Goal: Task Accomplishment & Management: Manage account settings

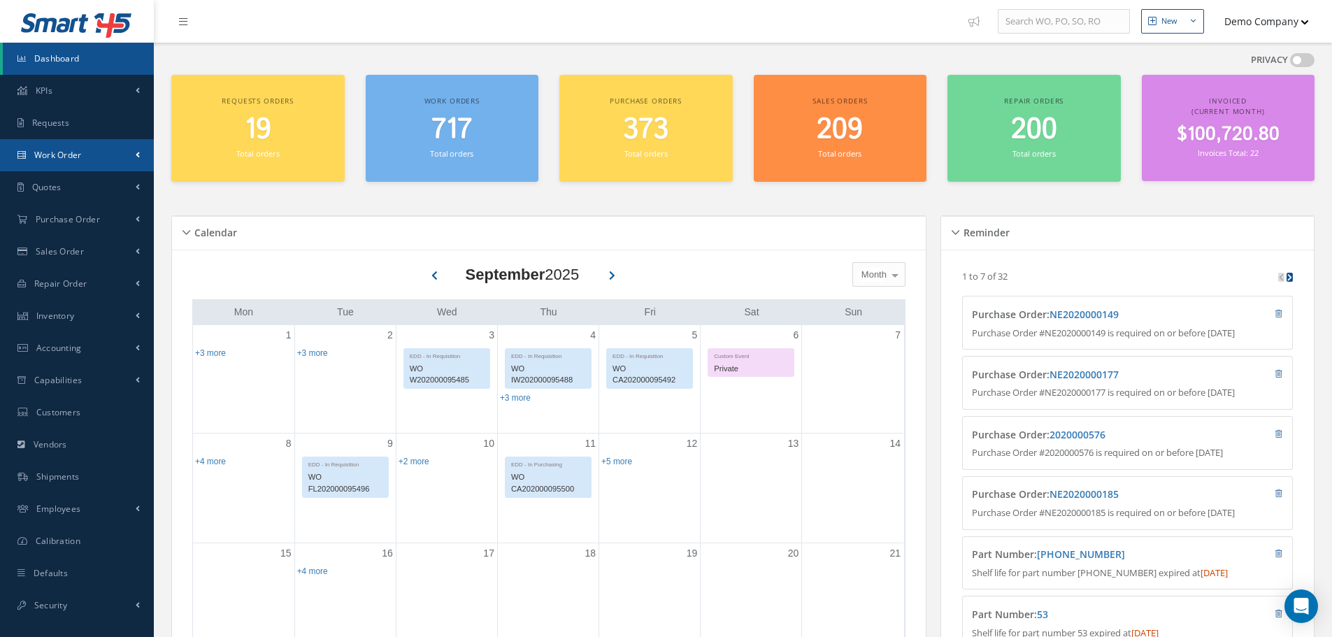
drag, startPoint x: 139, startPoint y: 158, endPoint x: 124, endPoint y: 175, distance: 22.3
click at [139, 157] on span at bounding box center [138, 155] width 4 height 12
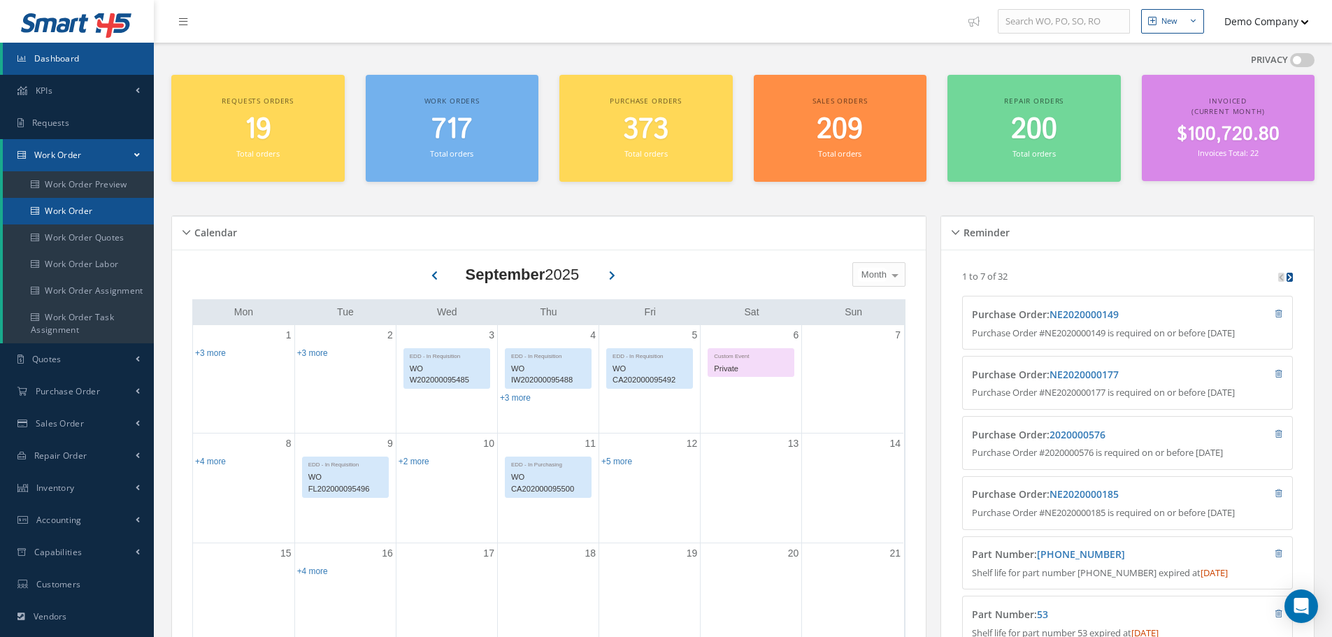
click at [97, 206] on link "Work Order" at bounding box center [78, 211] width 151 height 27
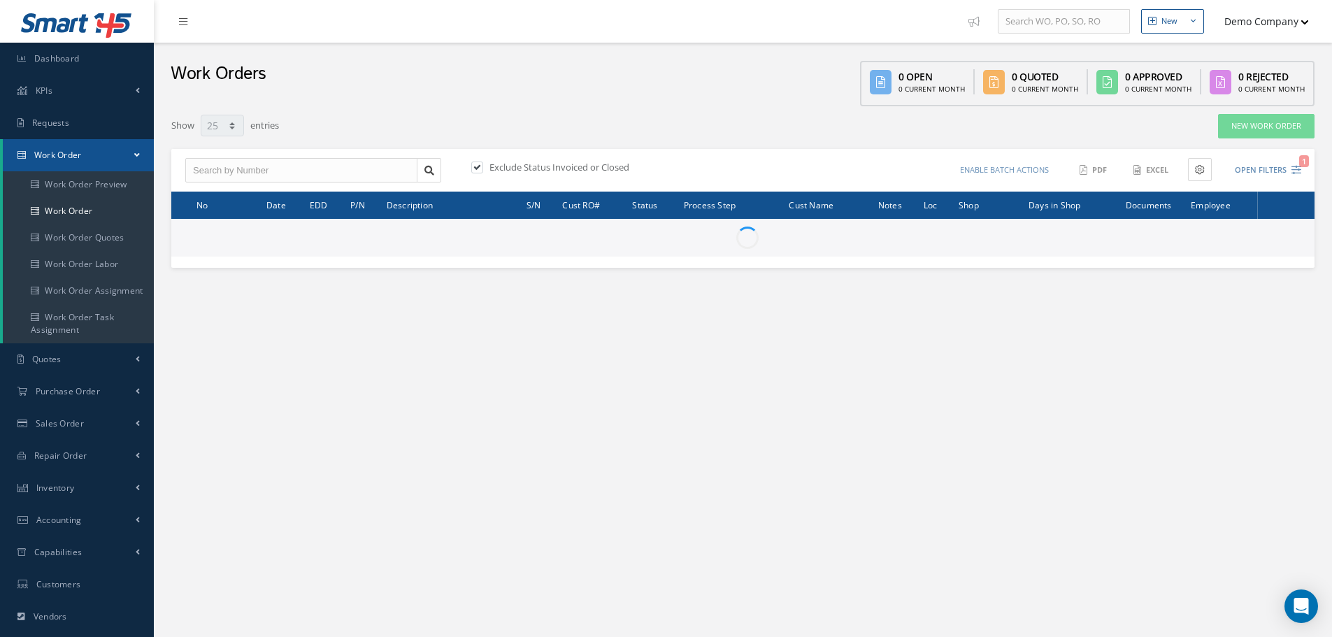
select select "25"
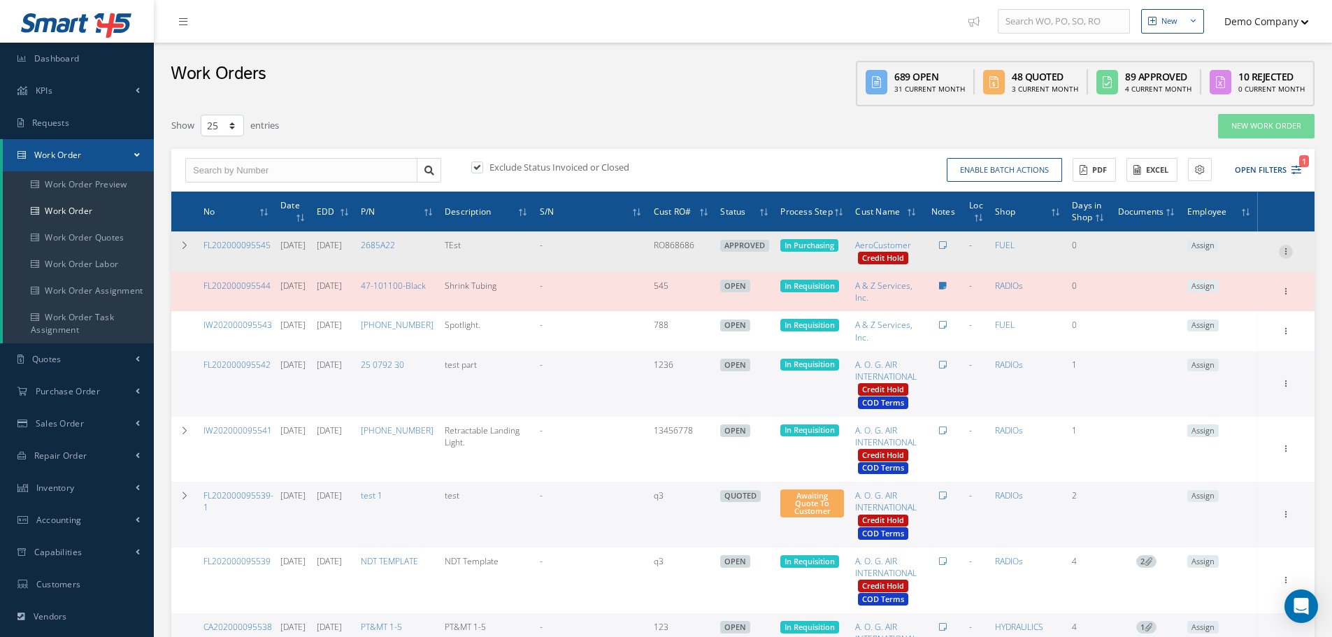
click at [1290, 249] on icon at bounding box center [1285, 250] width 14 height 11
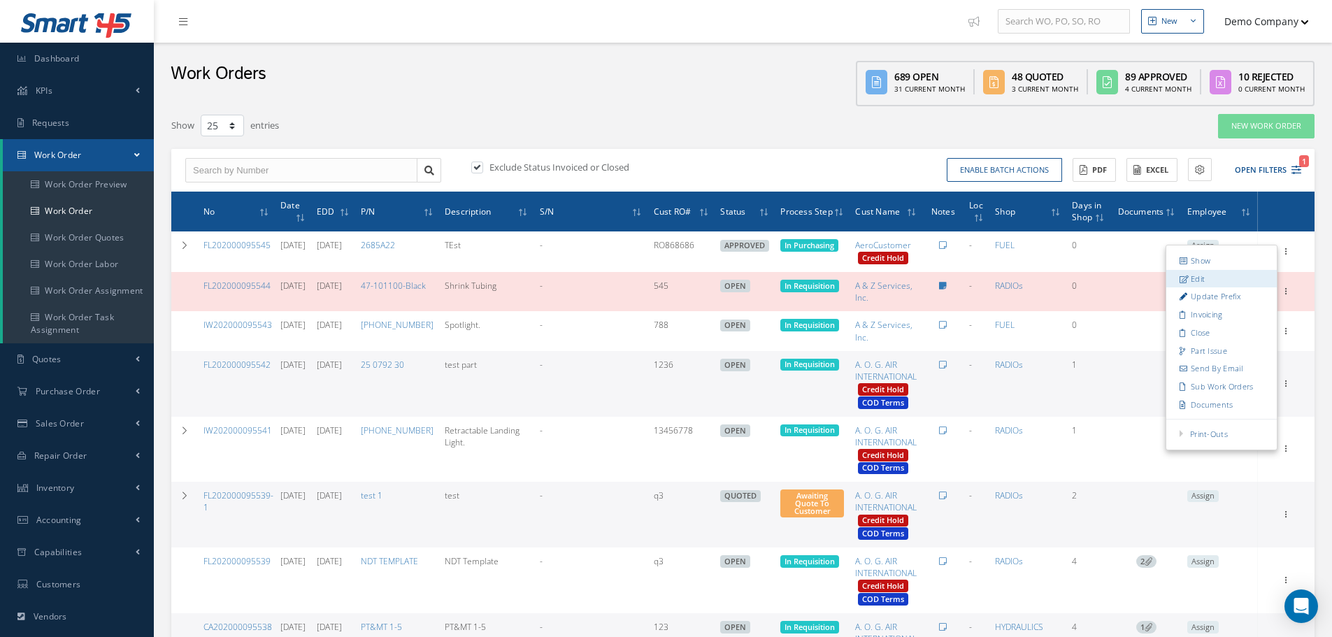
click at [1204, 279] on link "Edit" at bounding box center [1221, 279] width 110 height 18
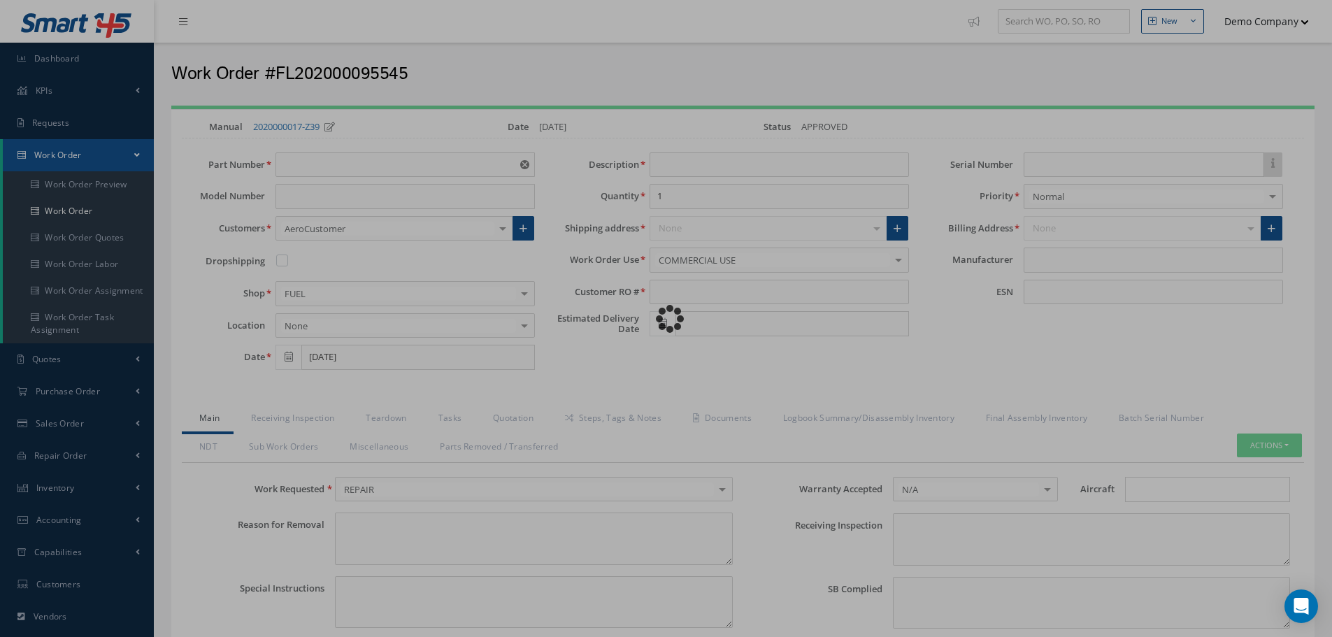
type input "2685A22"
type input "TEst"
type input "RO868686"
type input "[DATE]"
type input "faa aads"
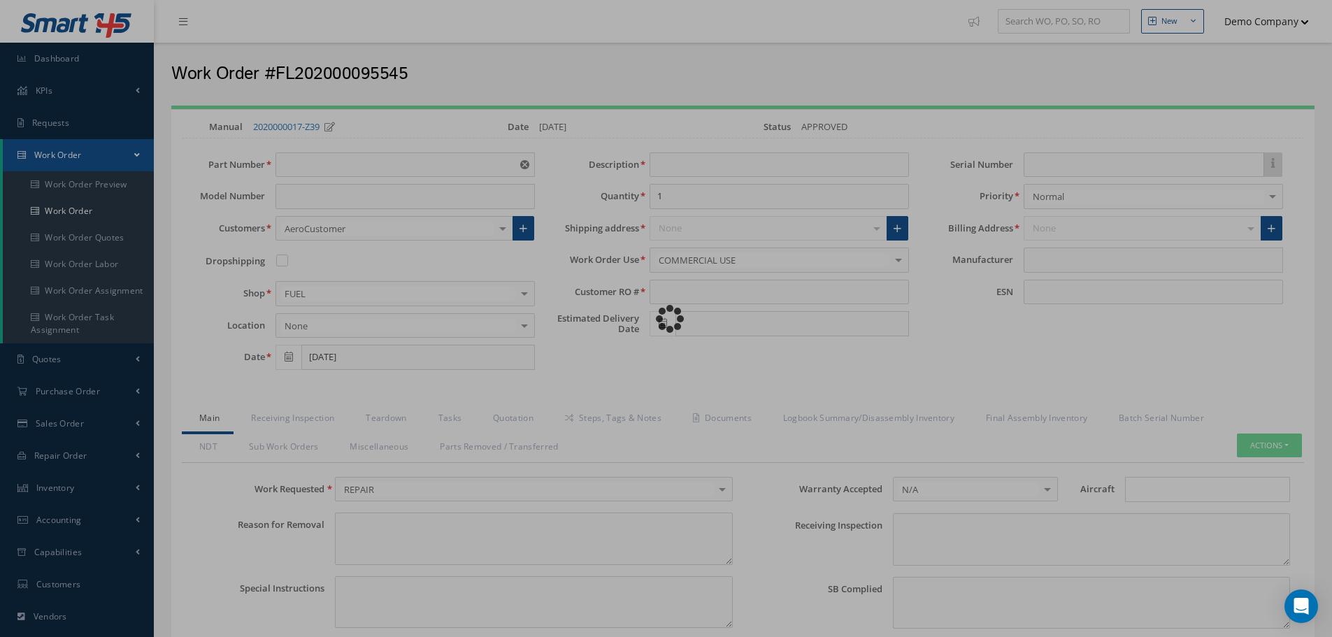
type textarea "NO VISUAL DAMAGE"
type textarea "50"
type input "EASA ADS"
type textarea "test test"
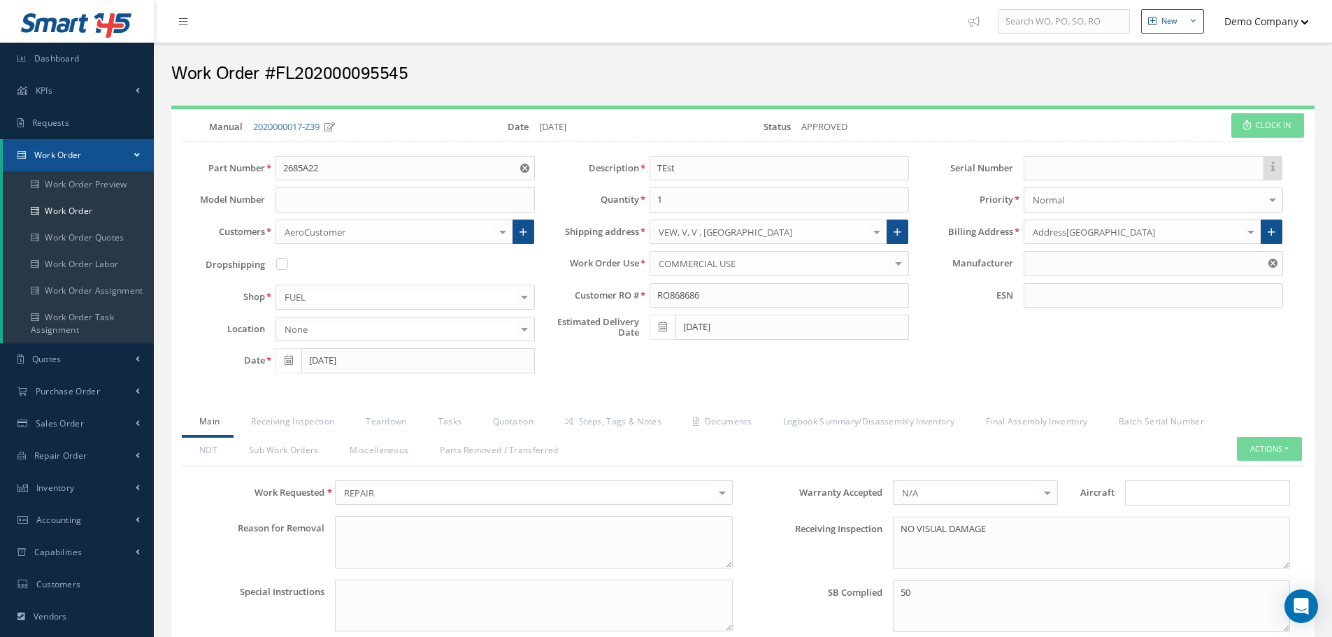
type input "MANUFACTURER"
drag, startPoint x: 309, startPoint y: 173, endPoint x: 250, endPoint y: 178, distance: 59.6
click at [250, 178] on div "Part Number 2685A22" at bounding box center [358, 168] width 374 height 25
click at [503, 424] on link "Quotation" at bounding box center [511, 422] width 72 height 29
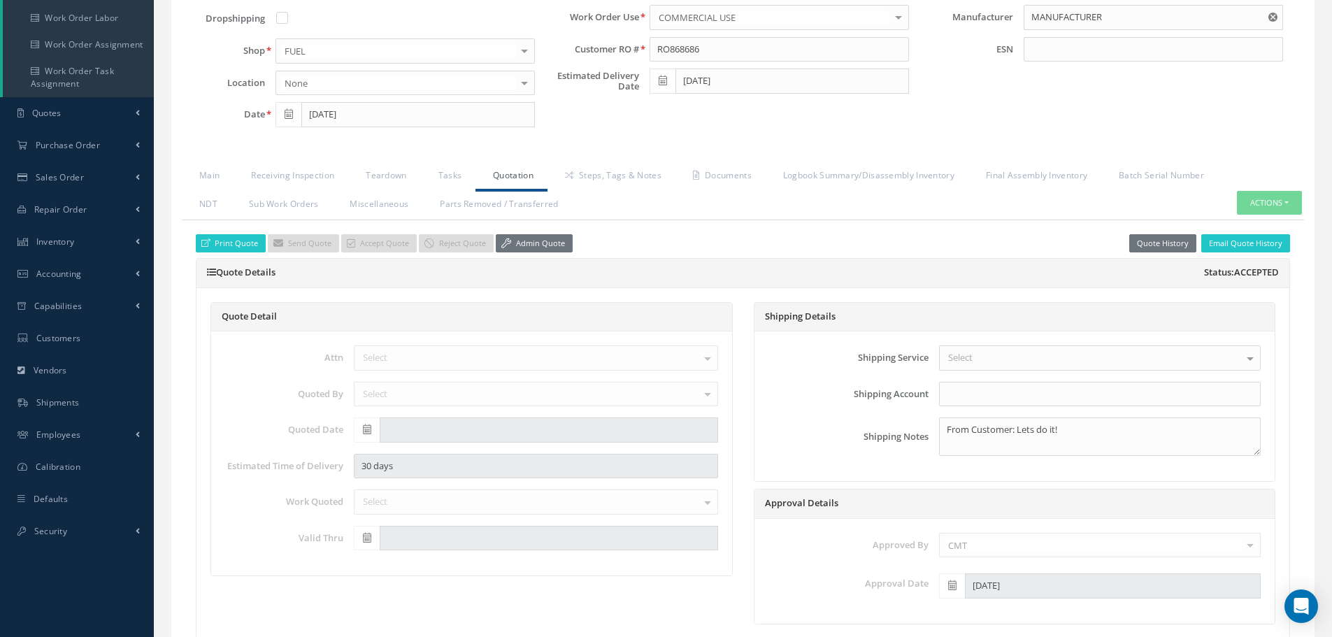
scroll to position [140, 0]
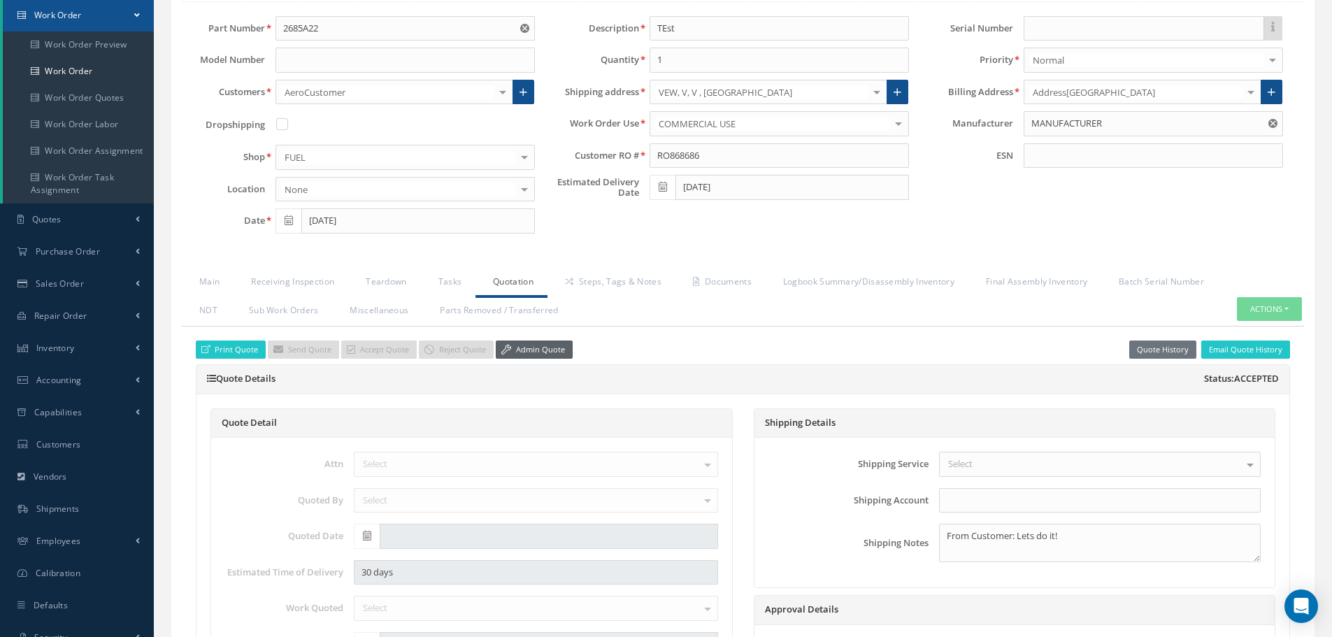
drag, startPoint x: 548, startPoint y: 349, endPoint x: 626, endPoint y: 380, distance: 84.1
click at [548, 347] on link "Admin Quote" at bounding box center [534, 349] width 77 height 19
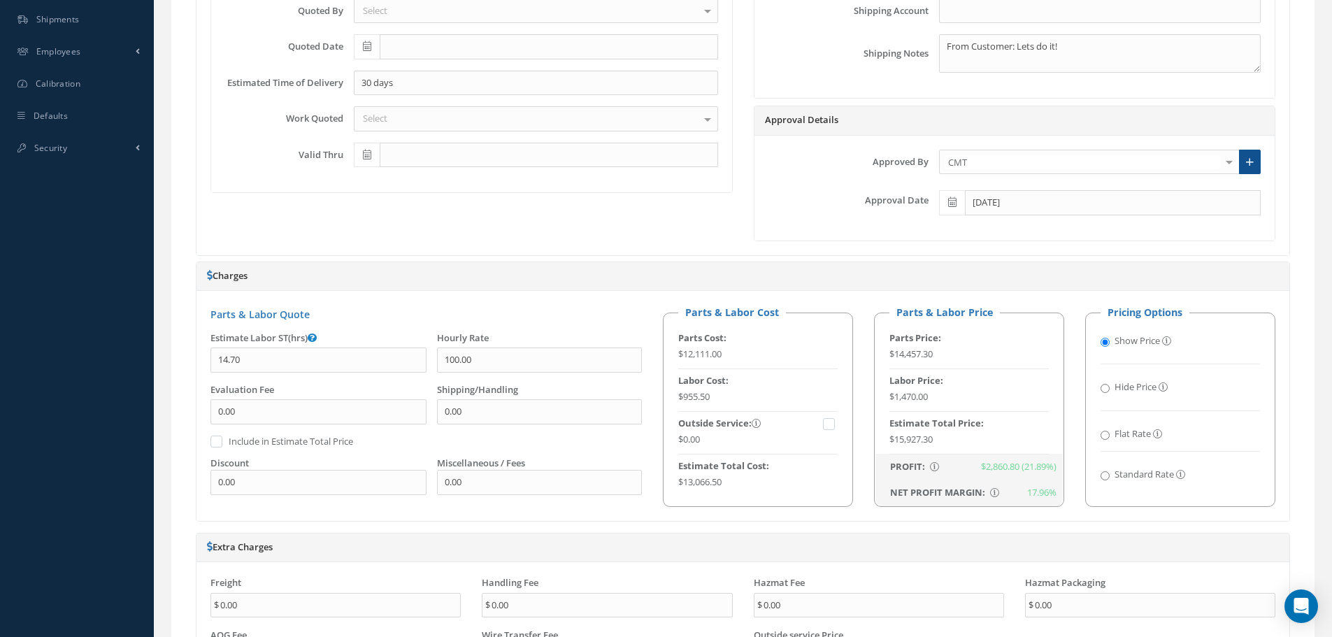
scroll to position [1118, 0]
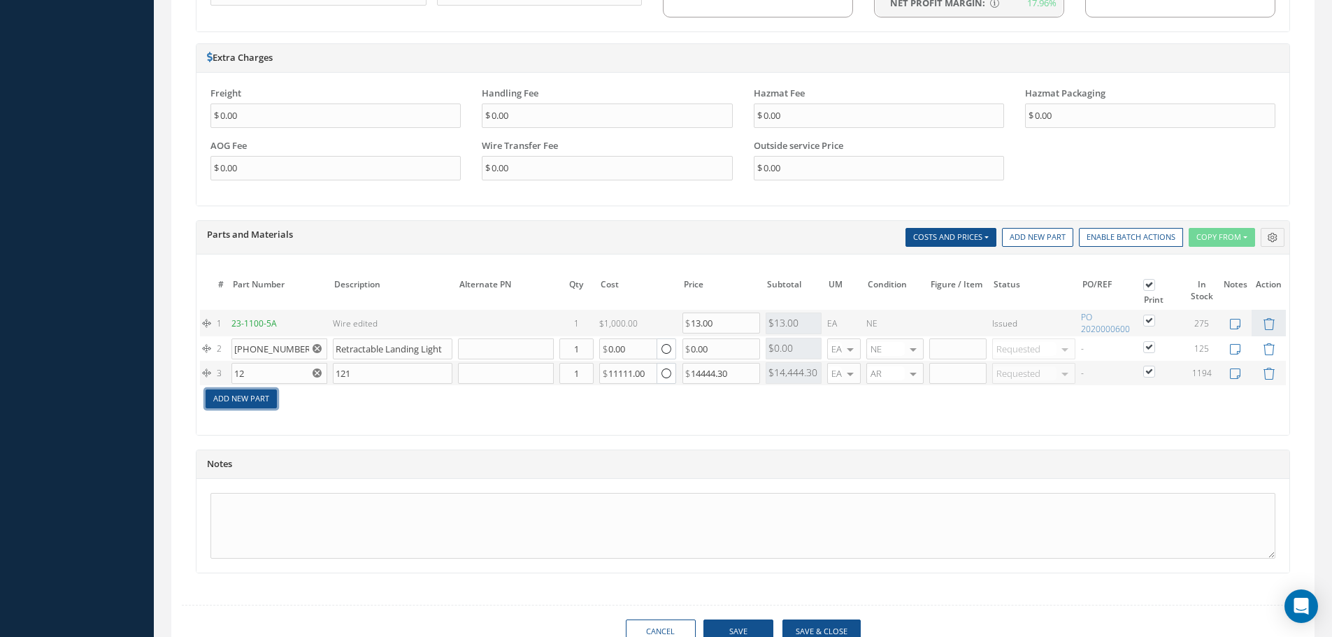
click at [253, 398] on link "Add New Part" at bounding box center [241, 398] width 71 height 19
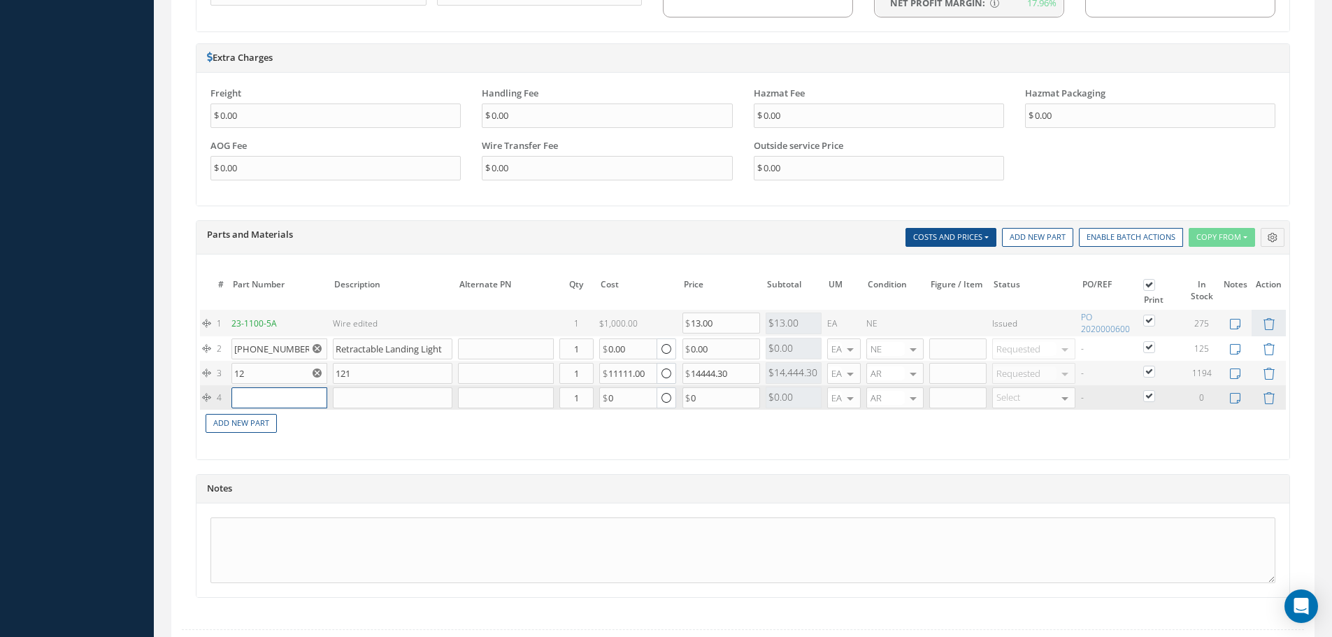
click at [261, 400] on input "text" at bounding box center [279, 397] width 96 height 21
drag, startPoint x: 221, startPoint y: 347, endPoint x: 217, endPoint y: 339, distance: 9.1
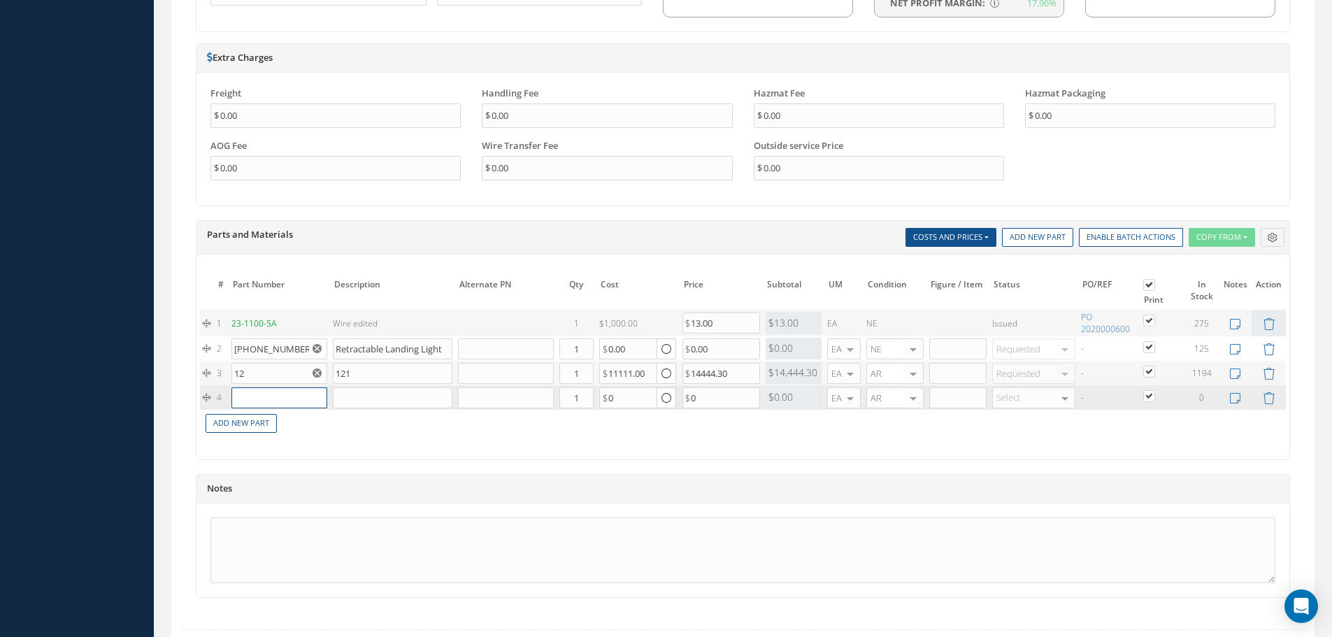
click at [282, 398] on input "text" at bounding box center [279, 397] width 96 height 21
paste input "45-0057-3"
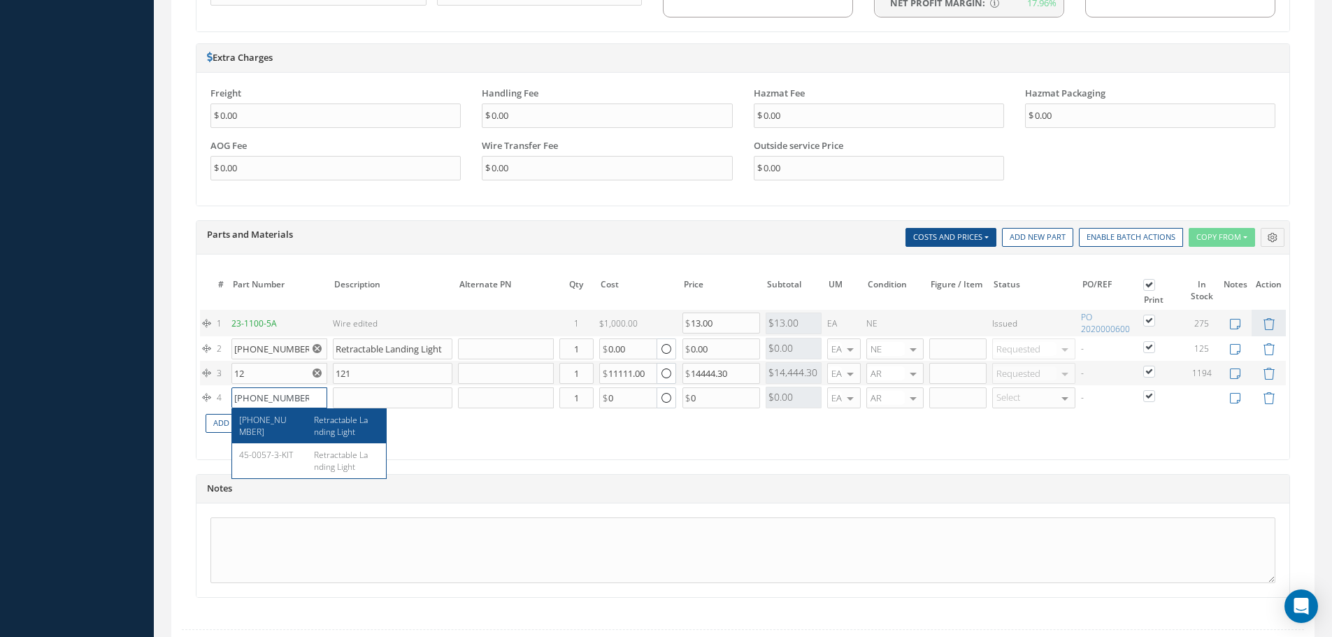
type input "45-0057-3"
drag, startPoint x: 533, startPoint y: 458, endPoint x: 524, endPoint y: 452, distance: 10.7
click at [533, 457] on div "The prices highlighted in Red are not current, please update the information on…" at bounding box center [742, 356] width 1093 height 205
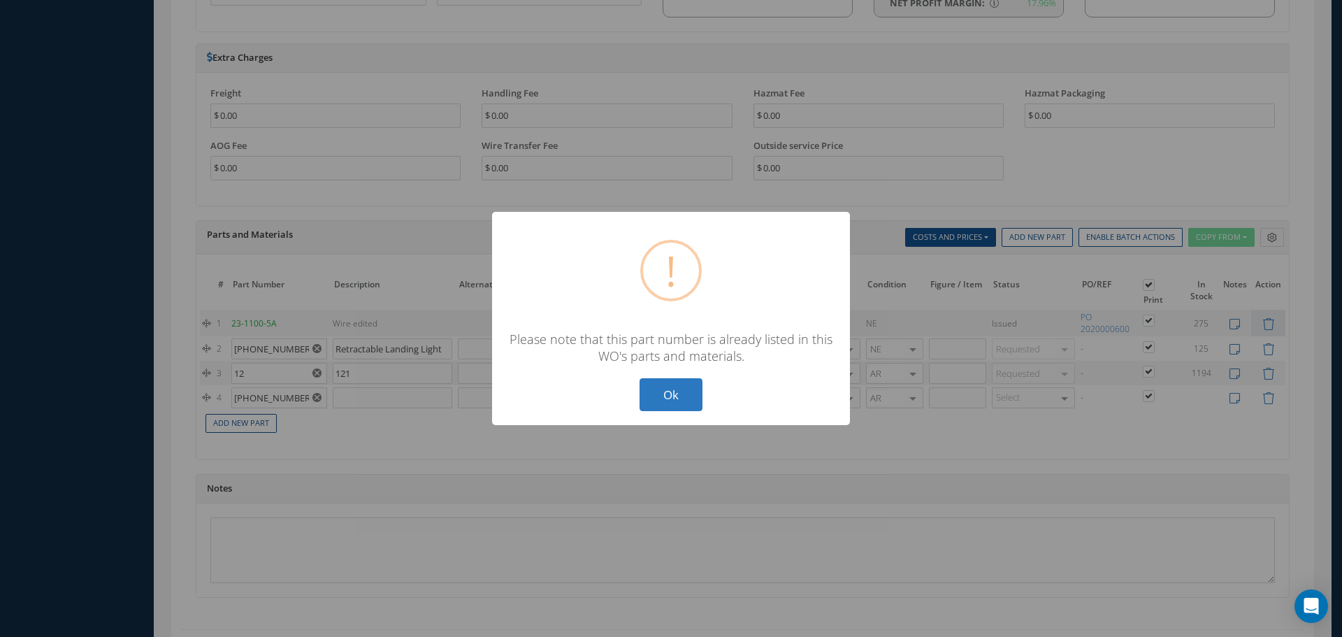
drag, startPoint x: 673, startPoint y: 389, endPoint x: 645, endPoint y: 376, distance: 30.7
click at [670, 384] on button "Ok" at bounding box center [671, 394] width 63 height 33
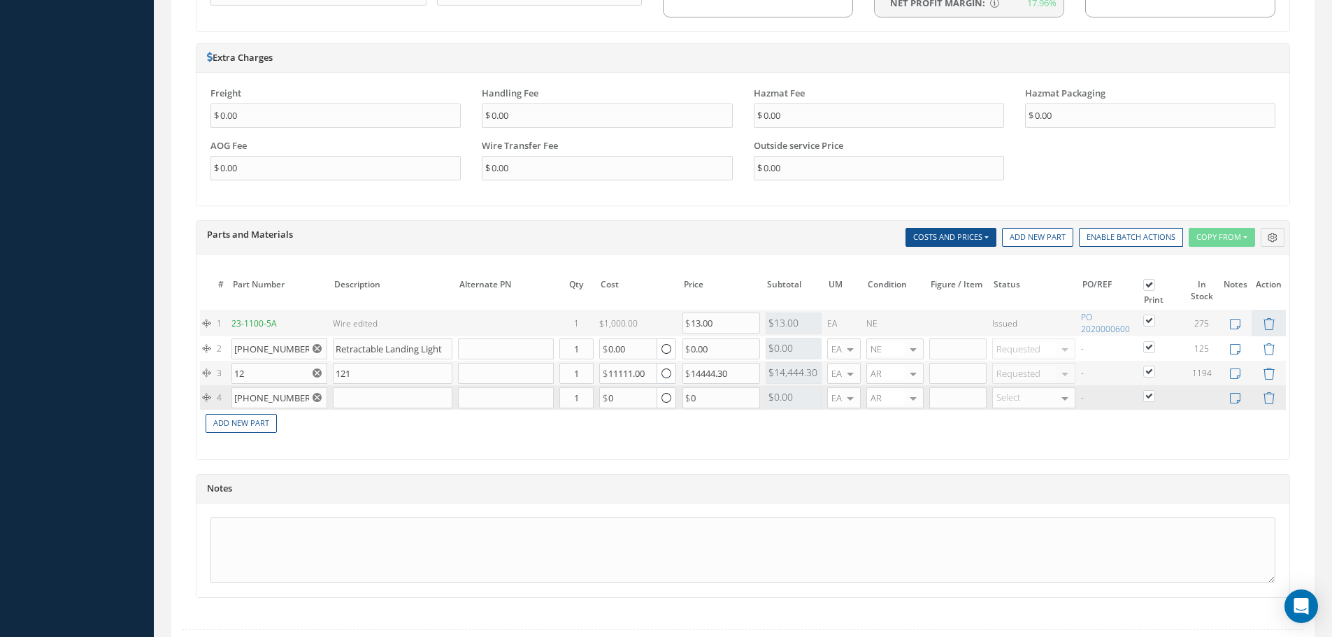
drag, startPoint x: 316, startPoint y: 397, endPoint x: 271, endPoint y: 352, distance: 63.8
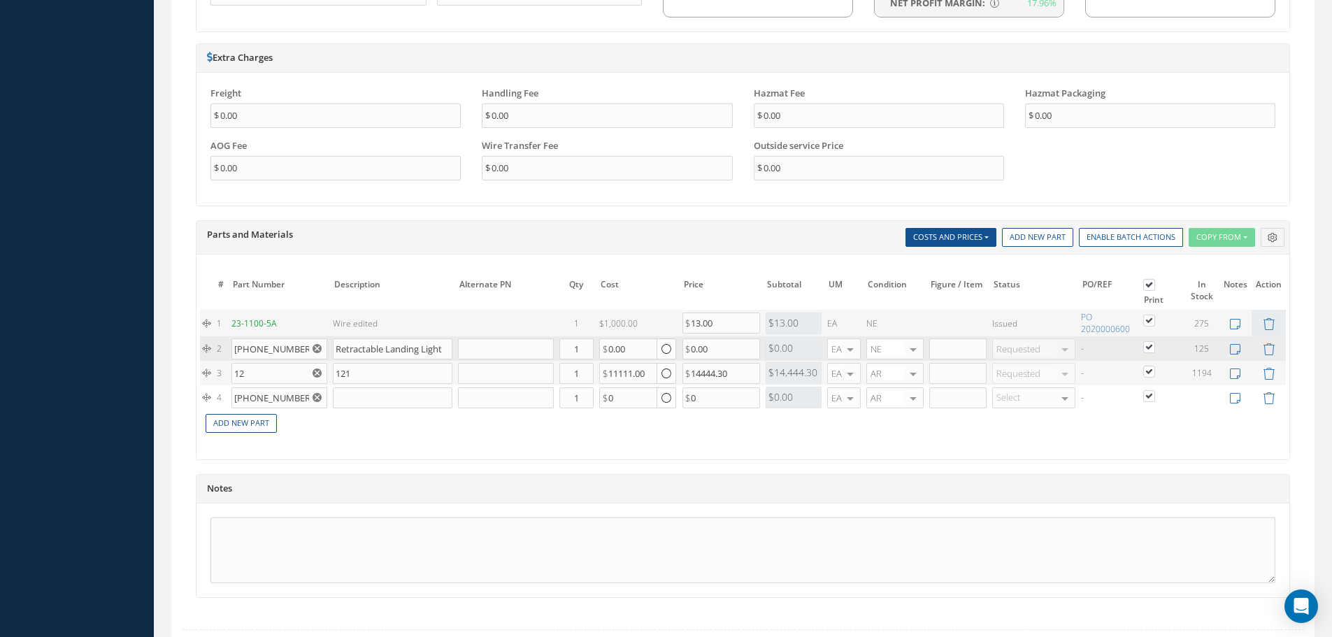
click at [316, 396] on icon "Reset" at bounding box center [316, 397] width 9 height 9
drag, startPoint x: 287, startPoint y: 352, endPoint x: 163, endPoint y: 350, distance: 124.4
drag, startPoint x: 444, startPoint y: 271, endPoint x: 543, endPoint y: 171, distance: 140.9
click at [444, 265] on div "The prices highlighted in Red are not current, please update the information on…" at bounding box center [742, 356] width 1093 height 205
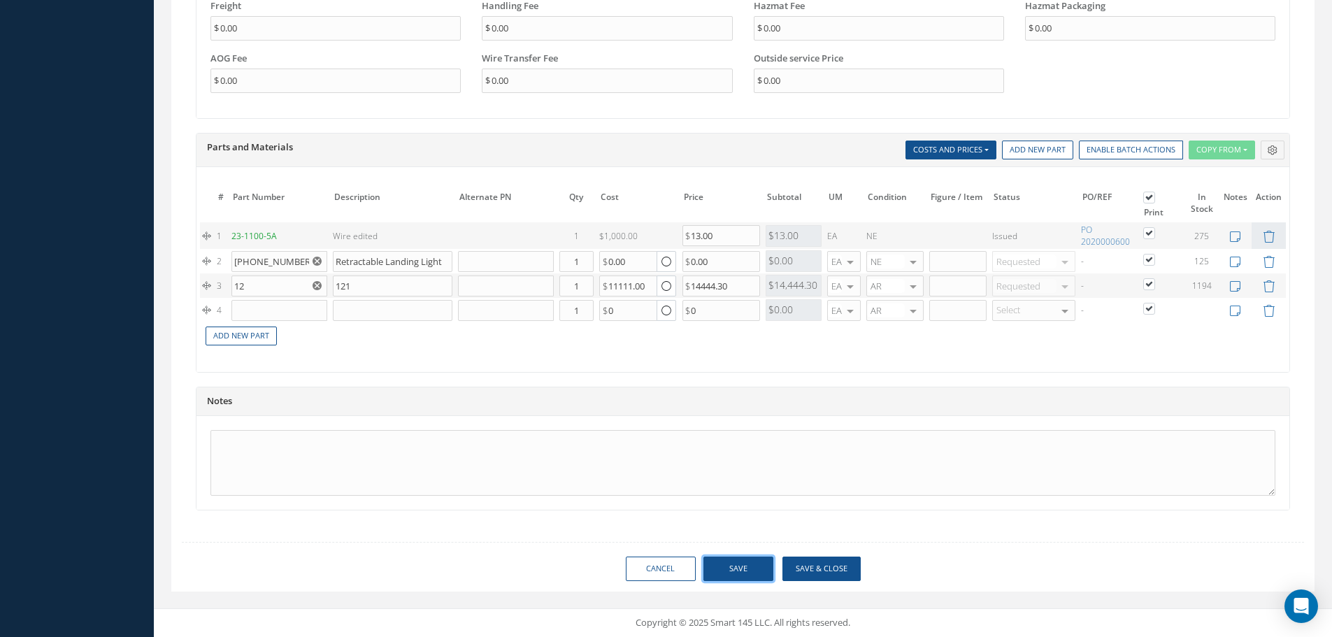
click at [742, 568] on button "Save" at bounding box center [738, 568] width 70 height 24
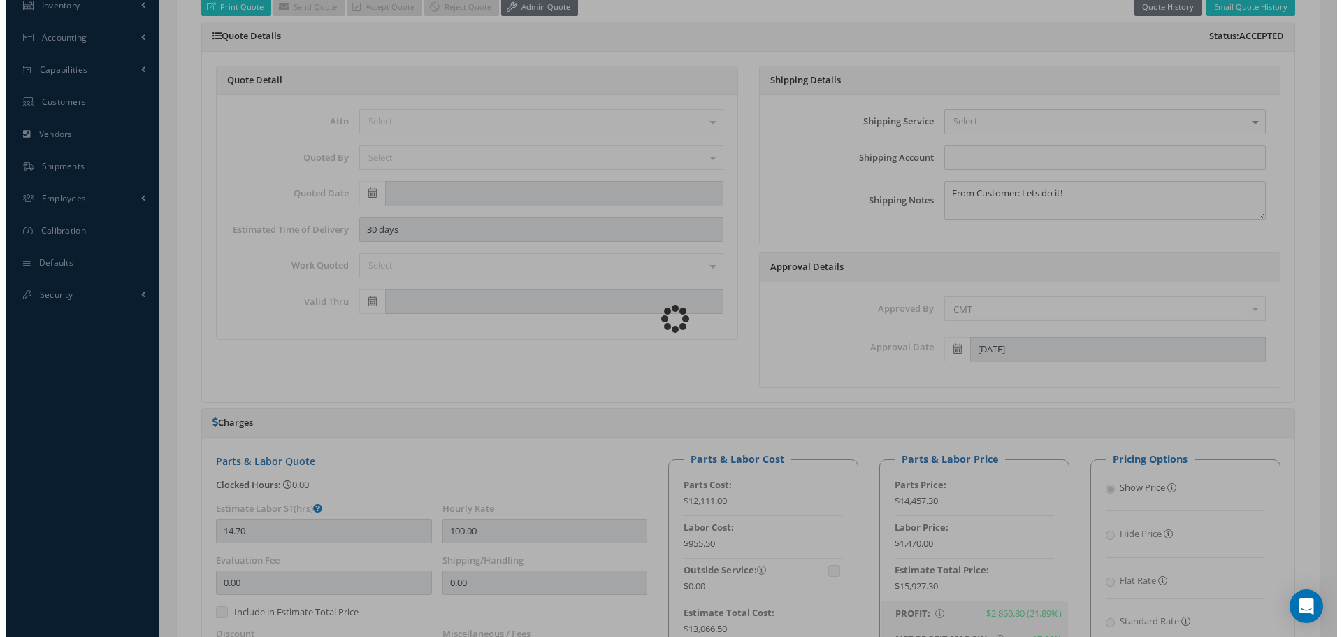
scroll to position [313, 0]
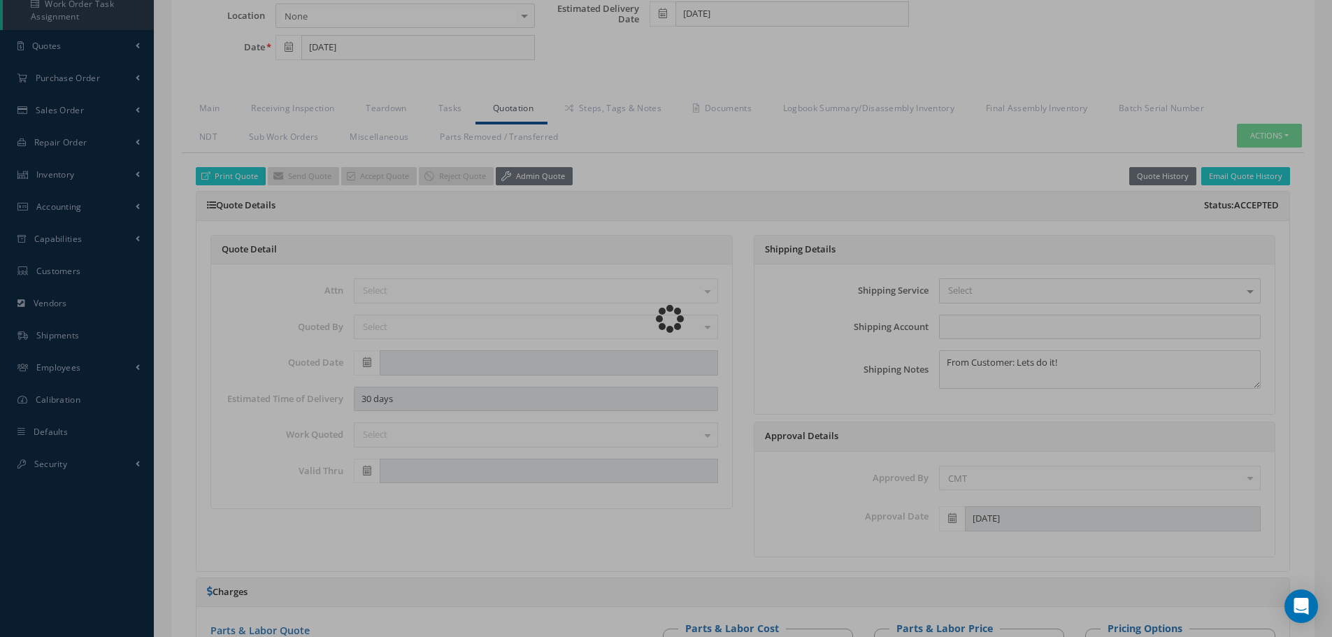
type input "MANUFACTURER"
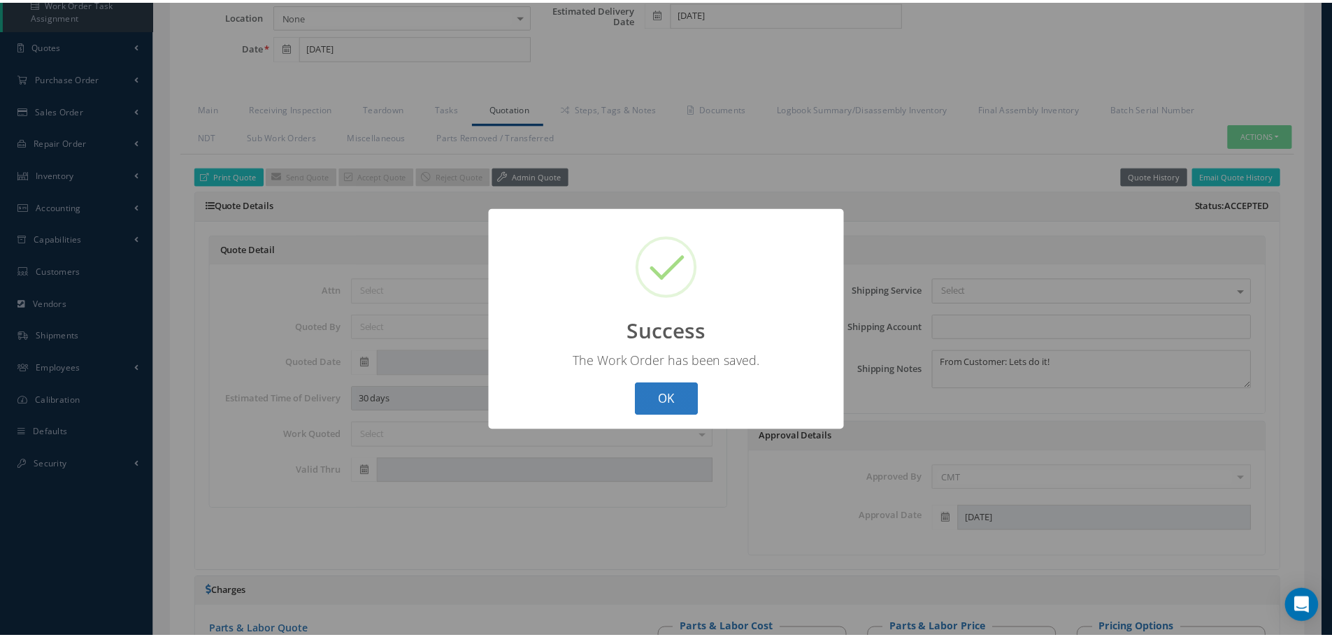
scroll to position [0, 0]
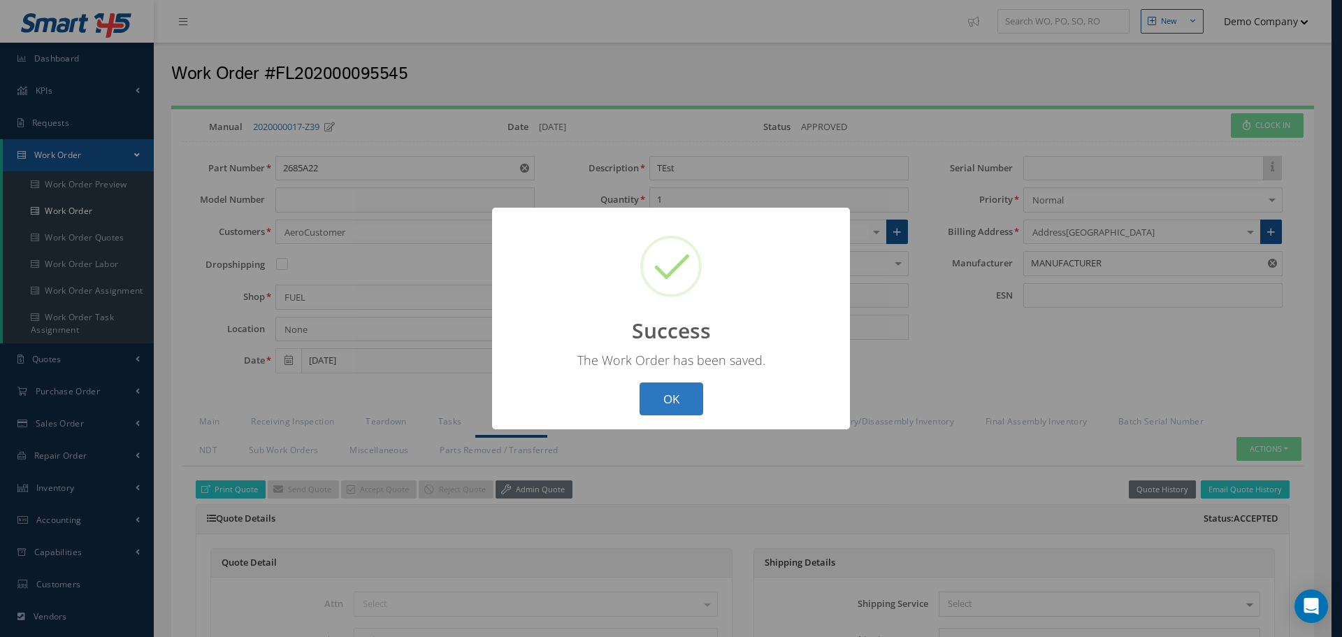
drag, startPoint x: 670, startPoint y: 399, endPoint x: 658, endPoint y: 403, distance: 11.9
click at [670, 398] on button "OK" at bounding box center [672, 398] width 64 height 33
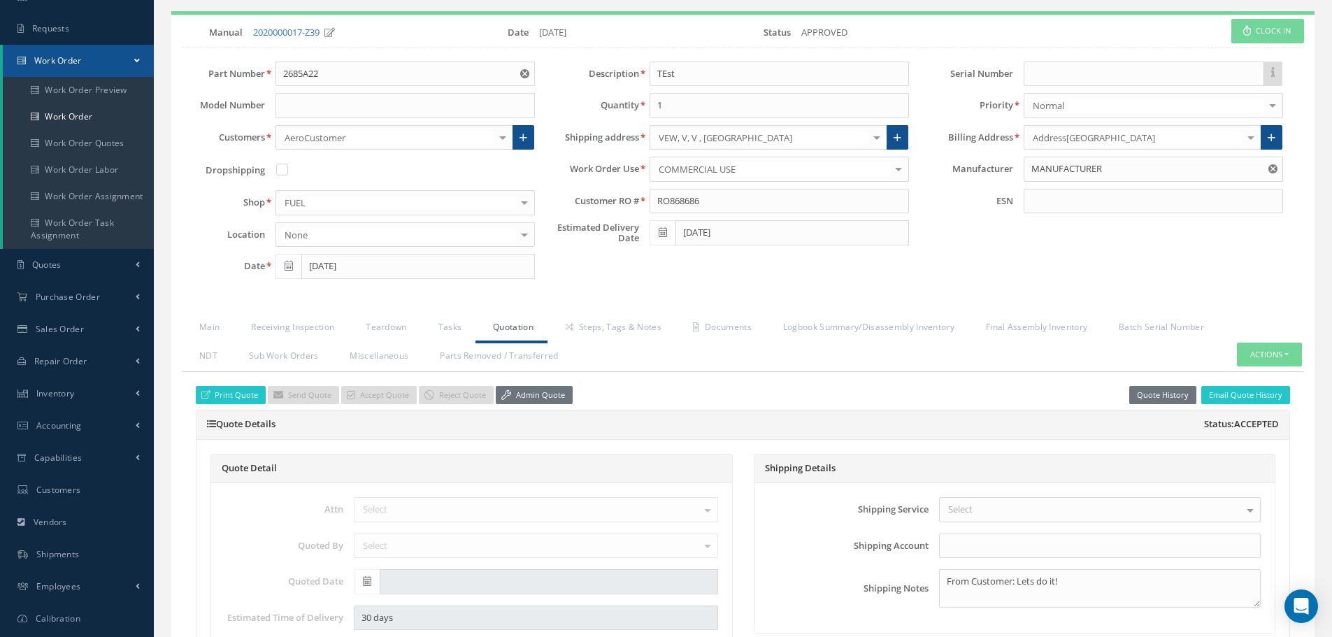
scroll to position [210, 0]
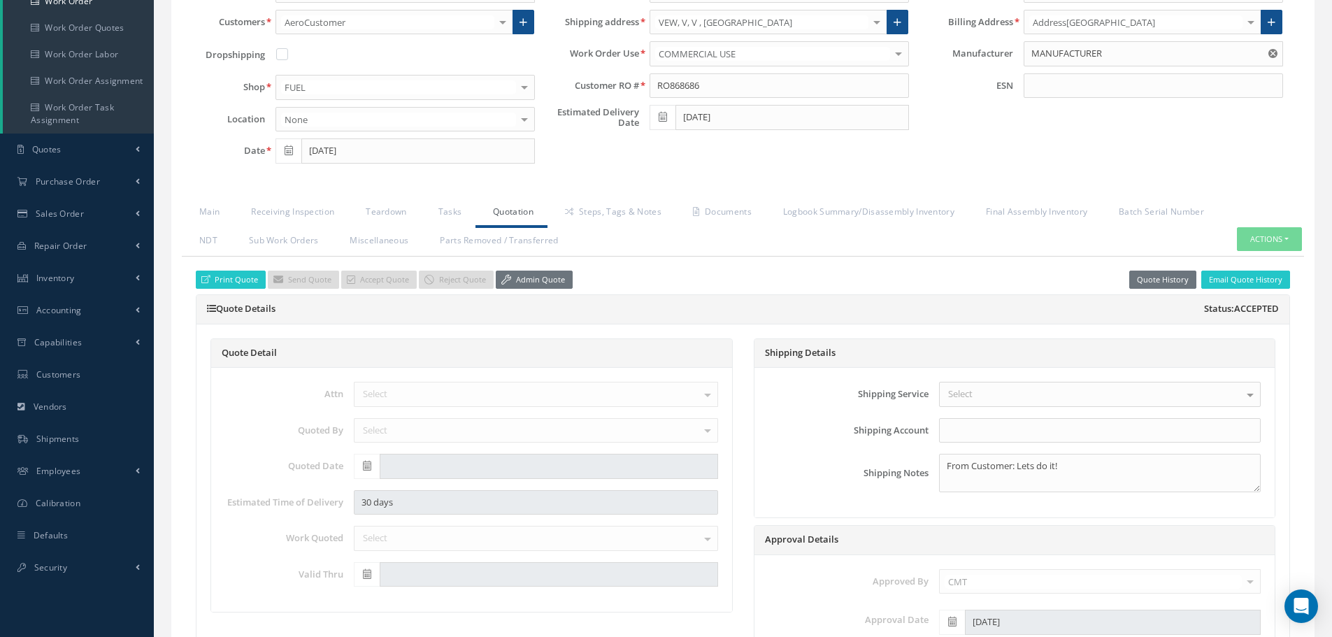
drag, startPoint x: 529, startPoint y: 283, endPoint x: 656, endPoint y: 383, distance: 161.8
click at [530, 282] on link "Admin Quote" at bounding box center [534, 280] width 77 height 19
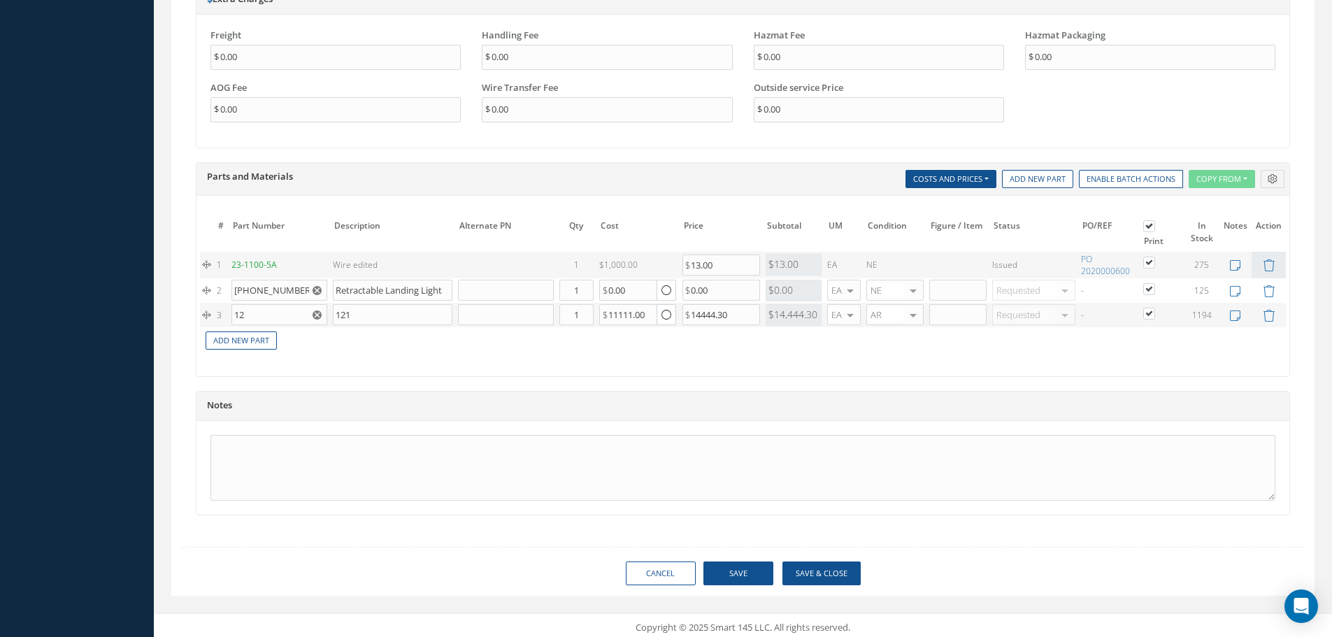
scroll to position [1204, 0]
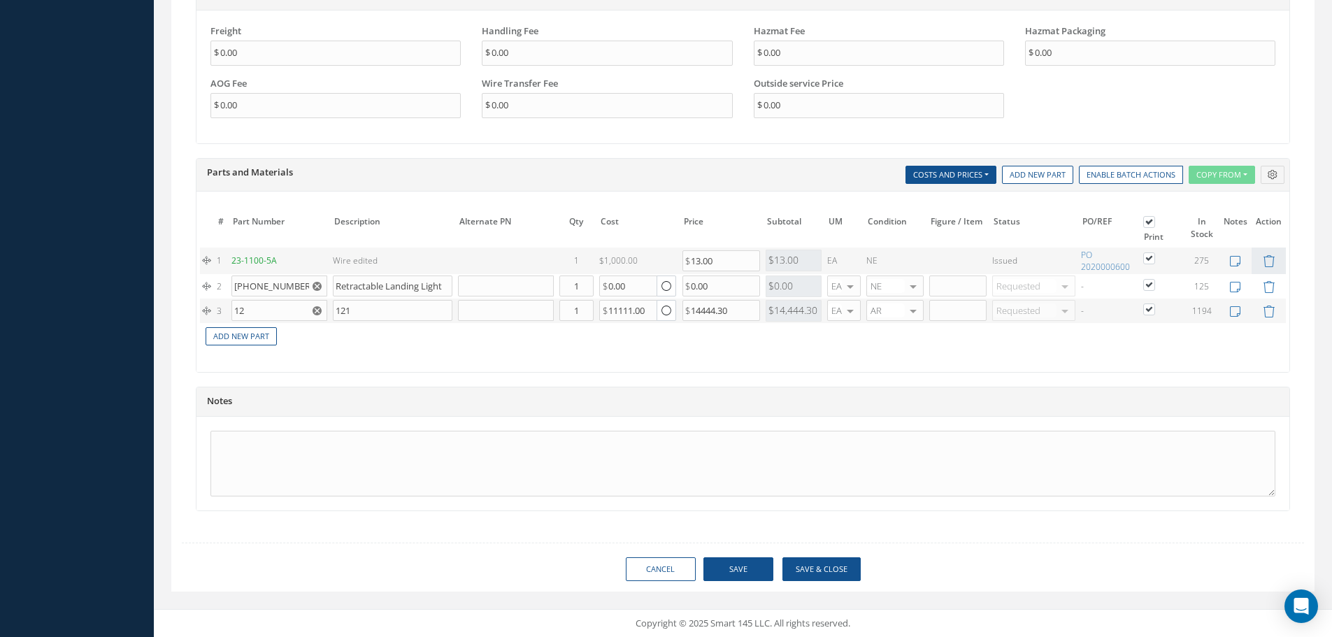
click at [665, 310] on icon "button" at bounding box center [666, 311] width 10 height 12
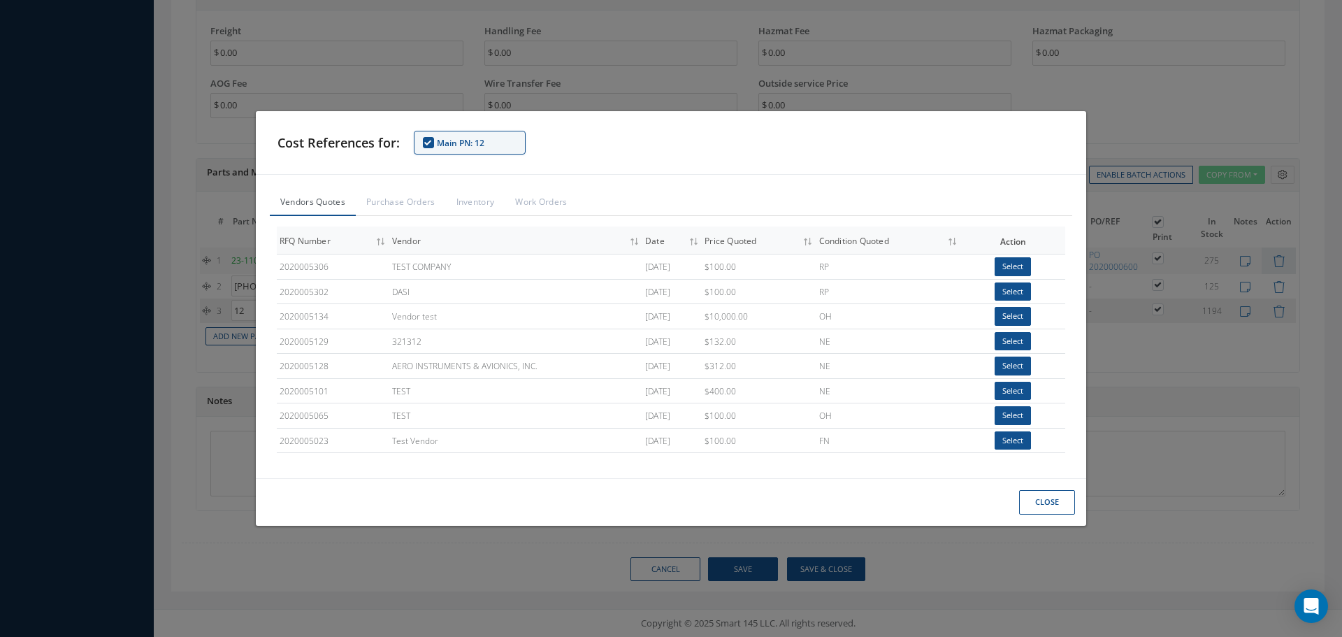
click at [822, 73] on div "Cost References for: Main PN: 12 Vendors Quotes Purchase Orders Inventory Work …" at bounding box center [671, 318] width 1342 height 637
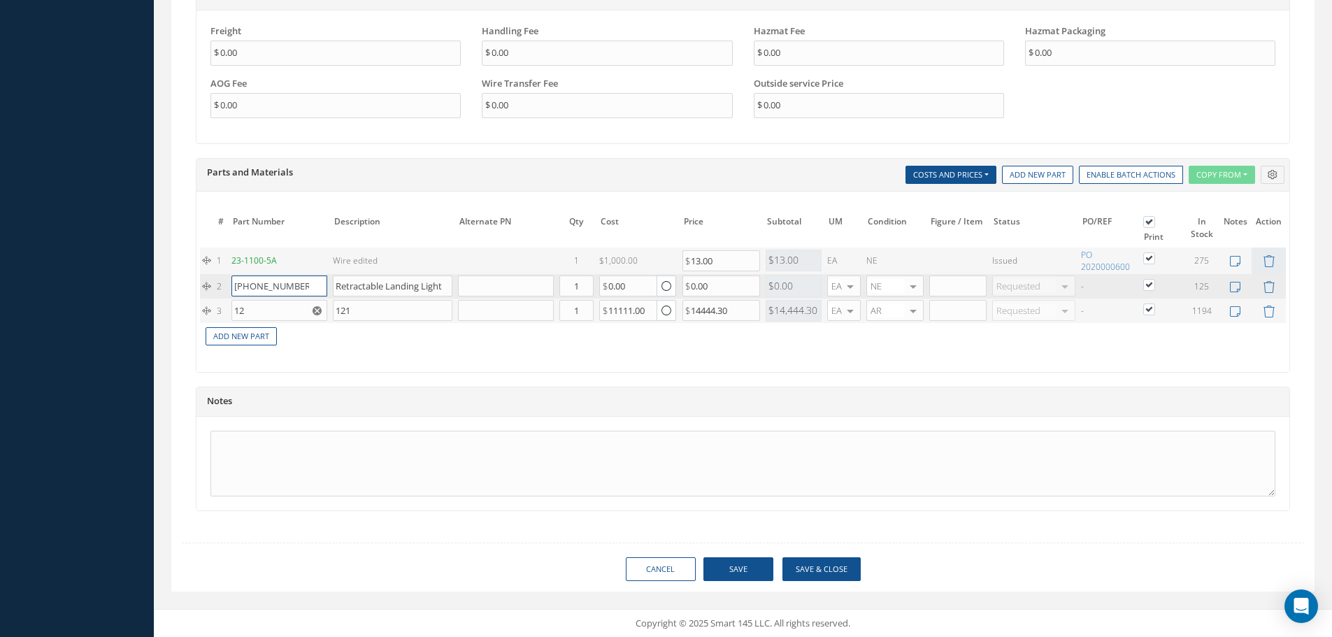
drag, startPoint x: 306, startPoint y: 282, endPoint x: 408, endPoint y: 289, distance: 102.2
click at [306, 282] on input "45-0057-3" at bounding box center [279, 285] width 96 height 21
click at [668, 284] on icon "button" at bounding box center [666, 287] width 10 height 12
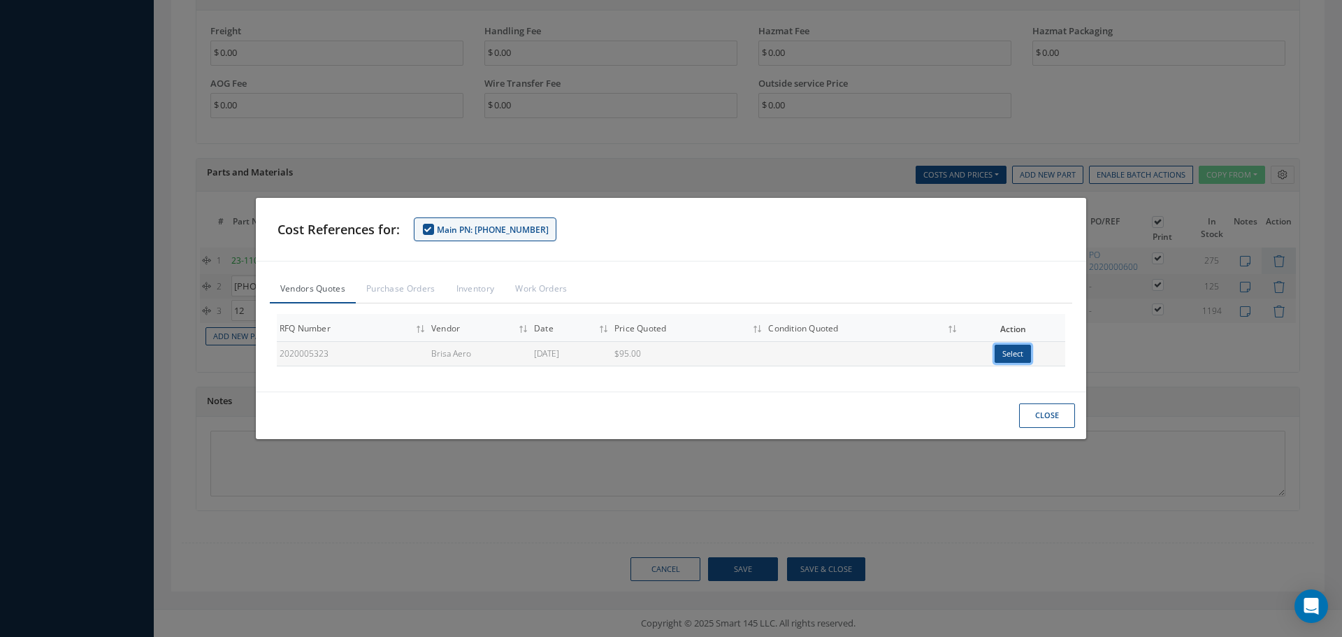
drag, startPoint x: 1010, startPoint y: 352, endPoint x: 1018, endPoint y: 358, distance: 9.9
click at [1010, 351] on button "Select" at bounding box center [1013, 354] width 36 height 19
type input "123.50"
type input "95"
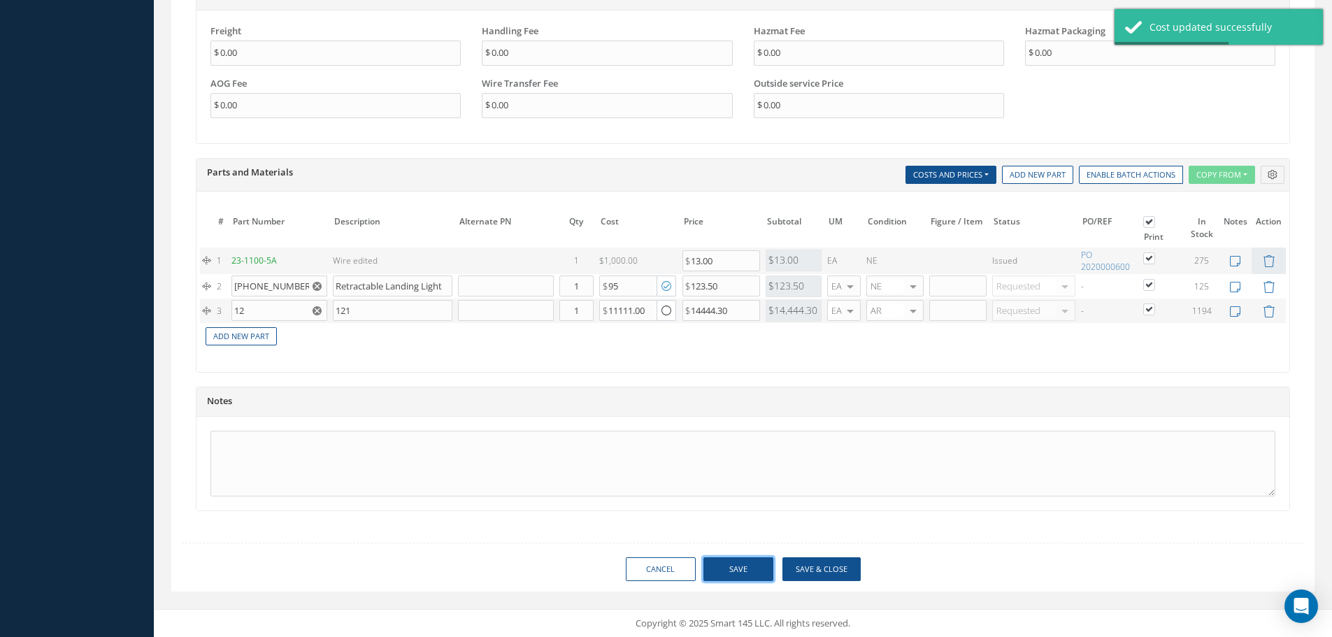
drag, startPoint x: 746, startPoint y: 569, endPoint x: 749, endPoint y: 554, distance: 15.8
click at [747, 569] on button "Save" at bounding box center [738, 569] width 70 height 24
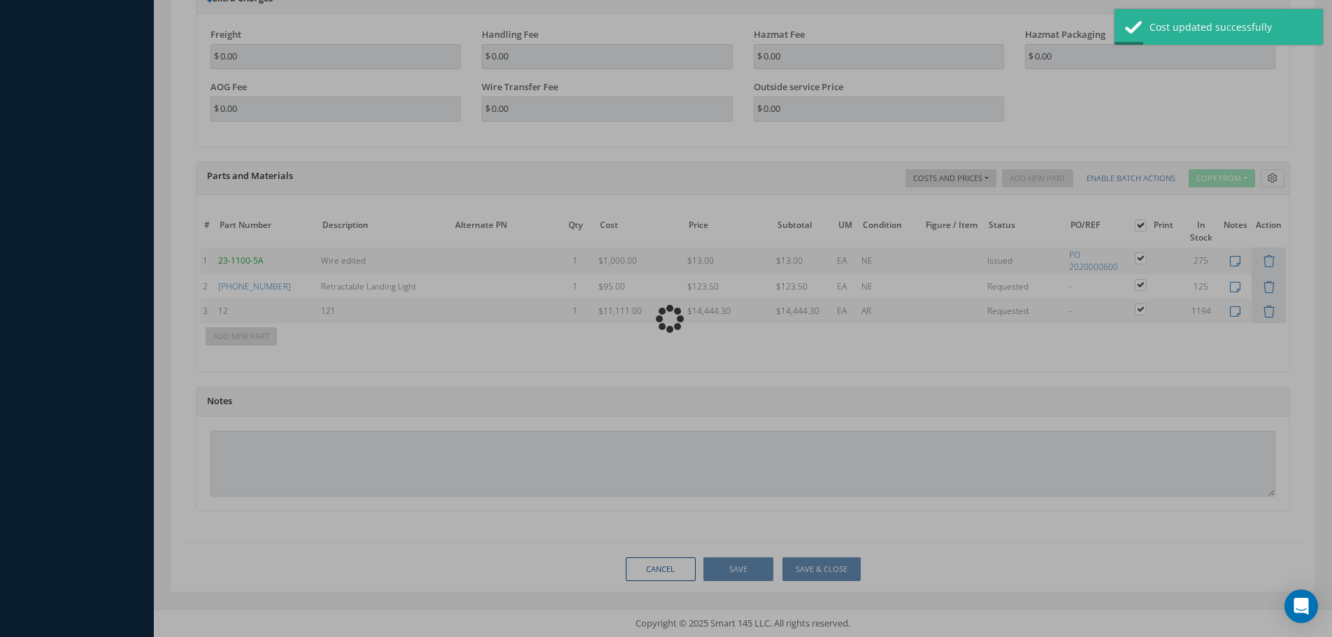
scroll to position [1200, 0]
type input "MANUFACTURER"
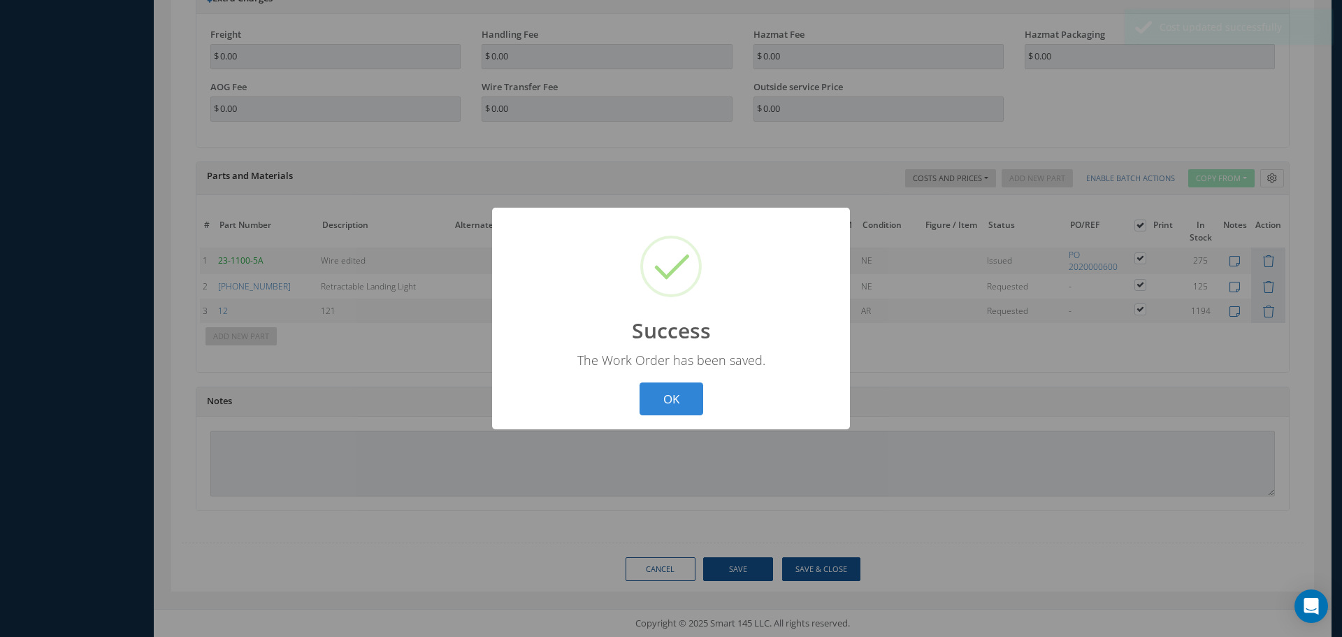
drag, startPoint x: 670, startPoint y: 399, endPoint x: 682, endPoint y: 344, distance: 56.6
click at [669, 394] on button "OK" at bounding box center [672, 398] width 64 height 33
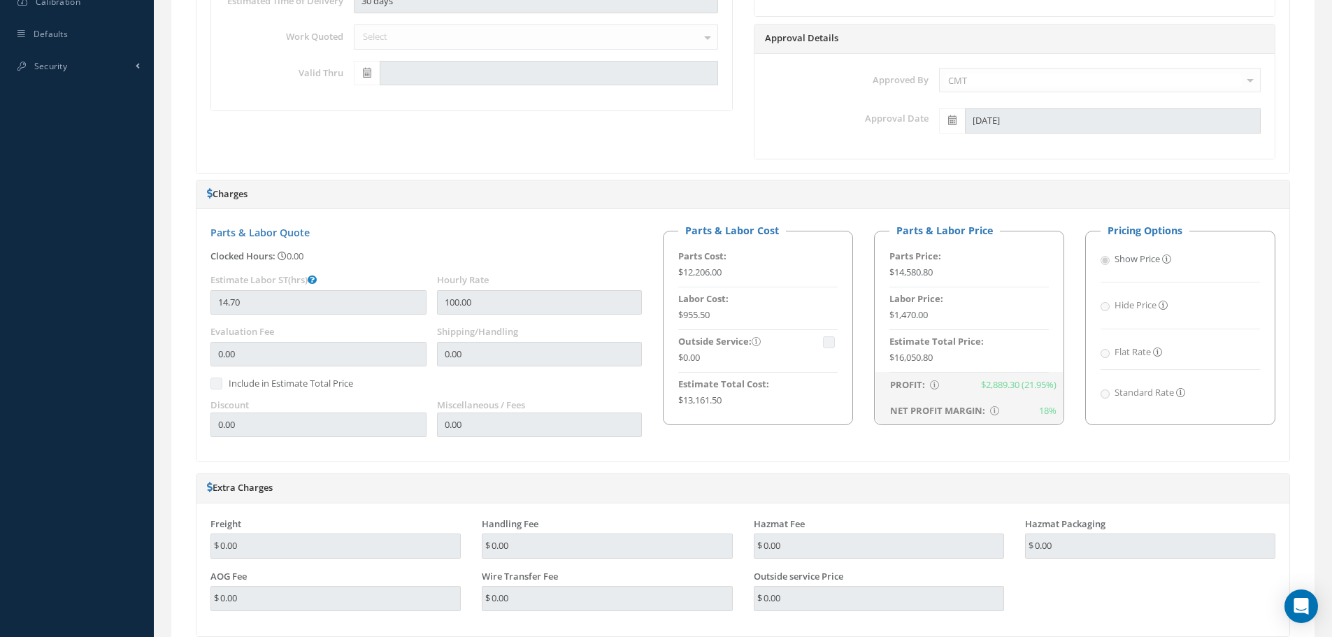
scroll to position [431, 0]
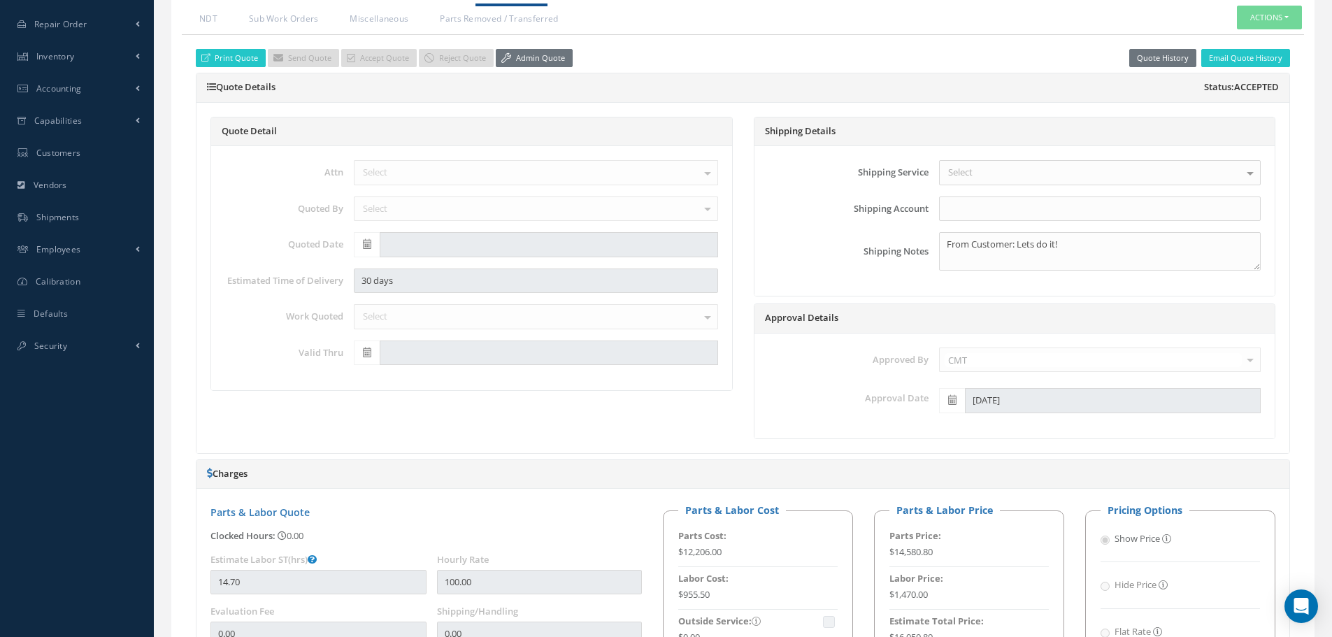
click at [531, 59] on link "Admin Quote" at bounding box center [534, 58] width 77 height 19
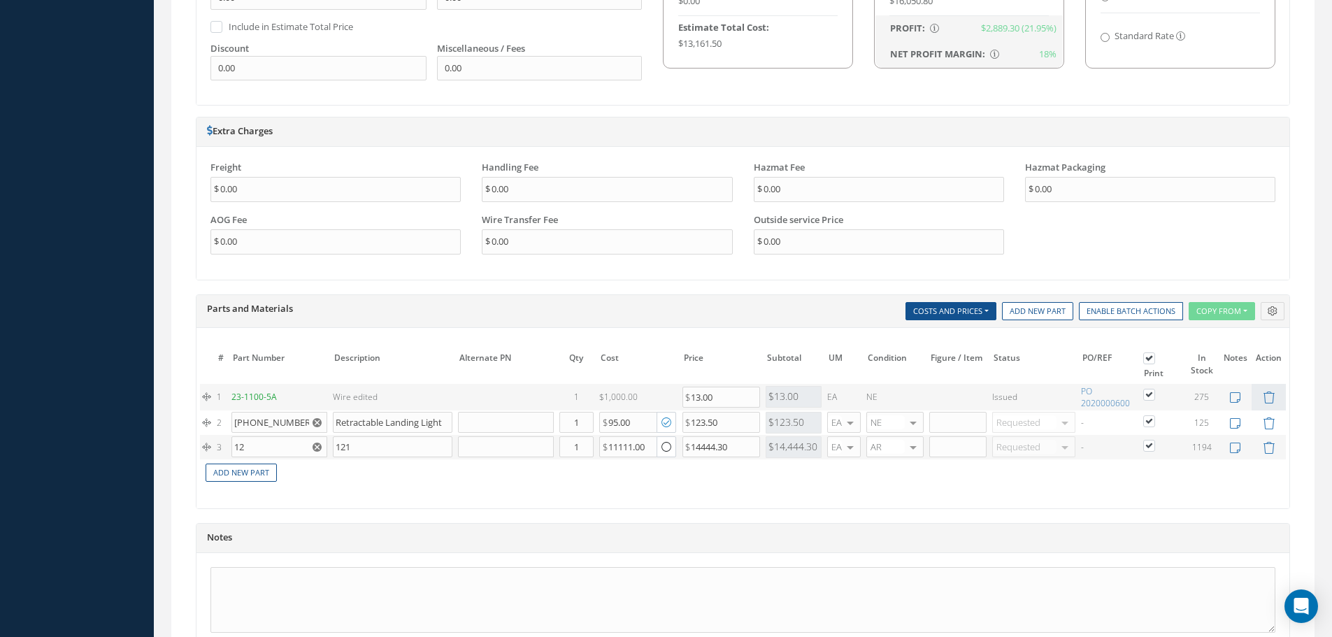
scroll to position [1204, 0]
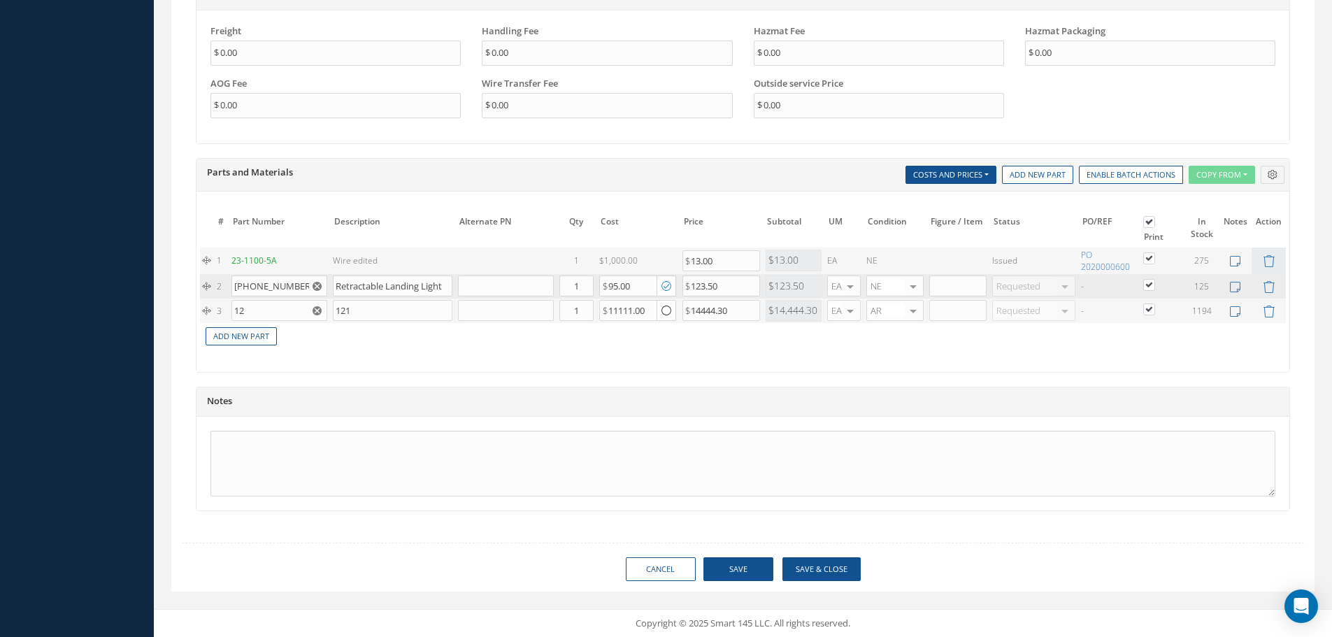
click at [665, 287] on icon "button" at bounding box center [666, 287] width 10 height 12
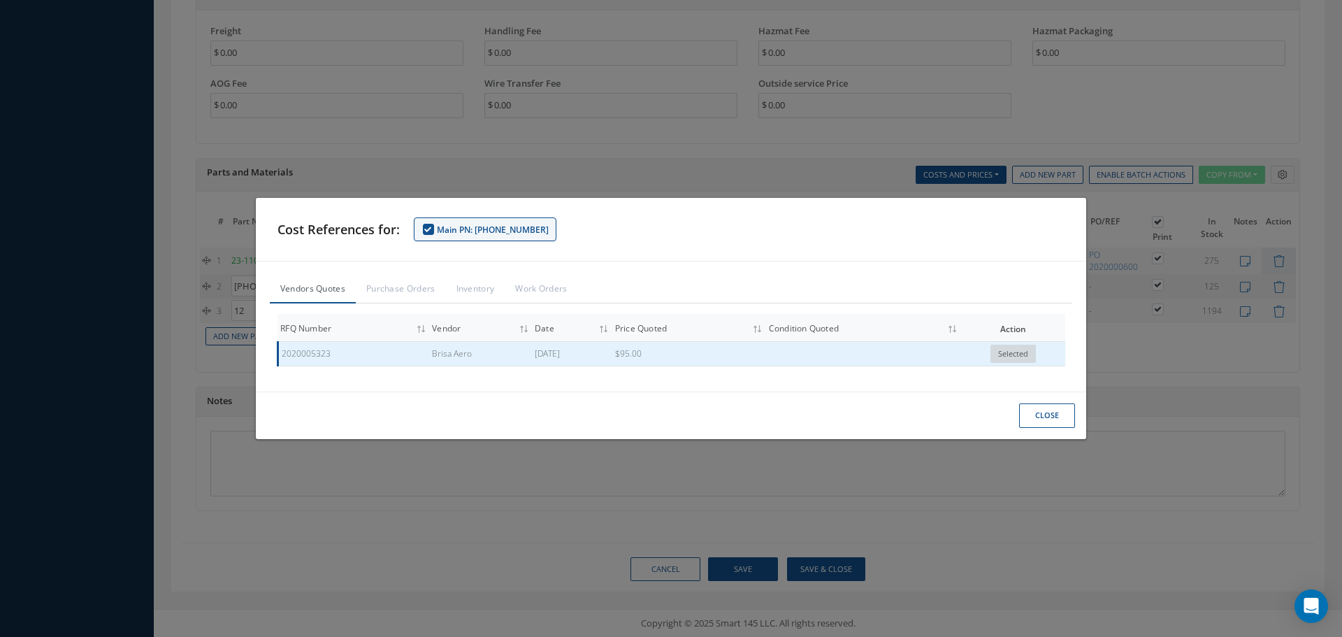
drag, startPoint x: 1114, startPoint y: 369, endPoint x: 1097, endPoint y: 360, distance: 19.1
click at [1114, 368] on div "Cost References for: Main PN: 45-0057-3 Vendors Quotes Purchase Orders Inventor…" at bounding box center [671, 318] width 1342 height 637
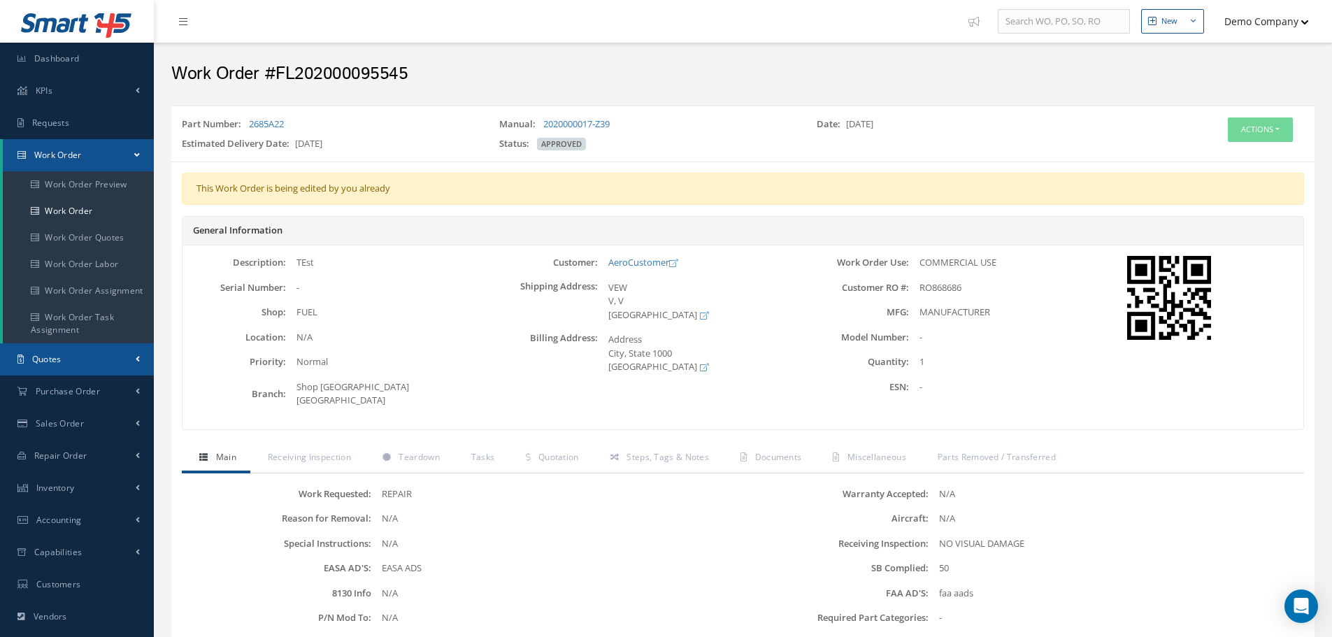
click at [64, 356] on link "Quotes" at bounding box center [77, 359] width 154 height 32
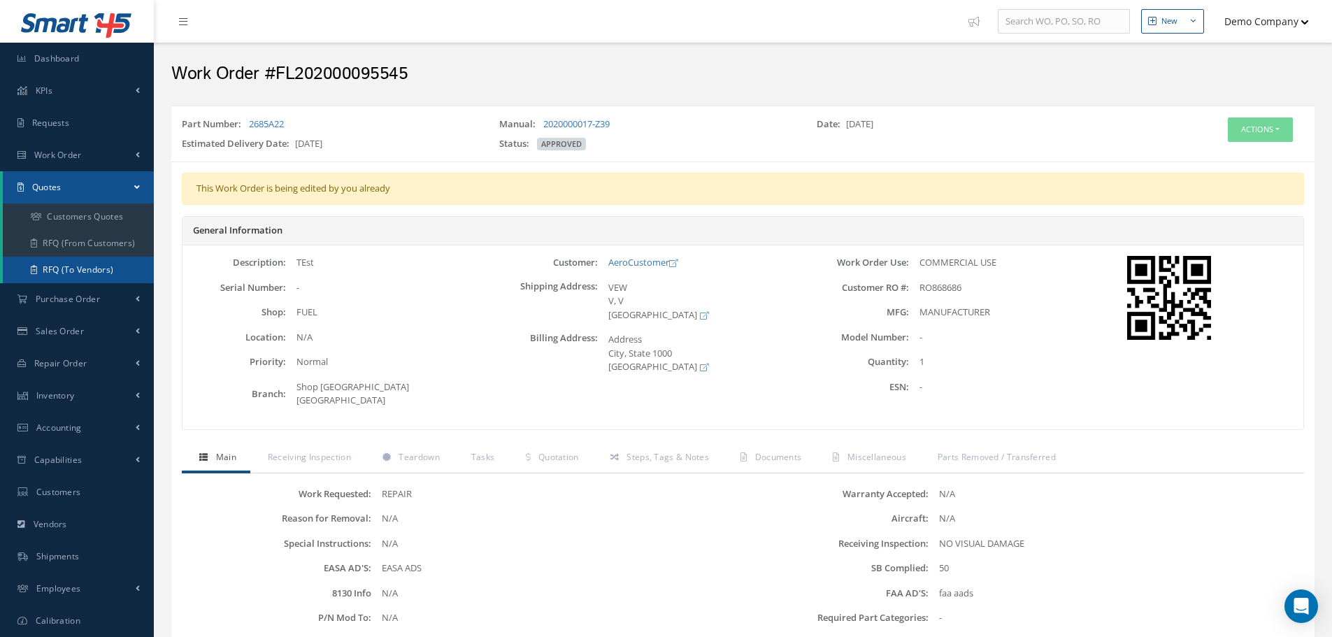
click at [110, 267] on link "RFQ (To Vendors)" at bounding box center [78, 270] width 151 height 27
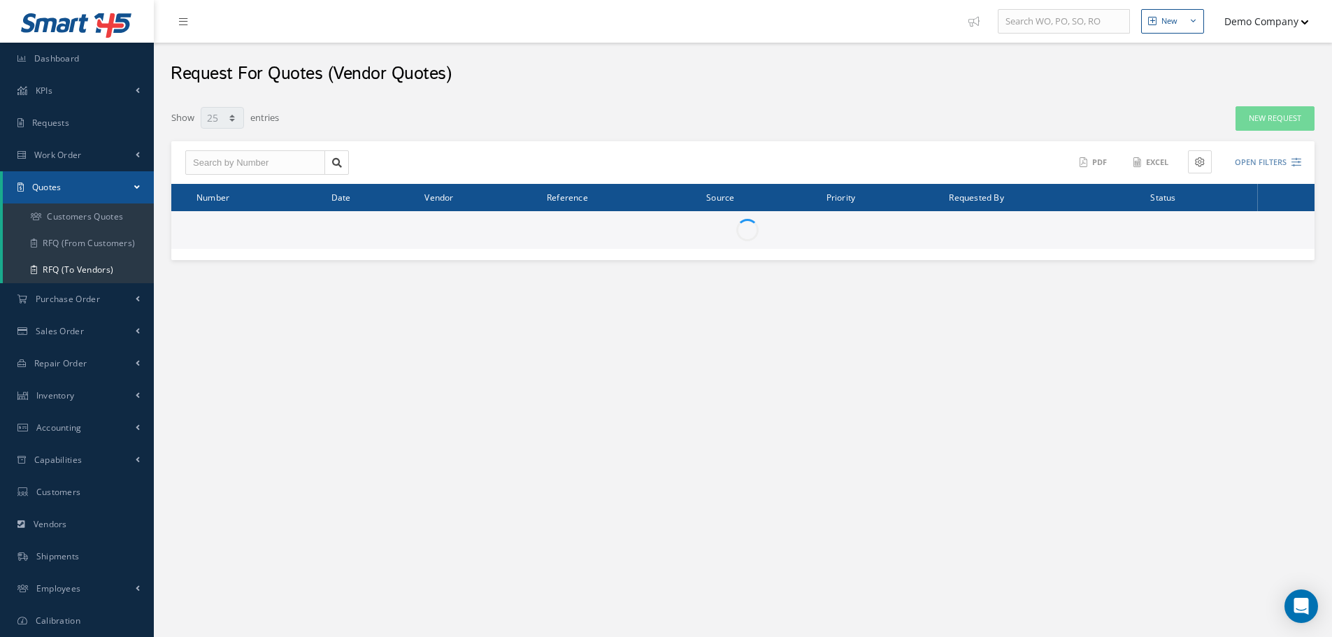
select select "25"
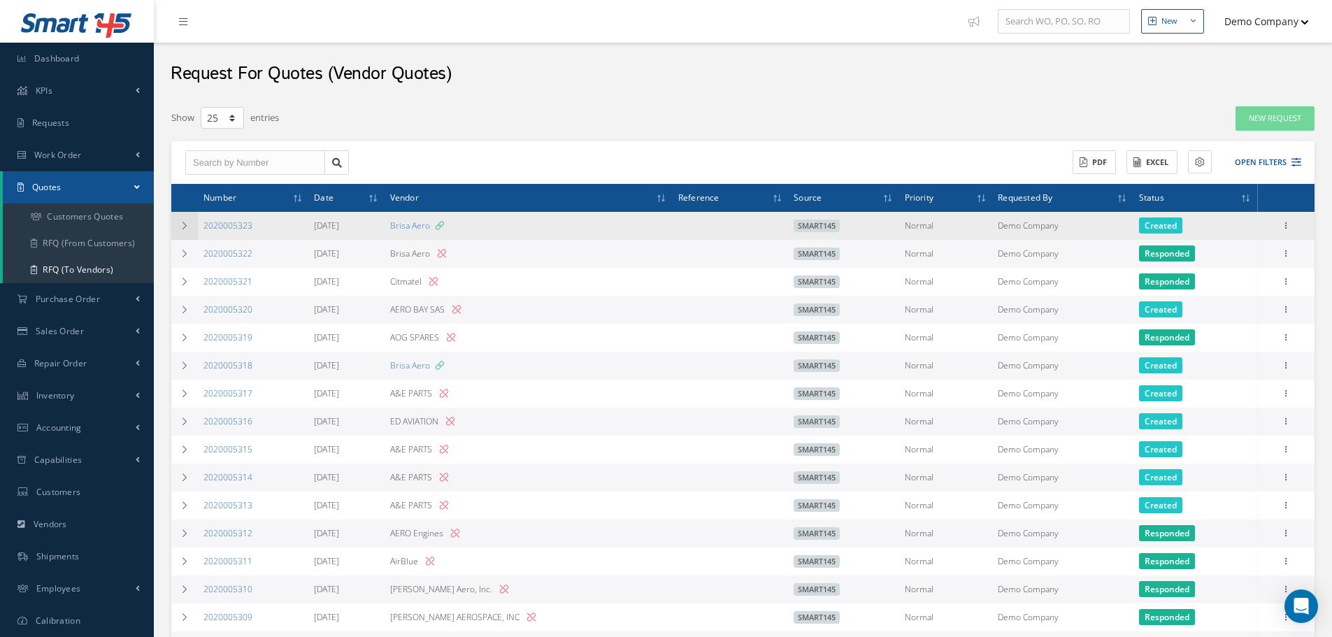
click at [181, 222] on icon at bounding box center [185, 226] width 10 height 8
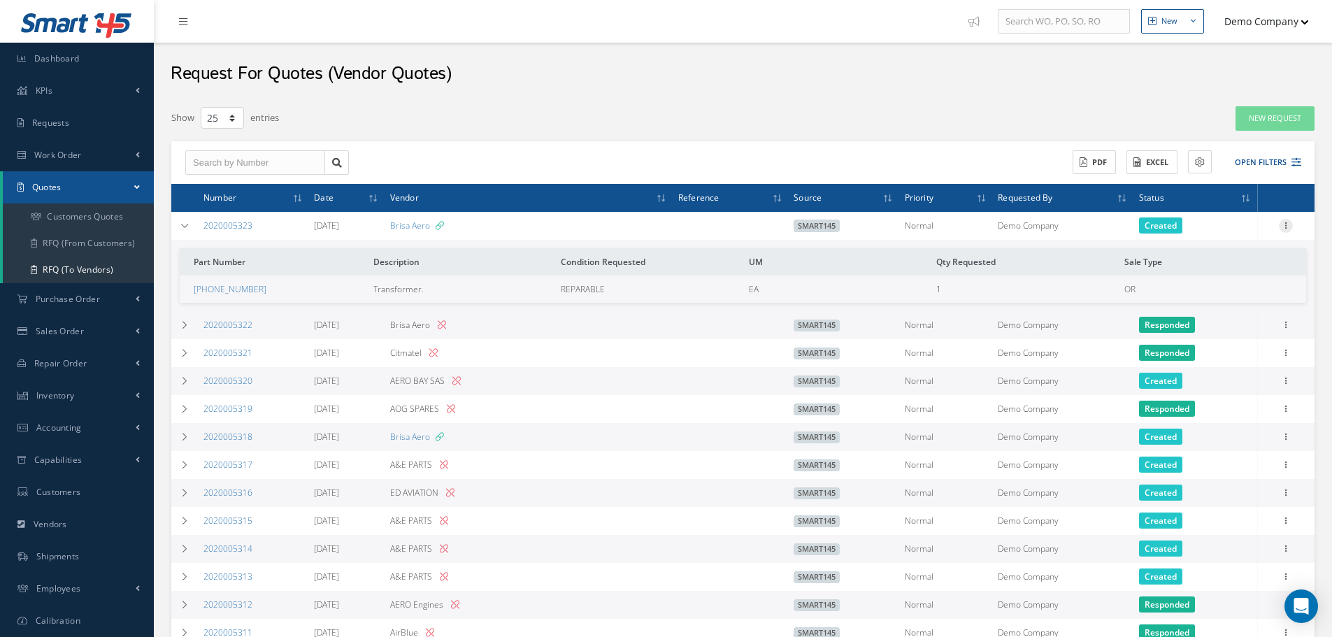
click at [1283, 226] on icon at bounding box center [1285, 224] width 14 height 11
click at [1221, 248] on link "Edit" at bounding box center [1221, 253] width 110 height 18
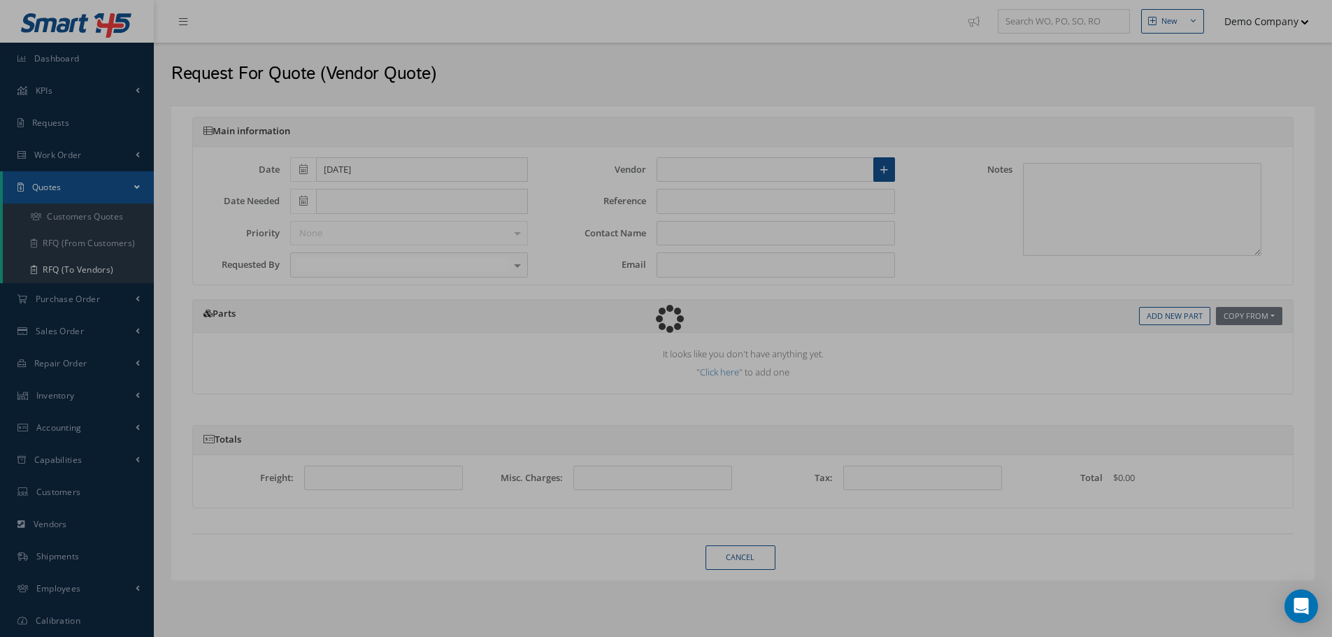
type input "[DATE]"
type input "Brisa Aero"
type input "Beatrice"
type input "bettytestemail03@gmail.com"
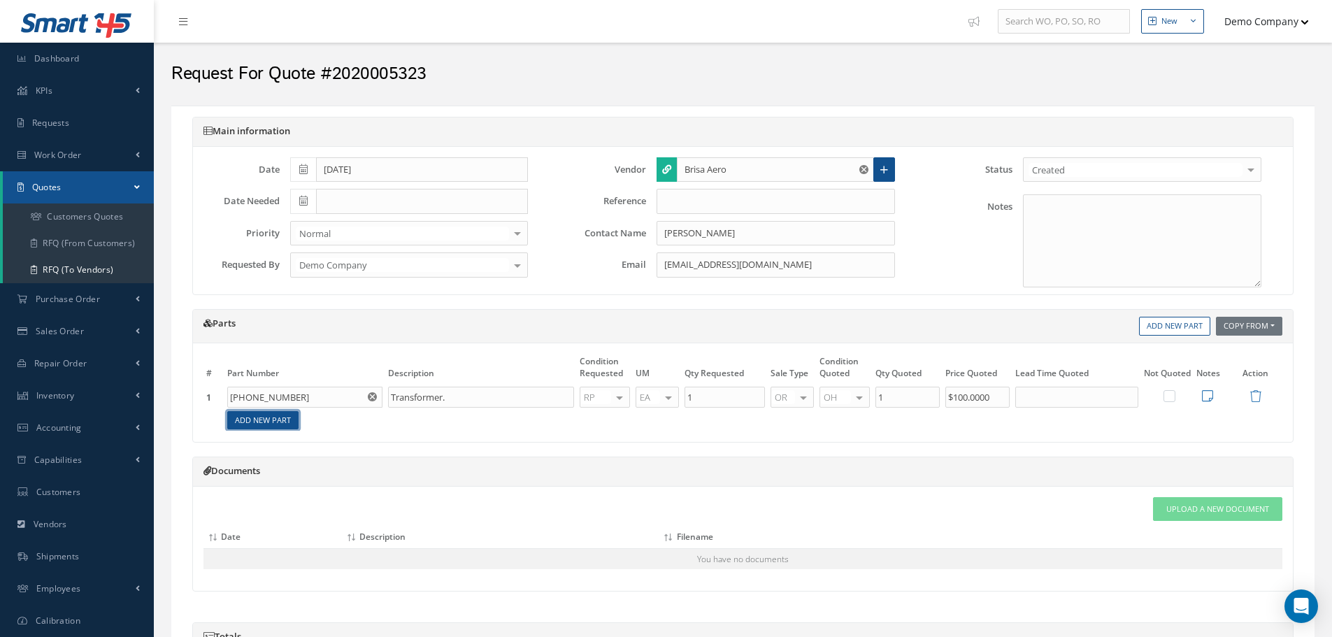
click at [281, 425] on link "Add New Part" at bounding box center [262, 420] width 71 height 19
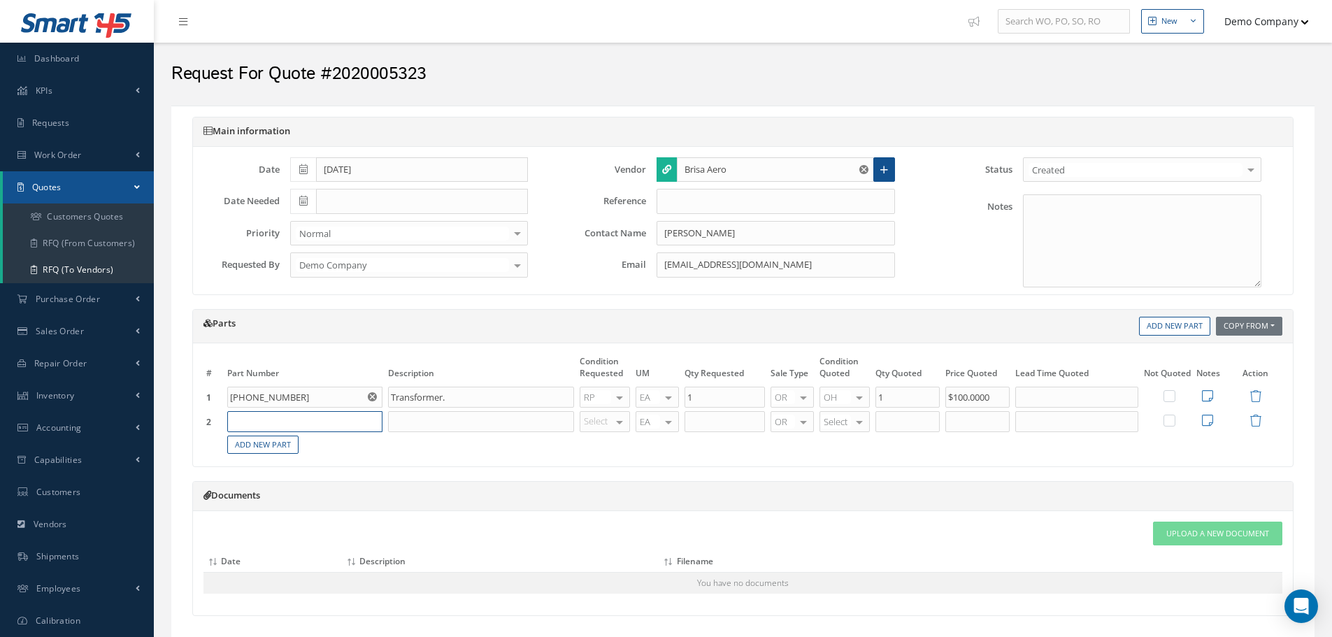
click at [283, 422] on input "text" at bounding box center [304, 421] width 155 height 21
paste input "[PHONE_NUMBER]"
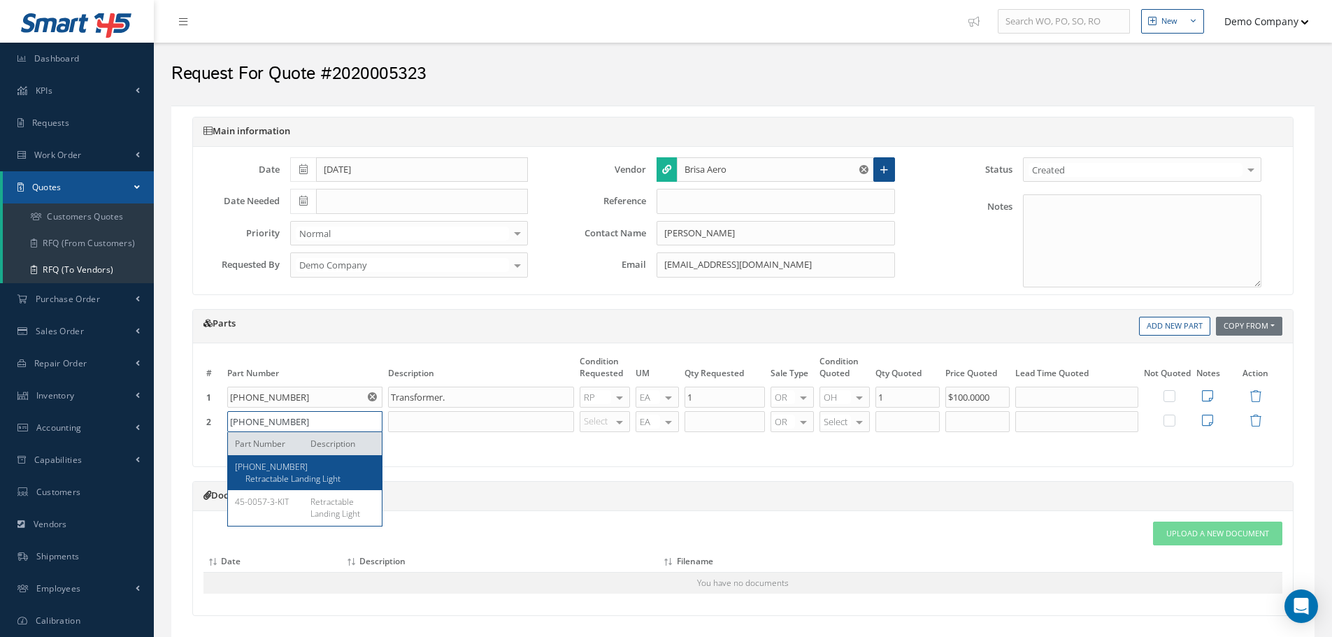
type input "[PHONE_NUMBER]"
click at [282, 470] on div "[PHONE_NUMBER]" at bounding box center [305, 467] width 140 height 12
type input "Retractable Landing Light"
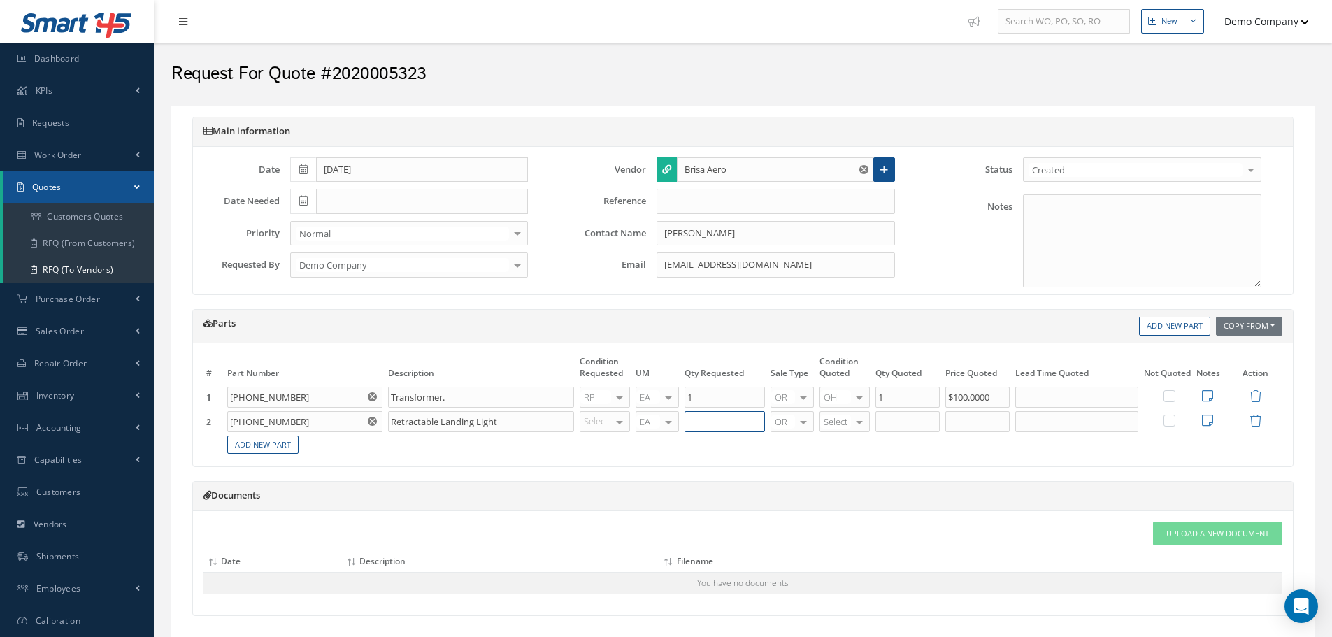
click at [716, 422] on input "text" at bounding box center [724, 421] width 80 height 21
type input "1"
click at [916, 424] on input "1" at bounding box center [907, 421] width 64 height 21
type input "11"
click at [995, 424] on input "text" at bounding box center [977, 421] width 64 height 21
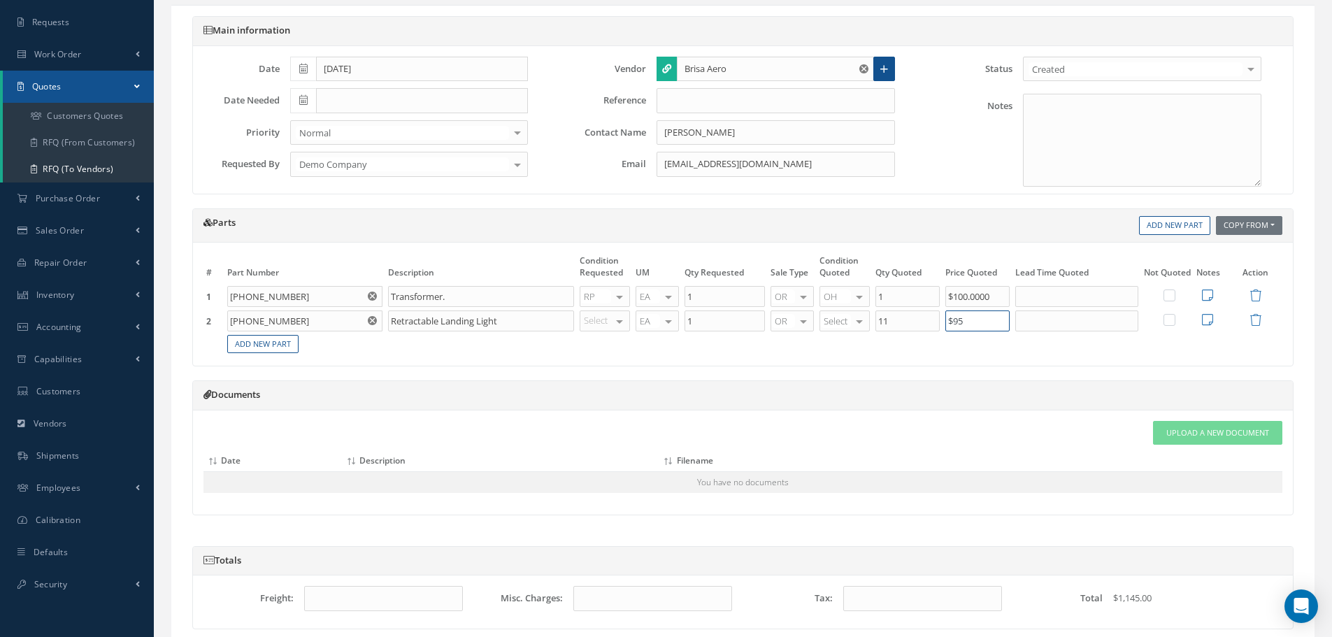
scroll to position [210, 0]
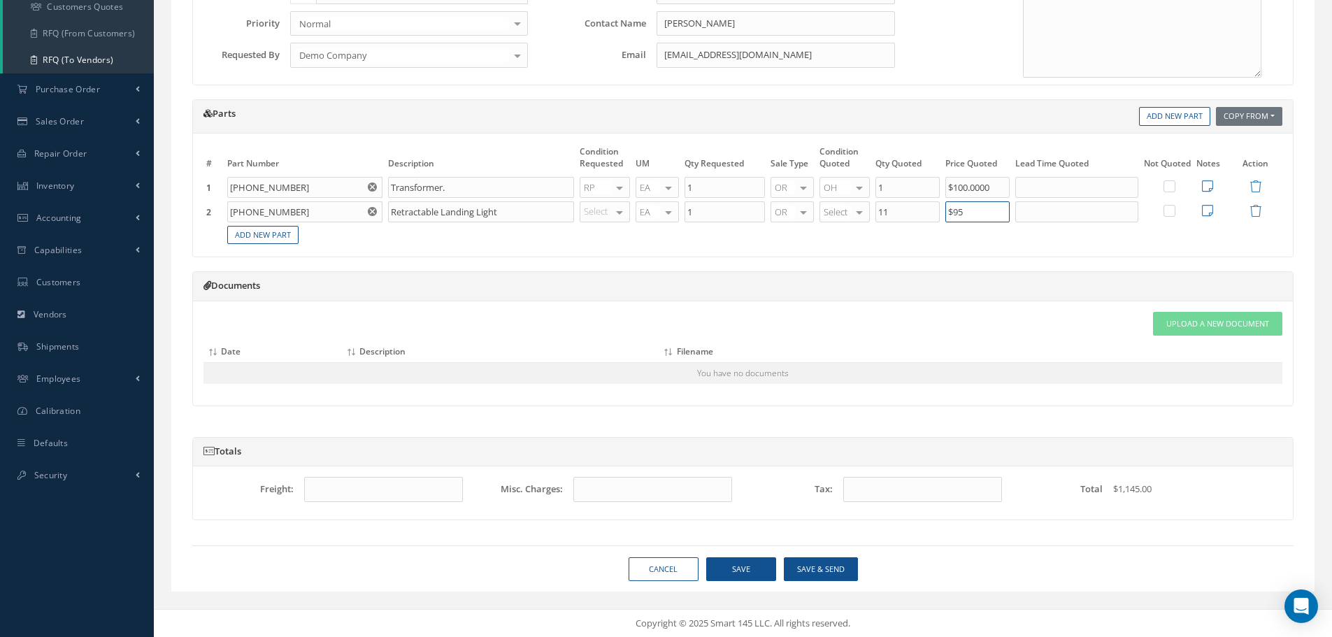
type input "$95"
click at [743, 563] on button "Save" at bounding box center [741, 569] width 70 height 24
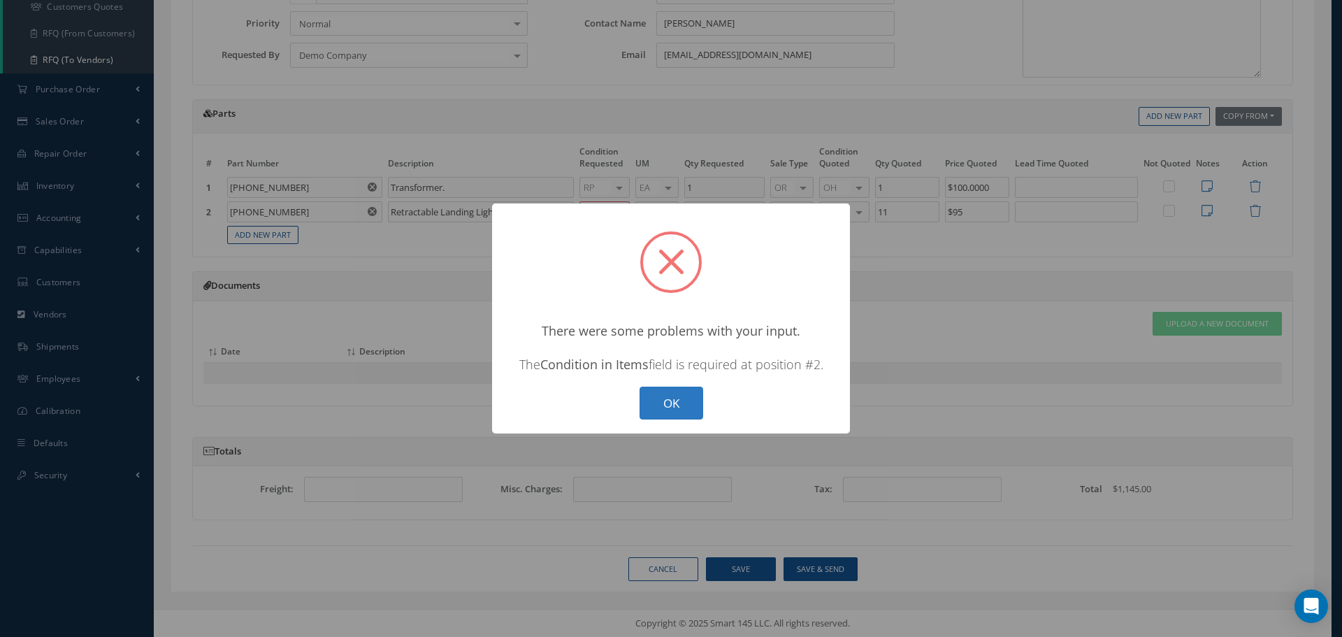
click at [680, 411] on button "OK" at bounding box center [672, 403] width 64 height 33
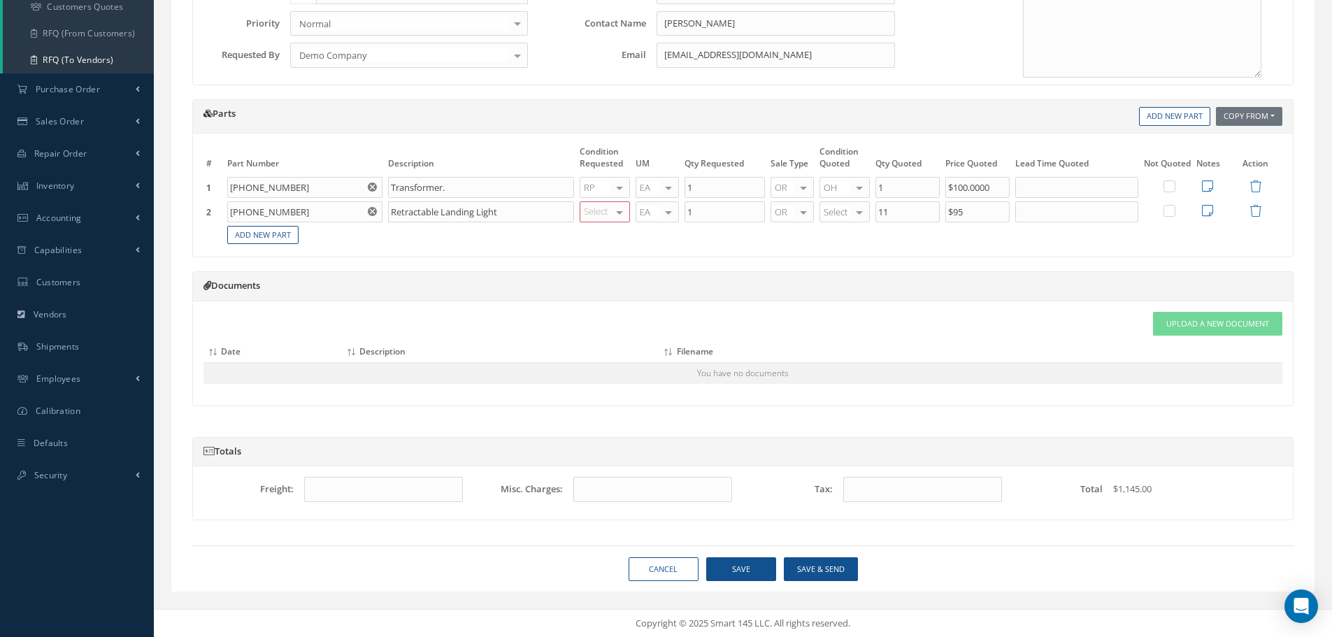
click at [612, 212] on div at bounding box center [620, 212] width 20 height 20
click at [603, 296] on span "AR" at bounding box center [610, 306] width 61 height 24
click at [744, 568] on button "Save" at bounding box center [741, 569] width 70 height 24
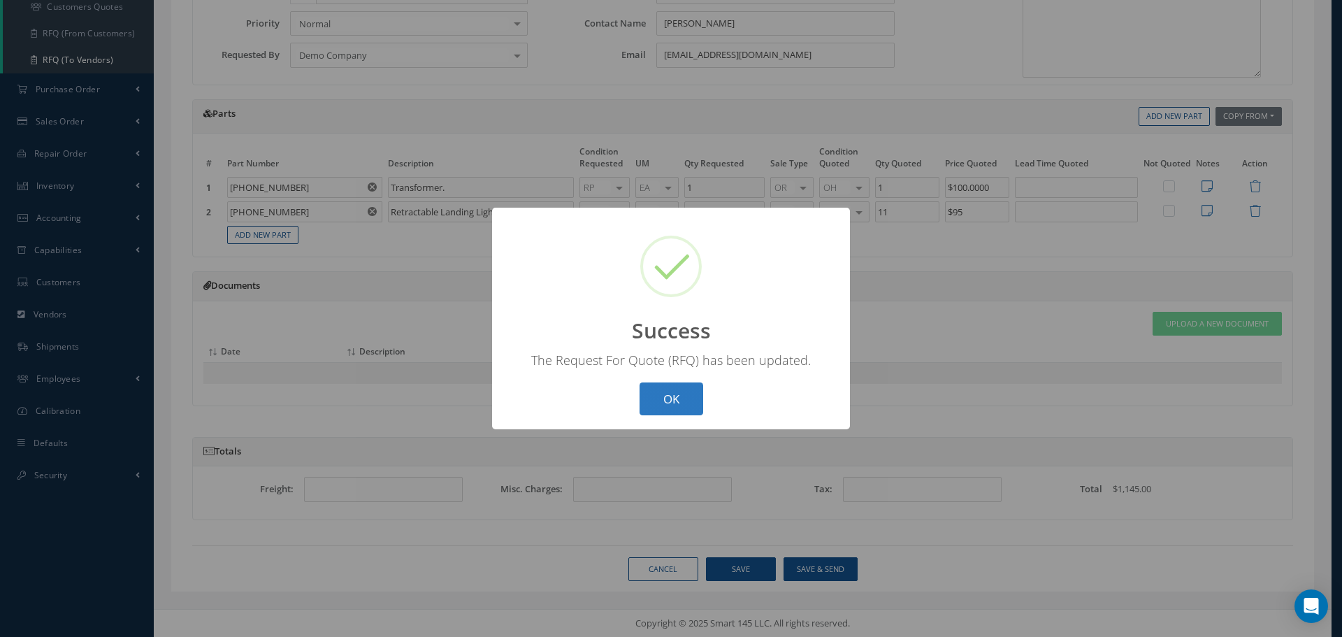
click at [663, 396] on button "OK" at bounding box center [672, 398] width 64 height 33
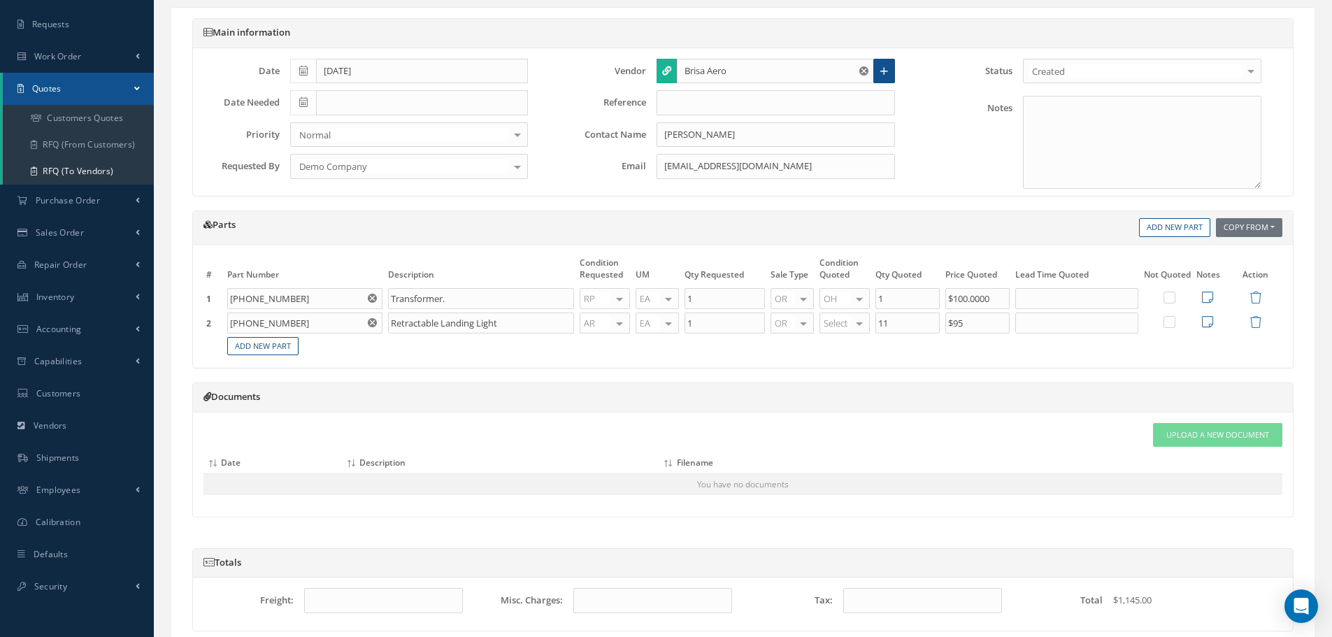
scroll to position [0, 0]
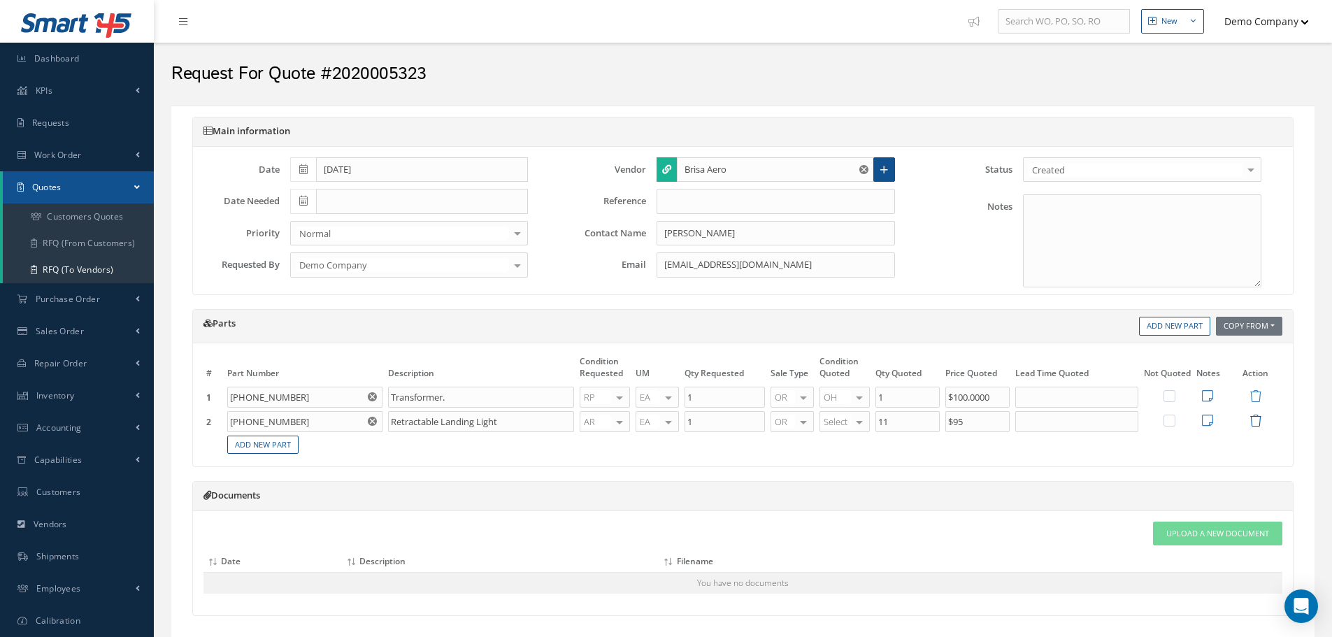
click at [1260, 418] on icon at bounding box center [1255, 421] width 12 height 12
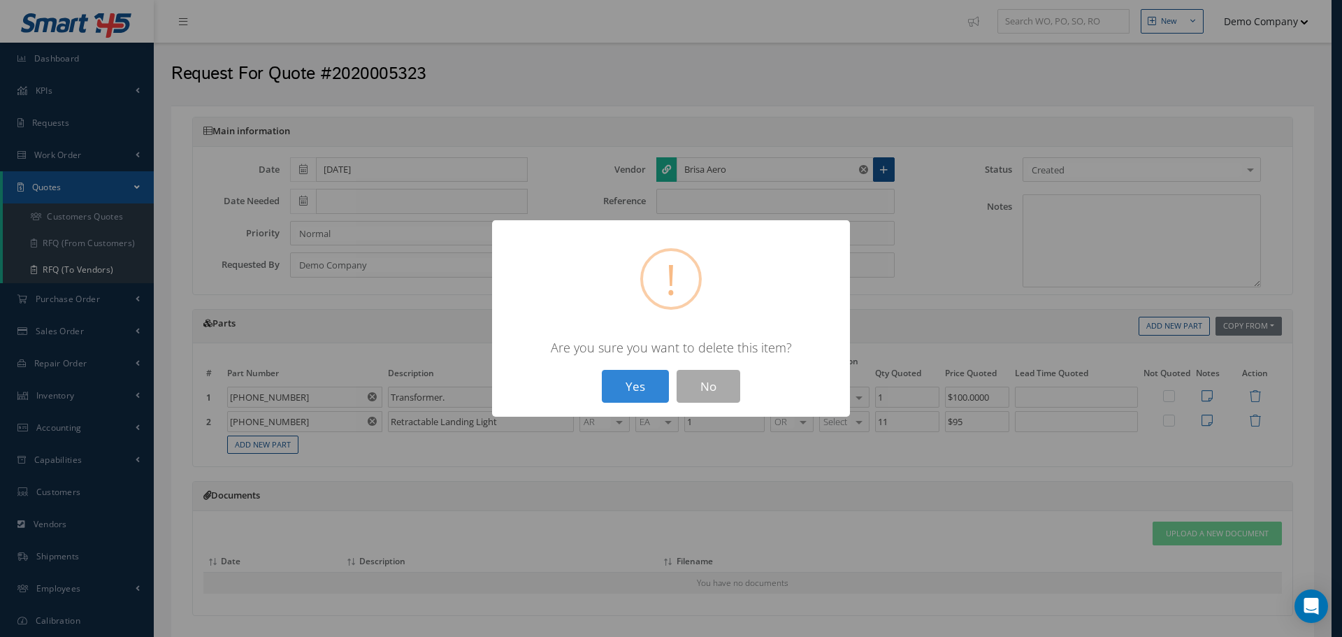
click at [839, 478] on div "? ! i × Are you sure you want to delete this item? Yes No" at bounding box center [671, 318] width 1342 height 637
click at [1101, 261] on div "? ! i × Are you sure you want to delete this item? Yes No" at bounding box center [671, 318] width 1342 height 637
click at [387, 462] on div "? ! i × Are you sure you want to delete this item? Yes No" at bounding box center [671, 318] width 1342 height 637
click at [696, 380] on button "No" at bounding box center [709, 386] width 64 height 33
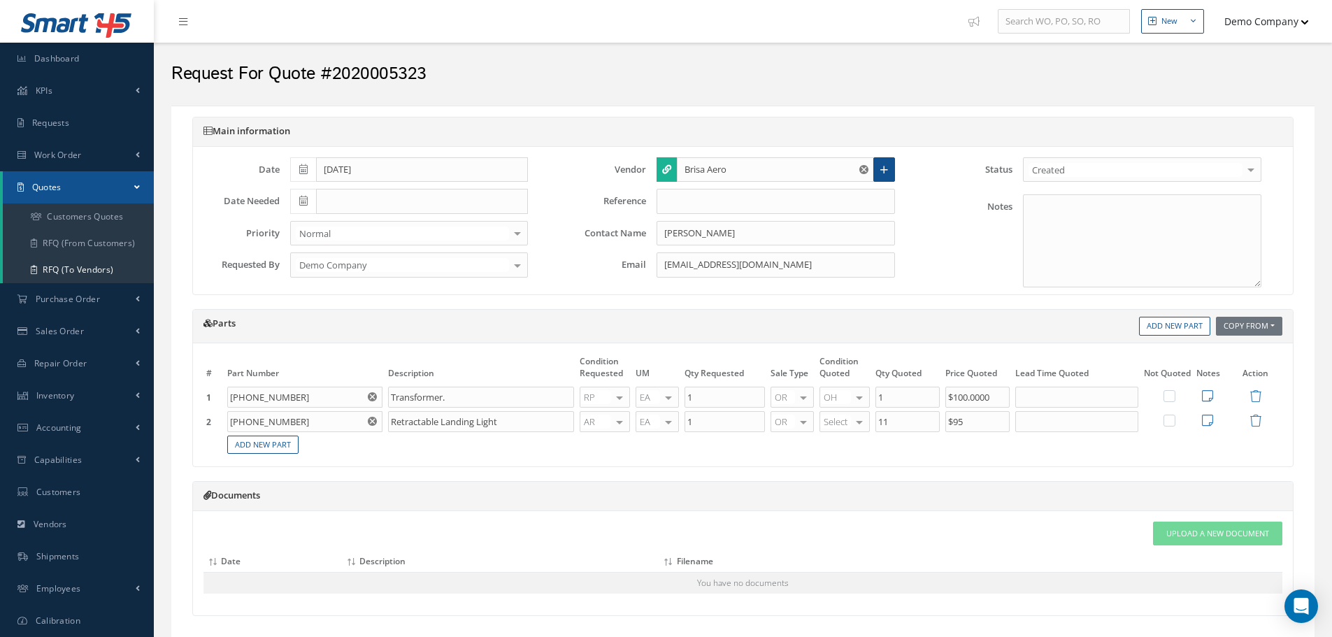
drag, startPoint x: 336, startPoint y: 73, endPoint x: 516, endPoint y: 72, distance: 180.3
click at [516, 72] on h2 "Request For Quote #2020005323" at bounding box center [742, 74] width 1143 height 21
copy h2 "2020005323"
click at [116, 272] on link "RFQ (To Vendors)" at bounding box center [78, 270] width 151 height 27
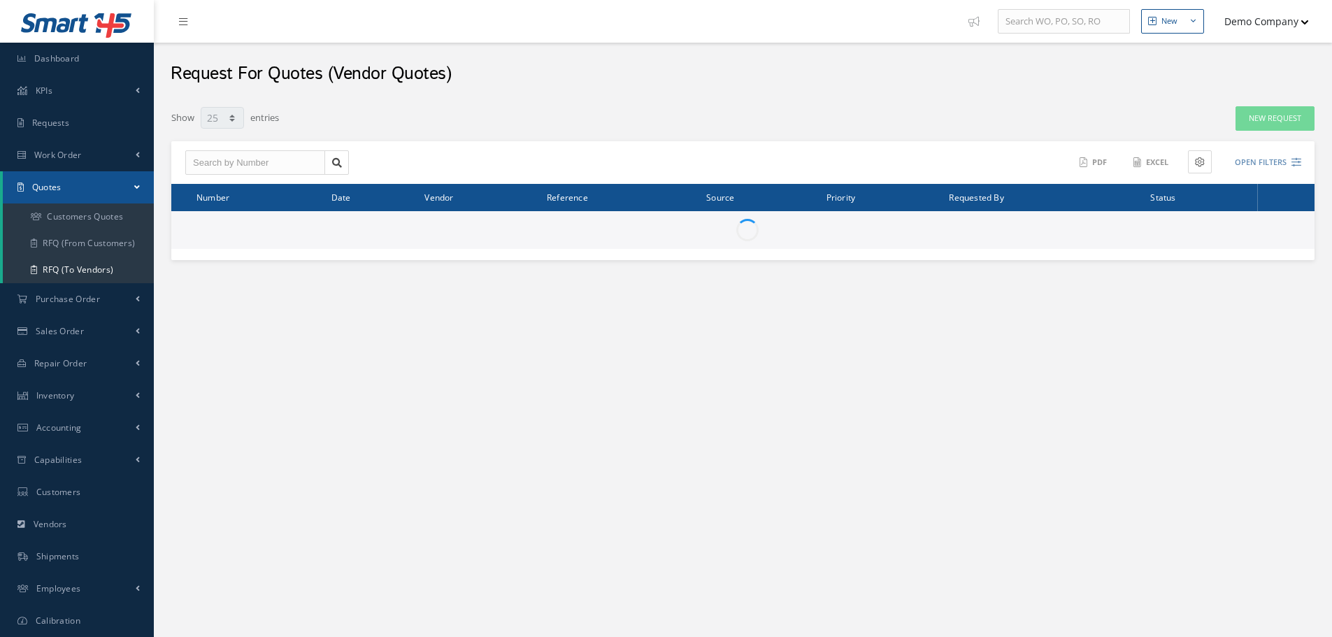
select select "25"
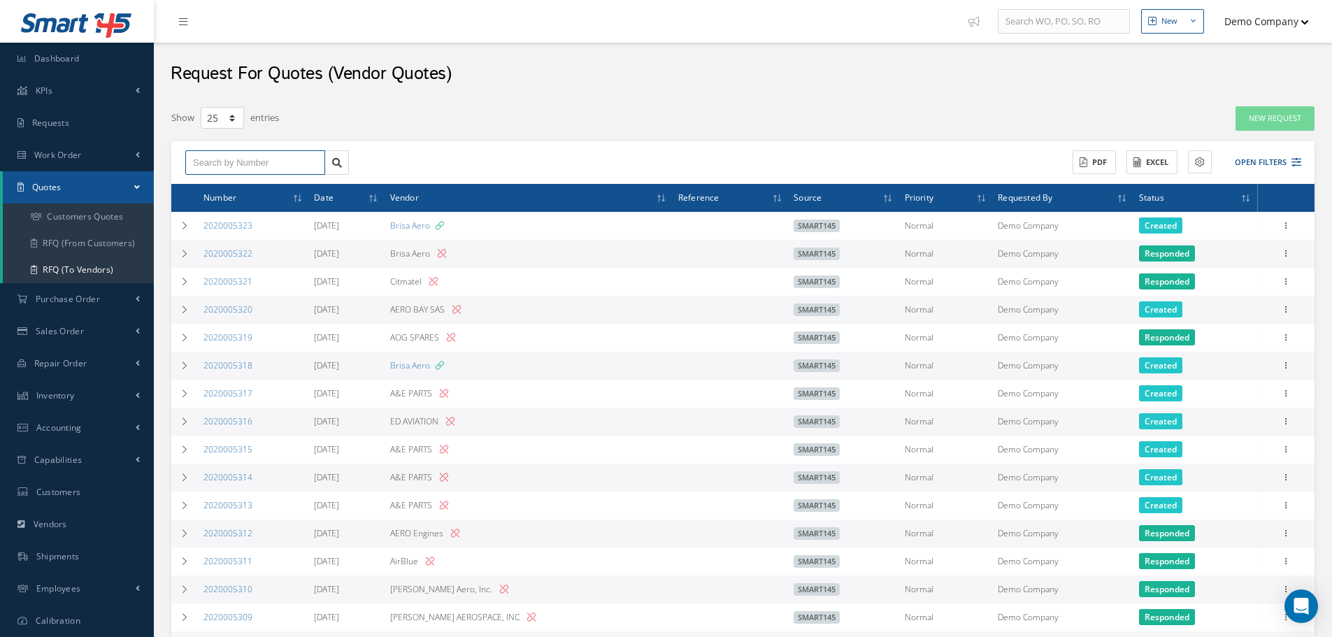
click at [220, 158] on input "text" at bounding box center [255, 162] width 140 height 25
paste input "2020005323"
type input "2020005323"
drag, startPoint x: 264, startPoint y: 189, endPoint x: 401, endPoint y: 205, distance: 137.9
click at [264, 189] on div "2020005323" at bounding box center [255, 187] width 124 height 14
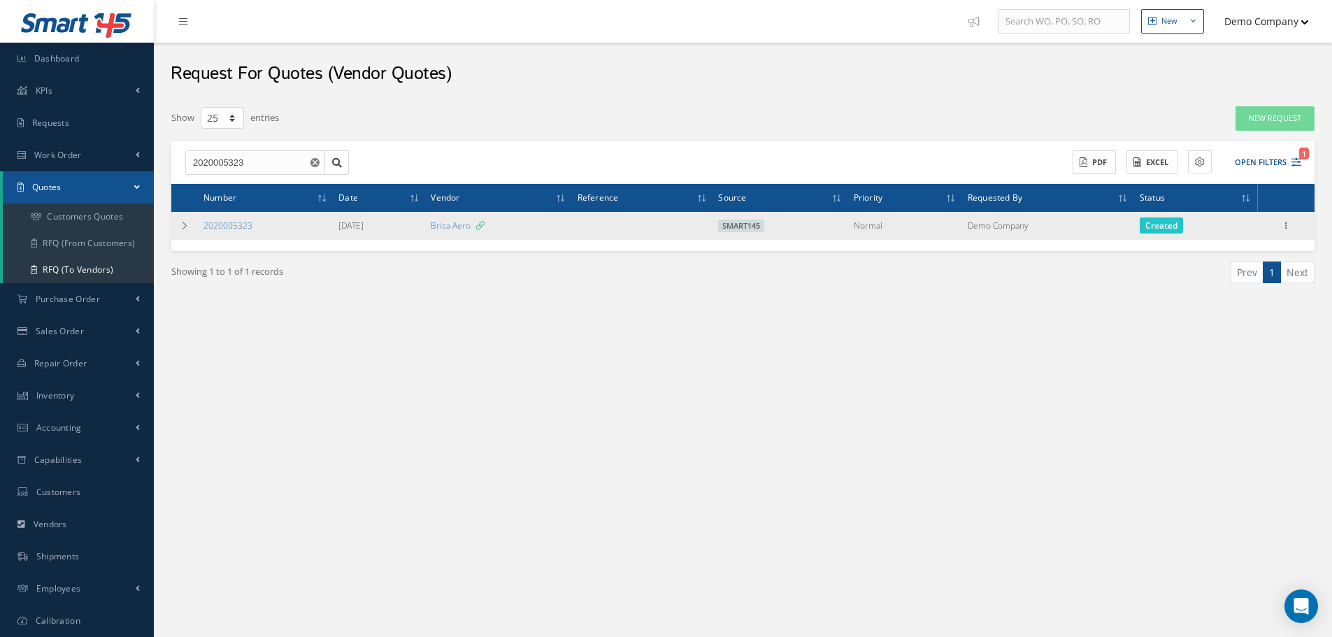
click at [1293, 226] on div "Show Edit Send Email Clone Create Purchase Order Delete Print-Outs RFQ Report" at bounding box center [1285, 225] width 17 height 17
click at [1286, 225] on icon at bounding box center [1285, 224] width 14 height 11
click at [1219, 333] on link "Delete" at bounding box center [1221, 335] width 110 height 18
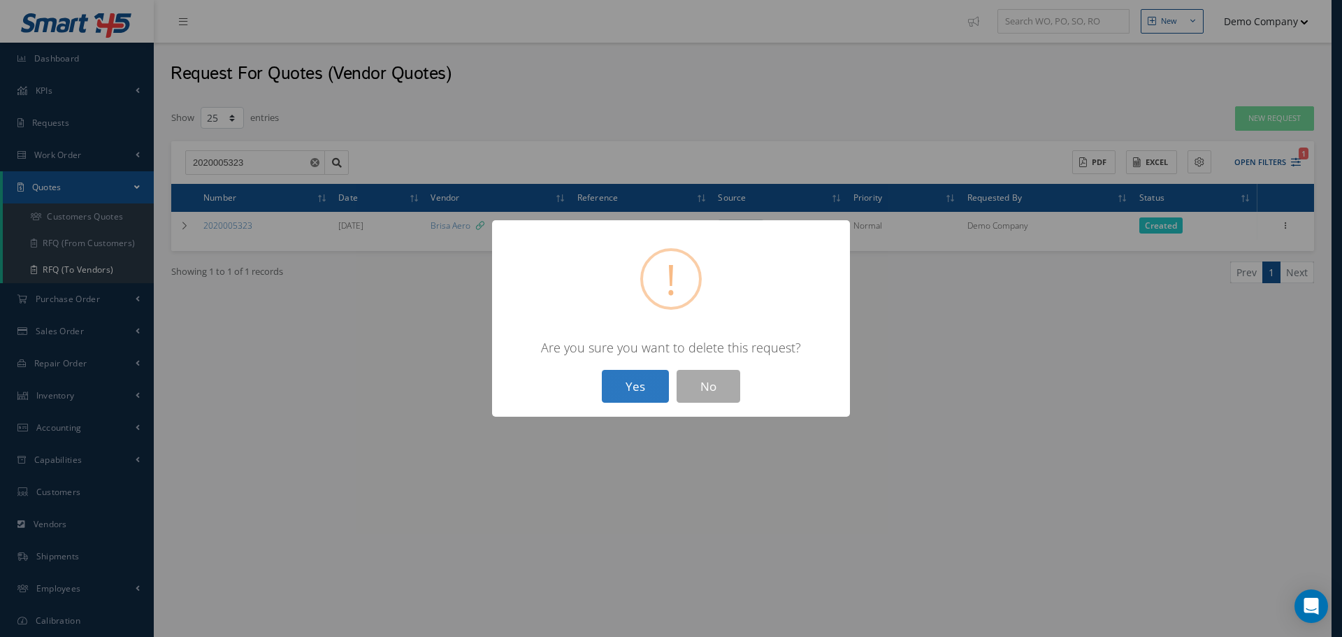
click at [641, 382] on button "Yes" at bounding box center [635, 386] width 67 height 33
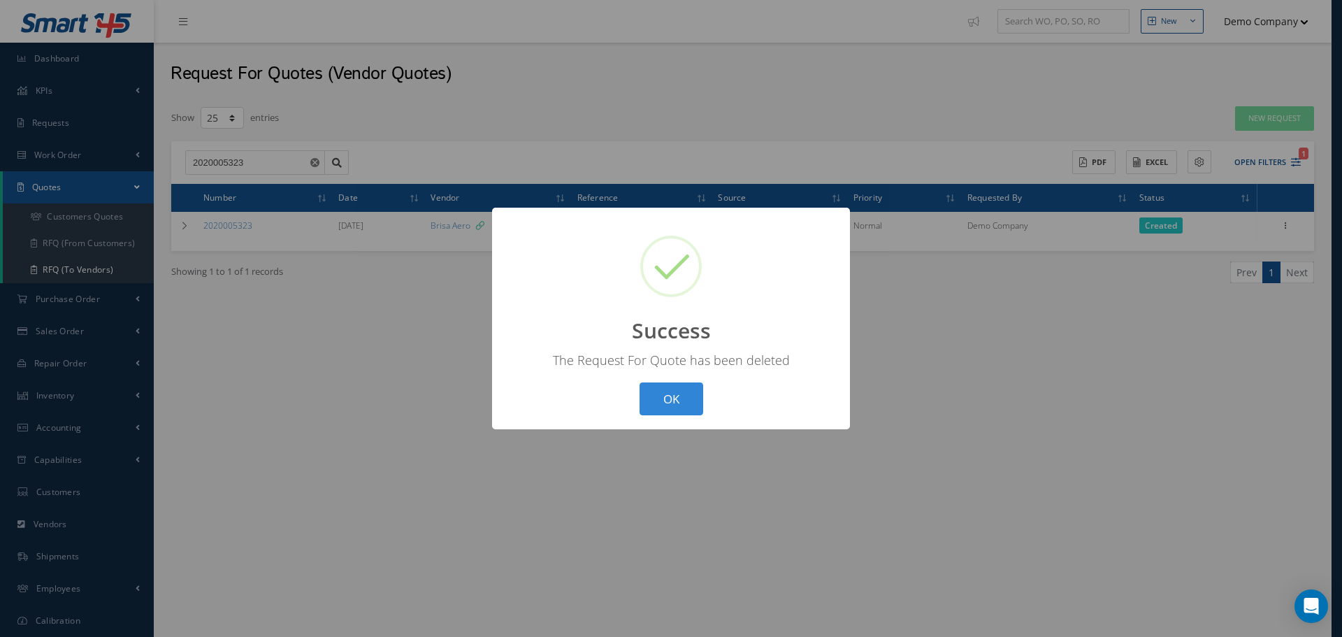
drag, startPoint x: 667, startPoint y: 405, endPoint x: 689, endPoint y: 117, distance: 288.9
click at [667, 401] on button "OK" at bounding box center [672, 398] width 64 height 33
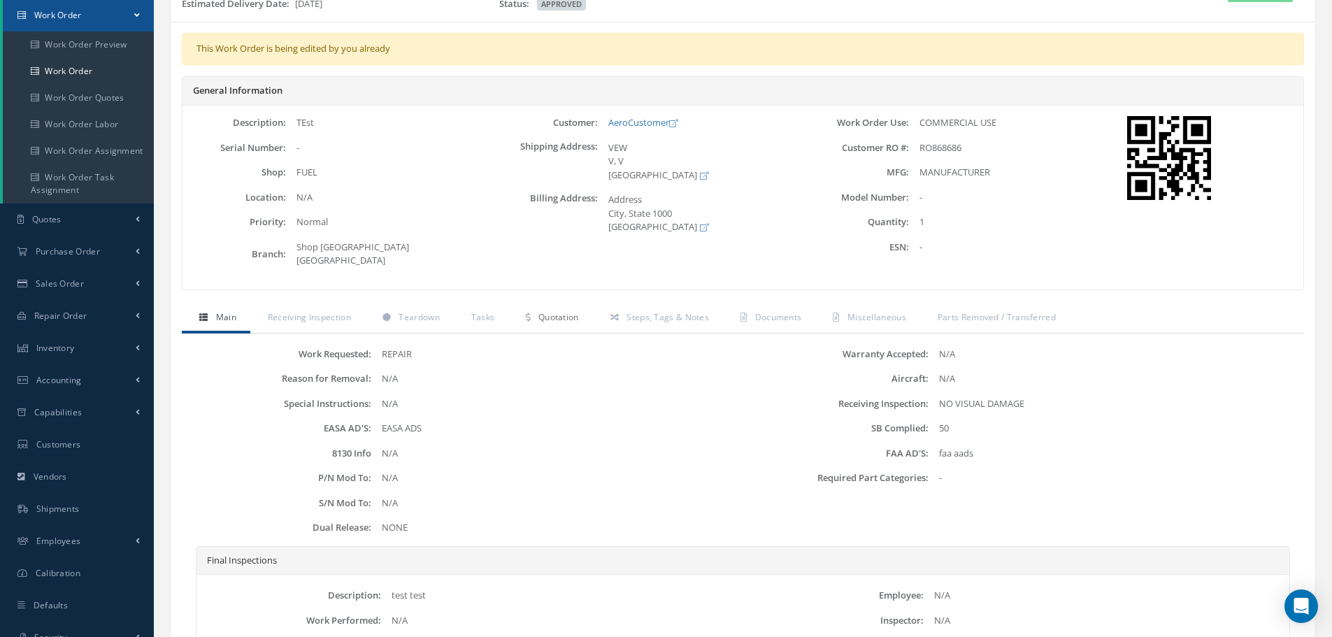
drag, startPoint x: 553, startPoint y: 298, endPoint x: 561, endPoint y: 308, distance: 11.9
click at [553, 311] on span "Quotation" at bounding box center [558, 317] width 41 height 12
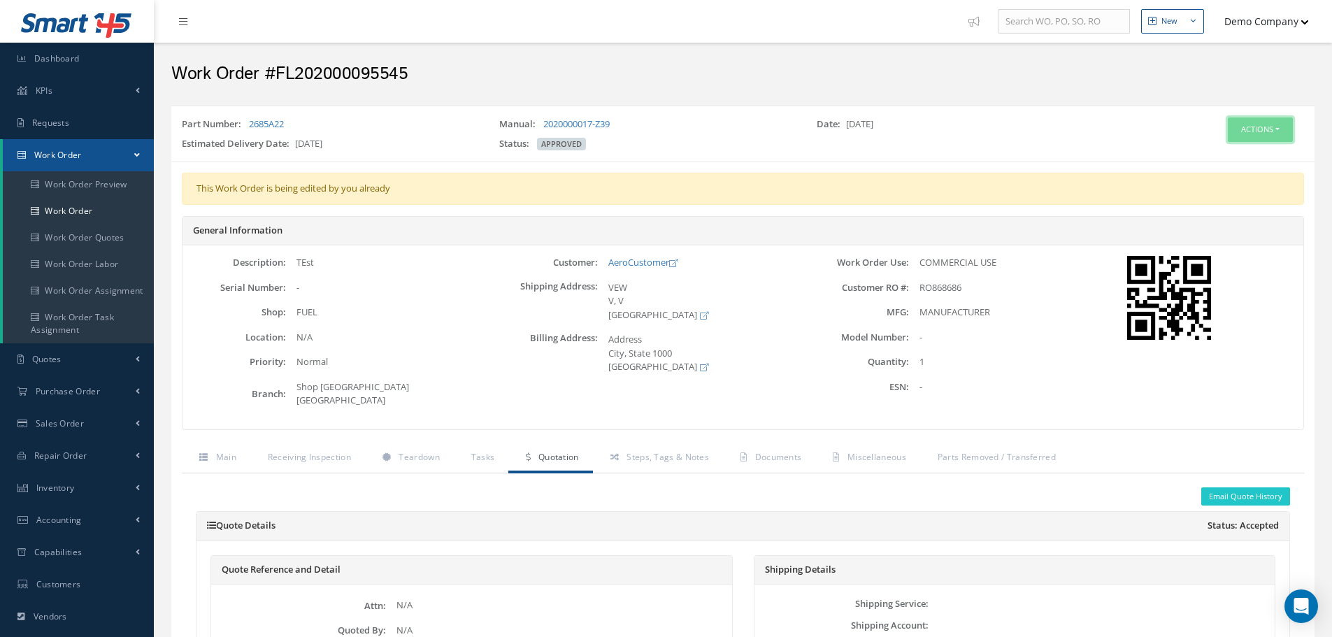
click at [1270, 129] on button "Actions" at bounding box center [1259, 129] width 65 height 24
click at [1252, 152] on link "Edit" at bounding box center [1239, 156] width 112 height 19
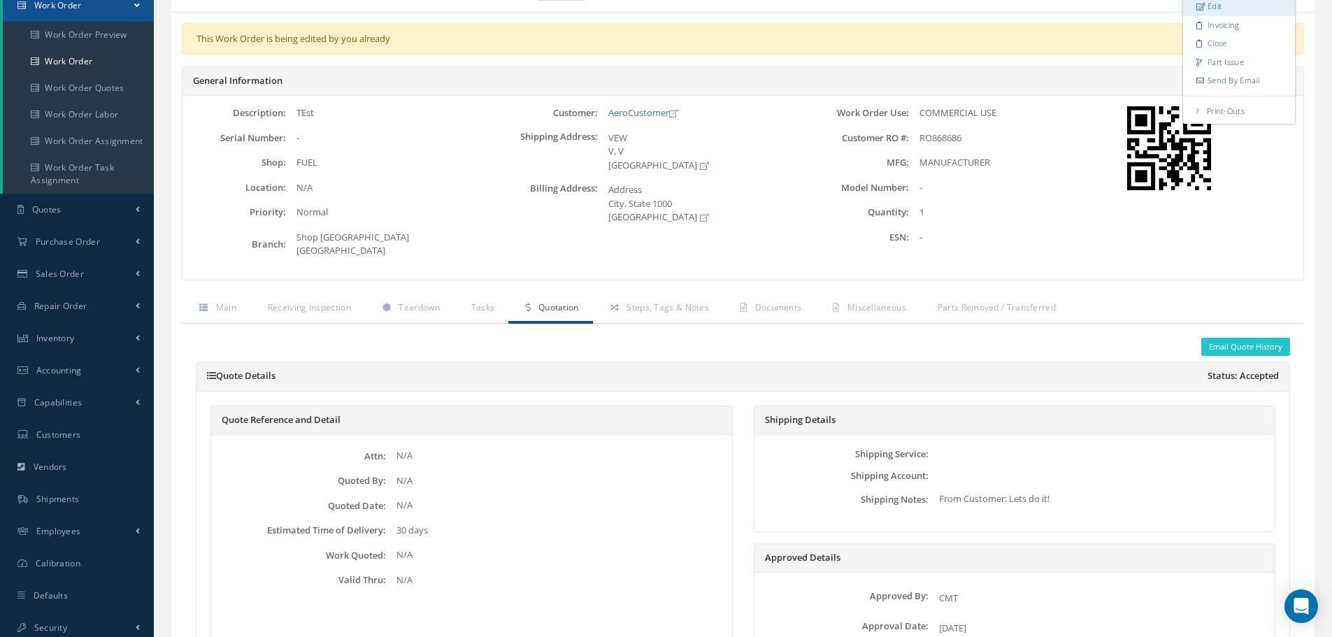
scroll to position [350, 0]
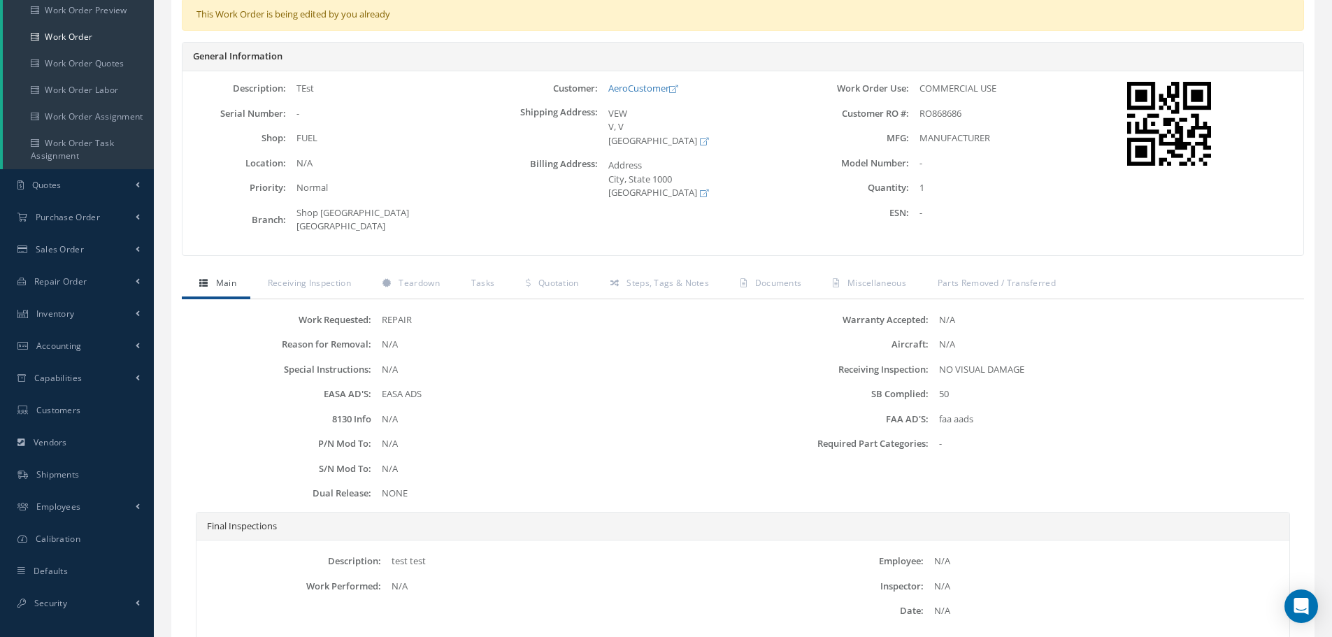
scroll to position [275, 0]
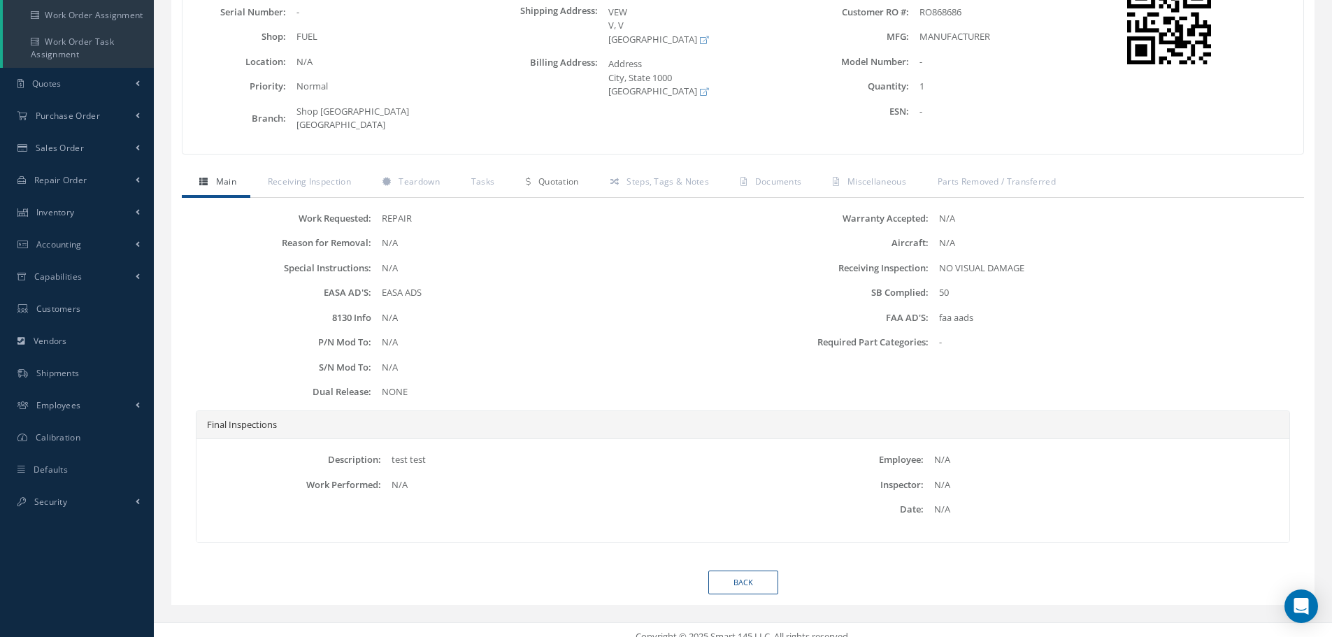
click at [563, 175] on span "Quotation" at bounding box center [558, 181] width 41 height 12
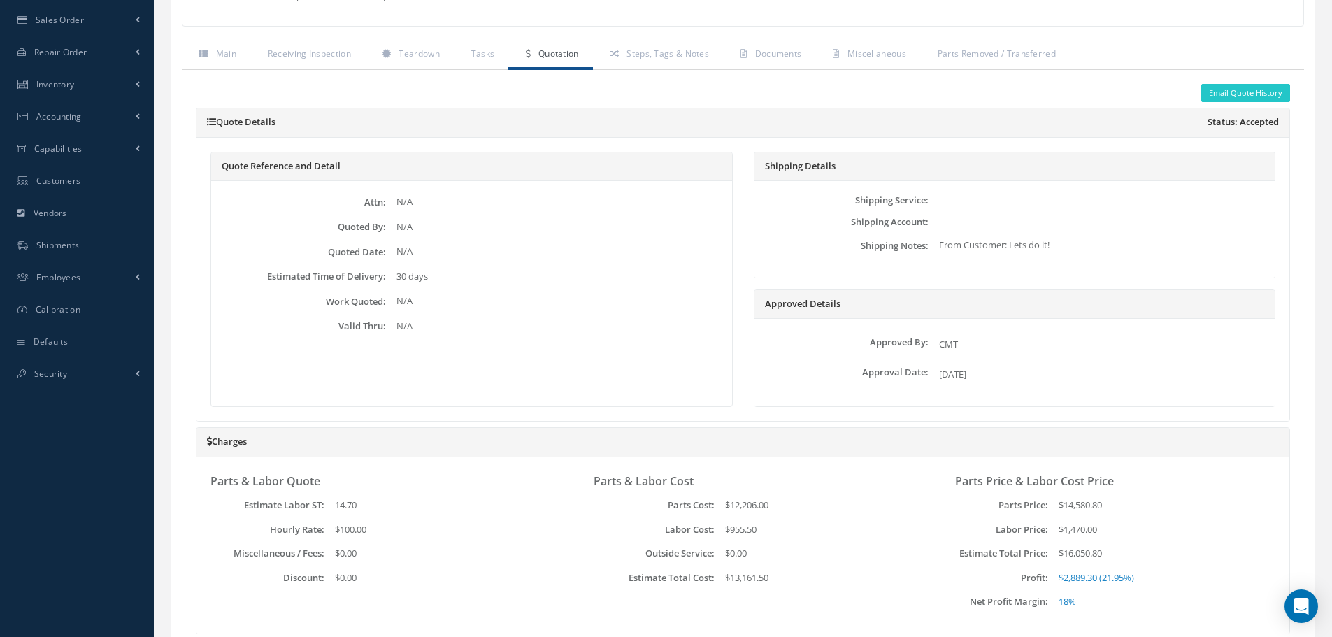
scroll to position [0, 0]
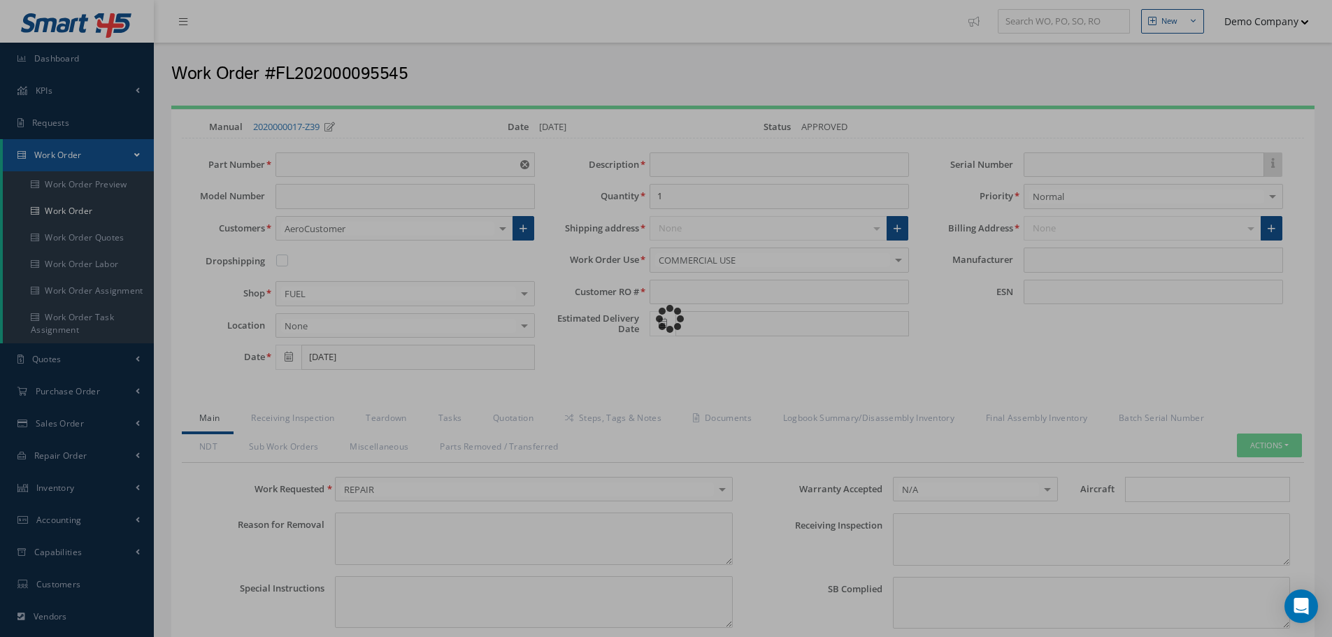
type input "2685A22"
type input "TEst"
type input "RO868686"
type input "[DATE]"
type input "faa aads"
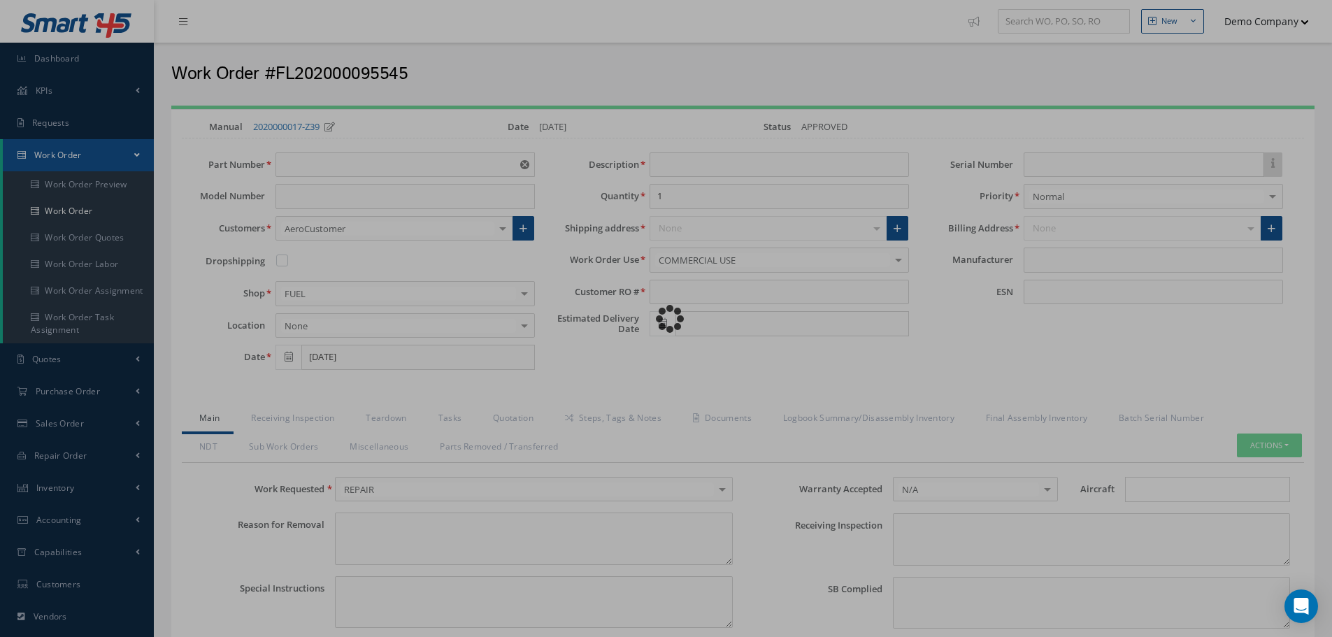
type textarea "NO VISUAL DAMAGE"
type textarea "50"
type input "EASA ADS"
type textarea "test test"
type input "MANUFACTURER"
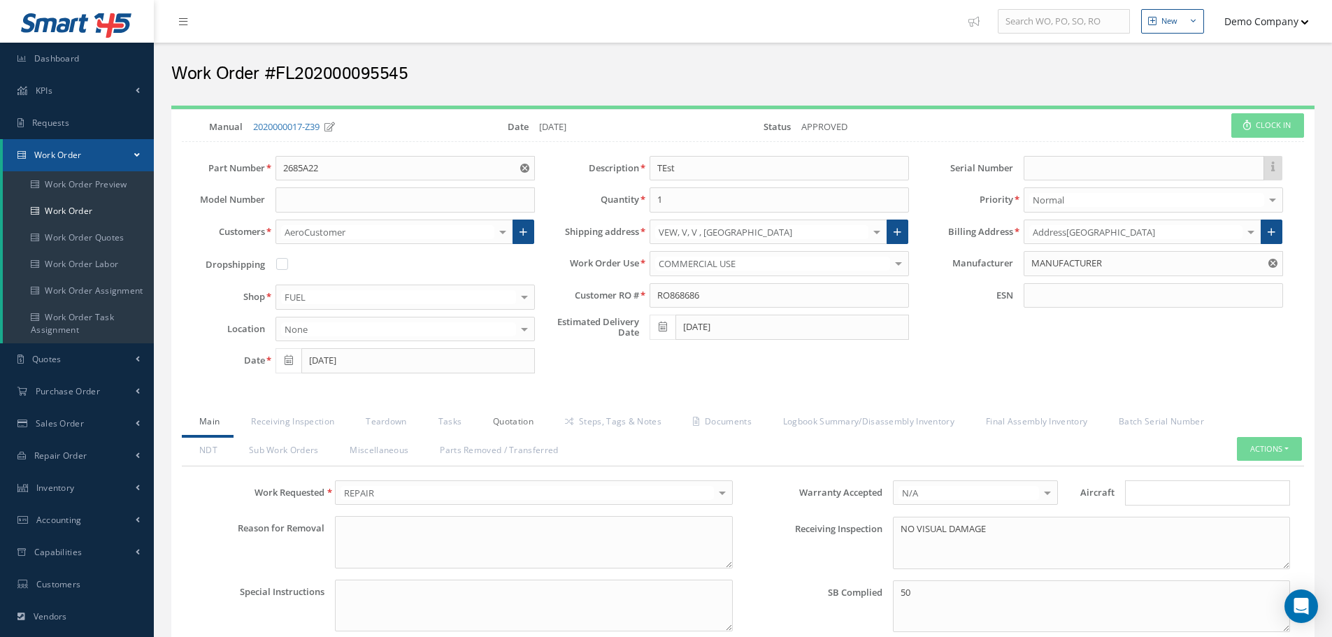
click at [508, 423] on link "Quotation" at bounding box center [511, 422] width 72 height 29
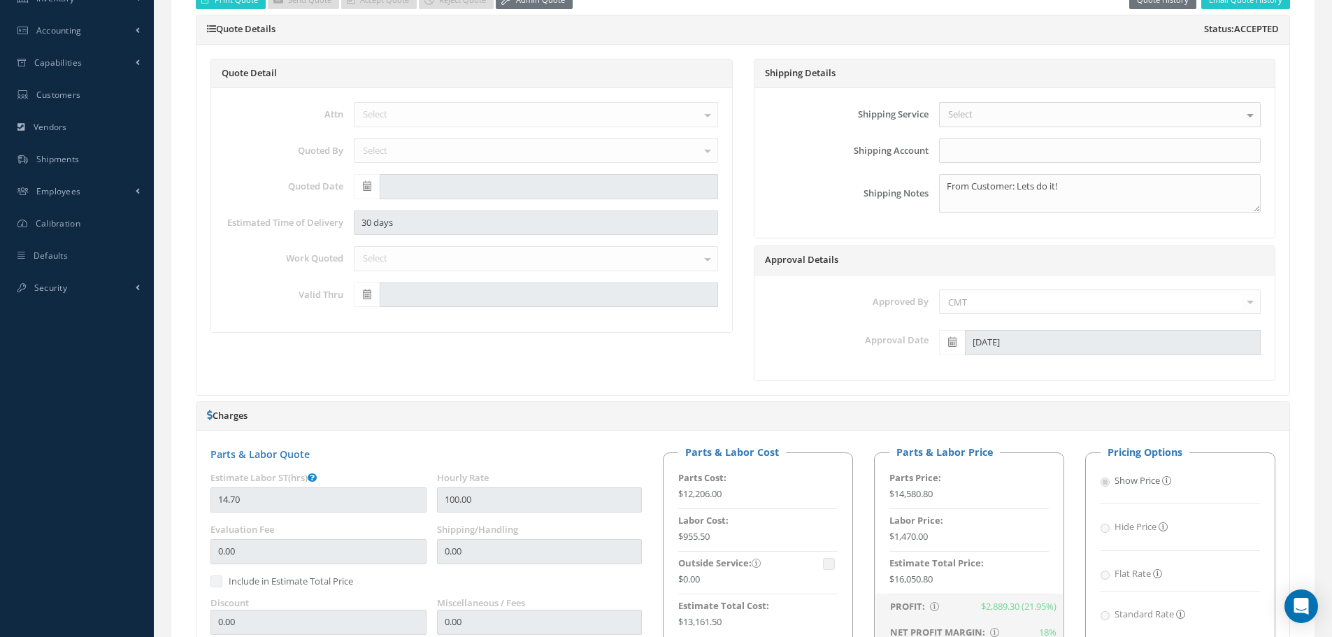
scroll to position [210, 0]
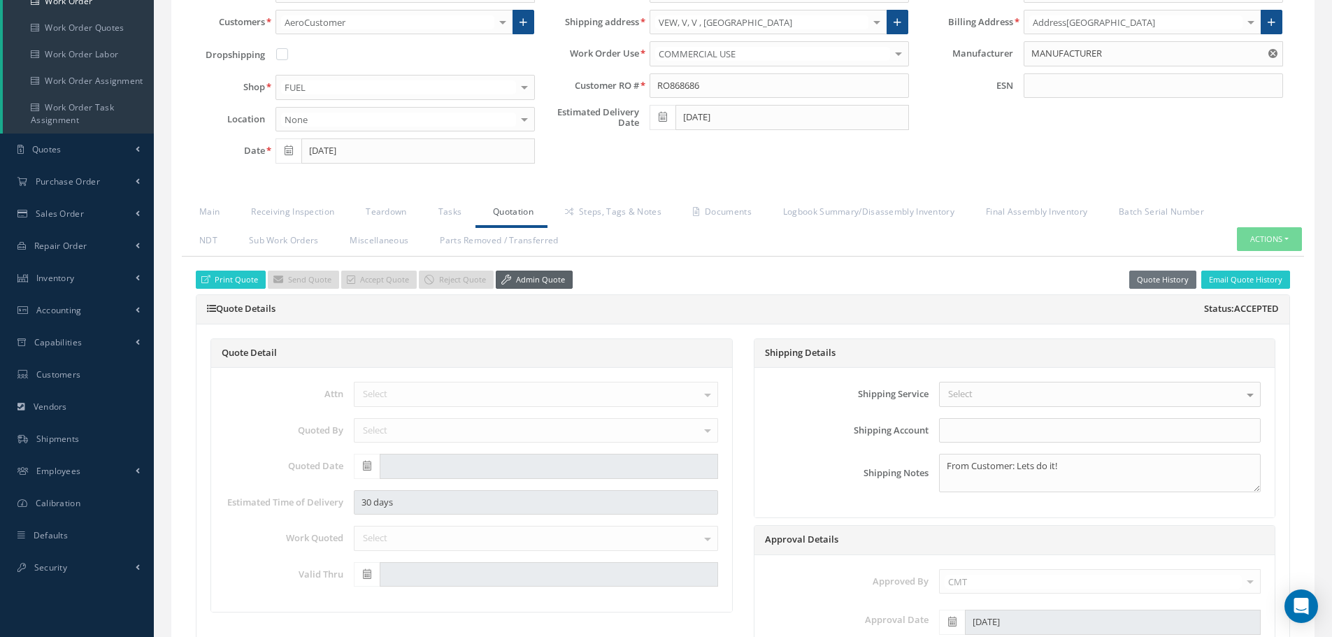
click at [514, 271] on link "Admin Quote" at bounding box center [534, 280] width 77 height 19
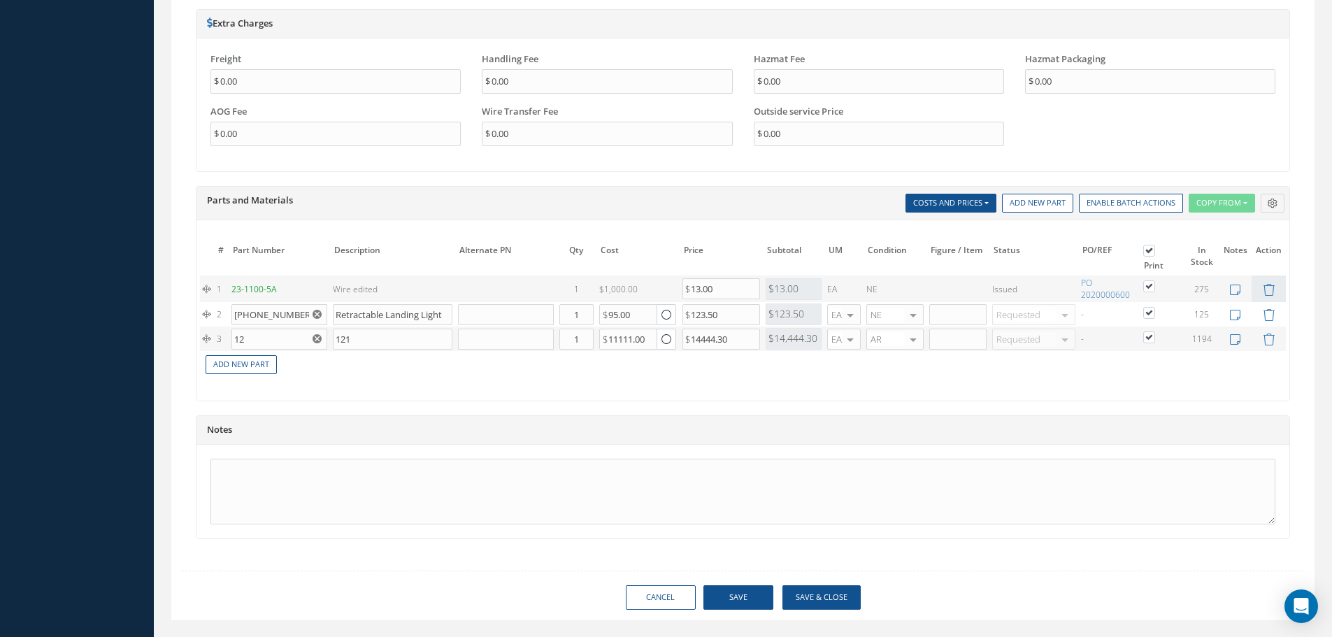
scroll to position [1181, 0]
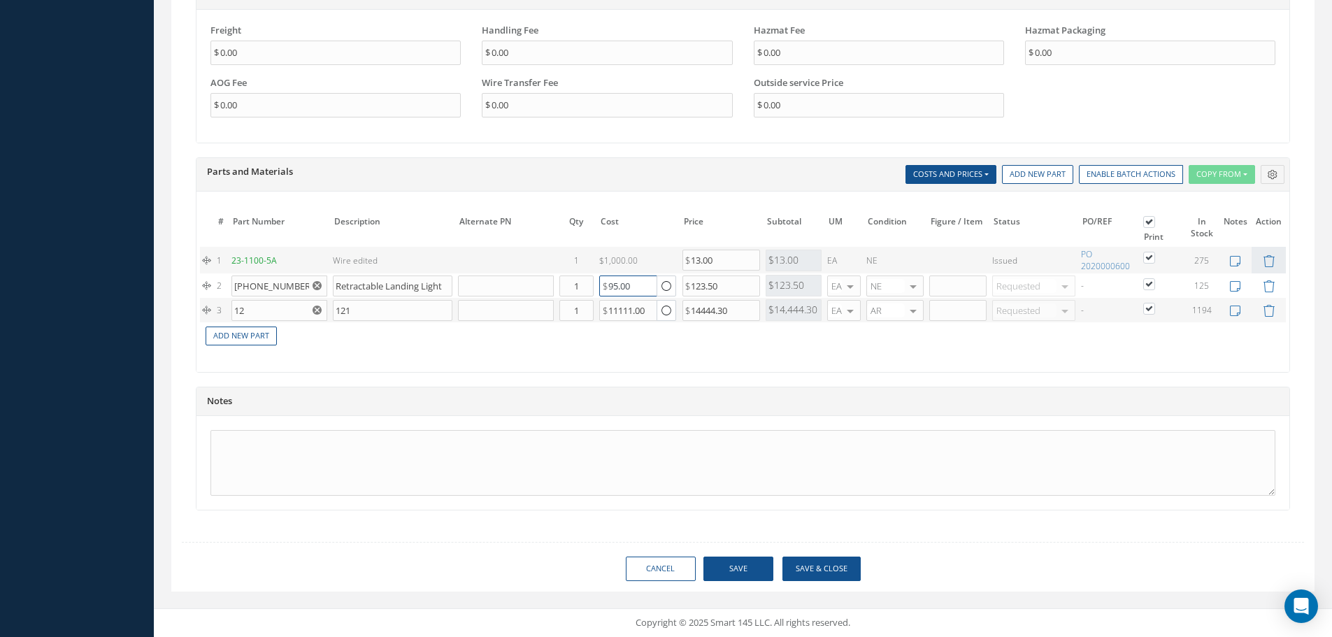
drag, startPoint x: 642, startPoint y: 290, endPoint x: 575, endPoint y: 298, distance: 66.9
click at [589, 292] on tr "2 45-0057-3 Retractable Landing Light Part Number Description Qty in Stock Mast…" at bounding box center [743, 285] width 1086 height 24
type input "95"
click at [622, 363] on div "The prices highlighted in Red are not current, please update the information on…" at bounding box center [742, 282] width 1093 height 180
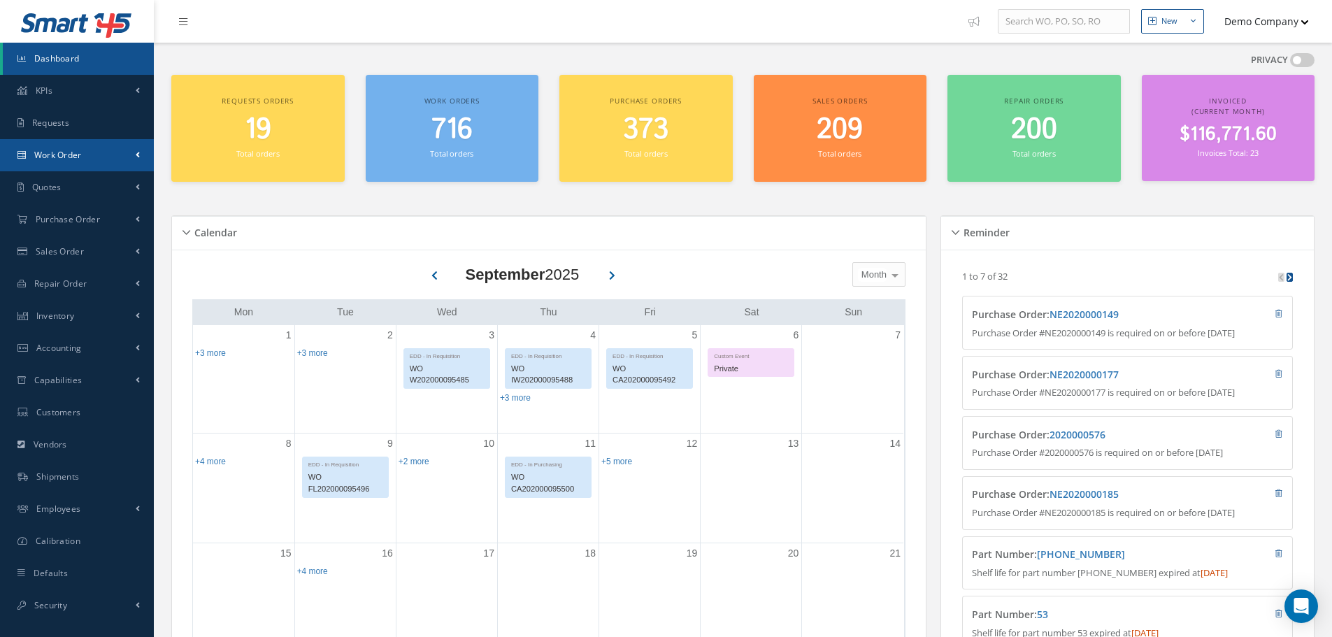
click at [101, 149] on link "Work Order" at bounding box center [77, 155] width 154 height 32
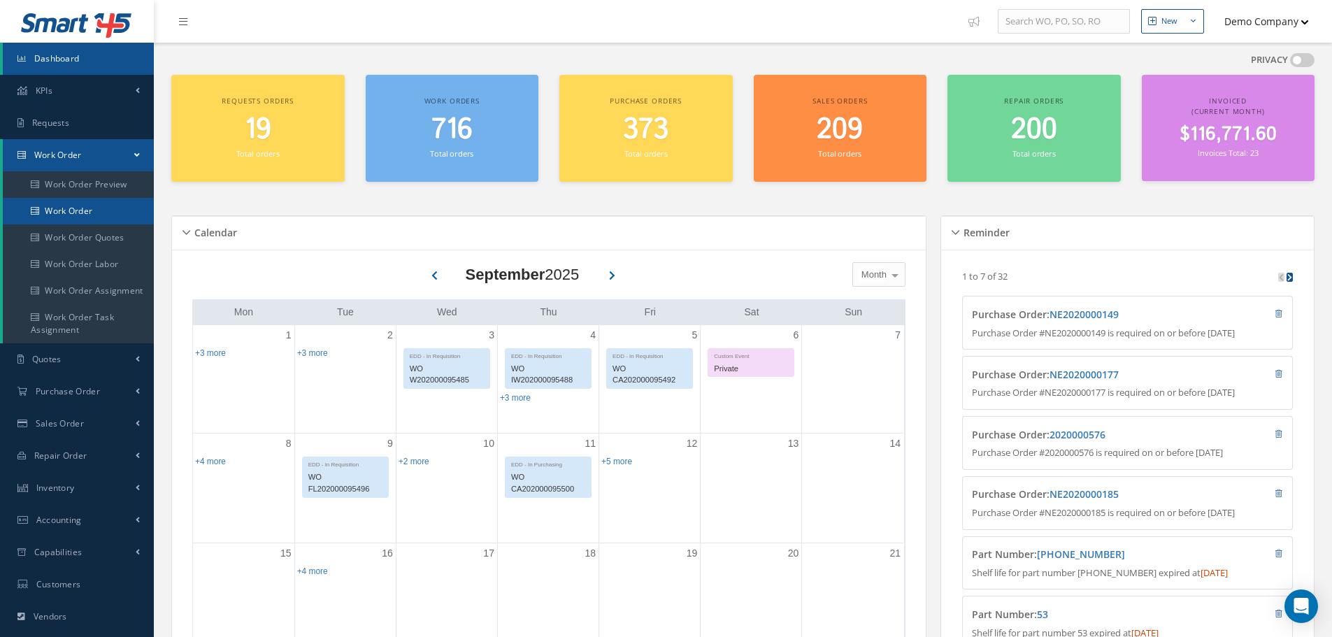
click at [88, 214] on link "Work Order" at bounding box center [78, 211] width 151 height 27
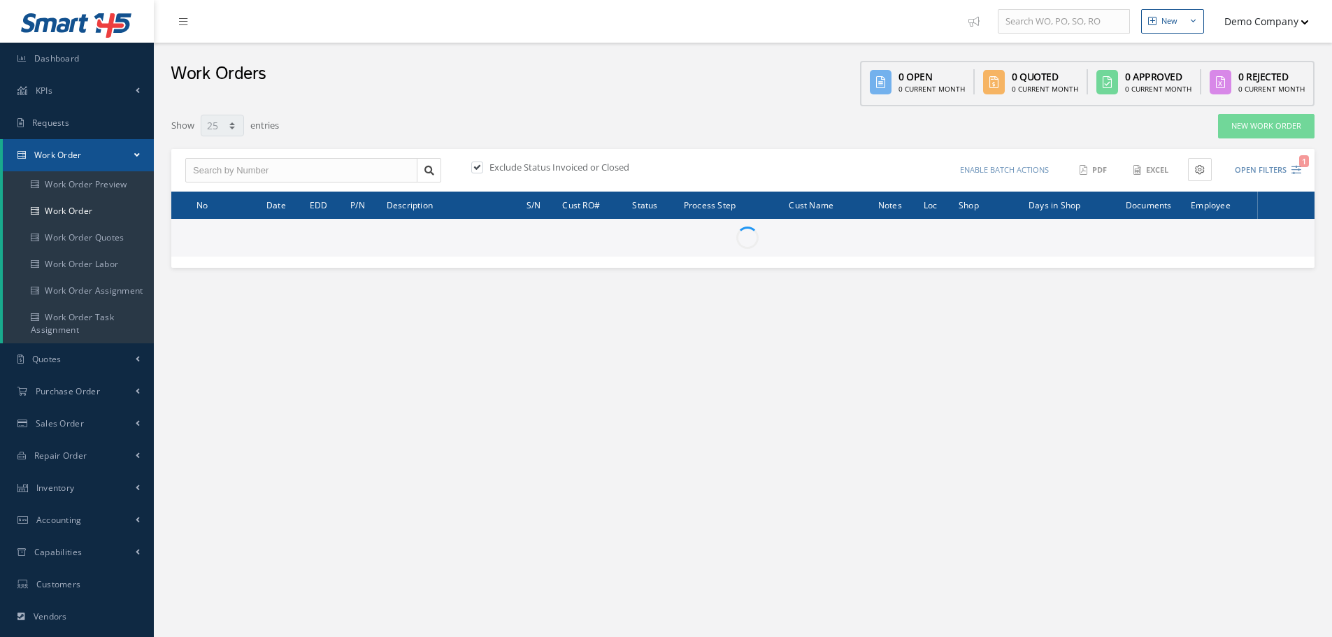
select select "25"
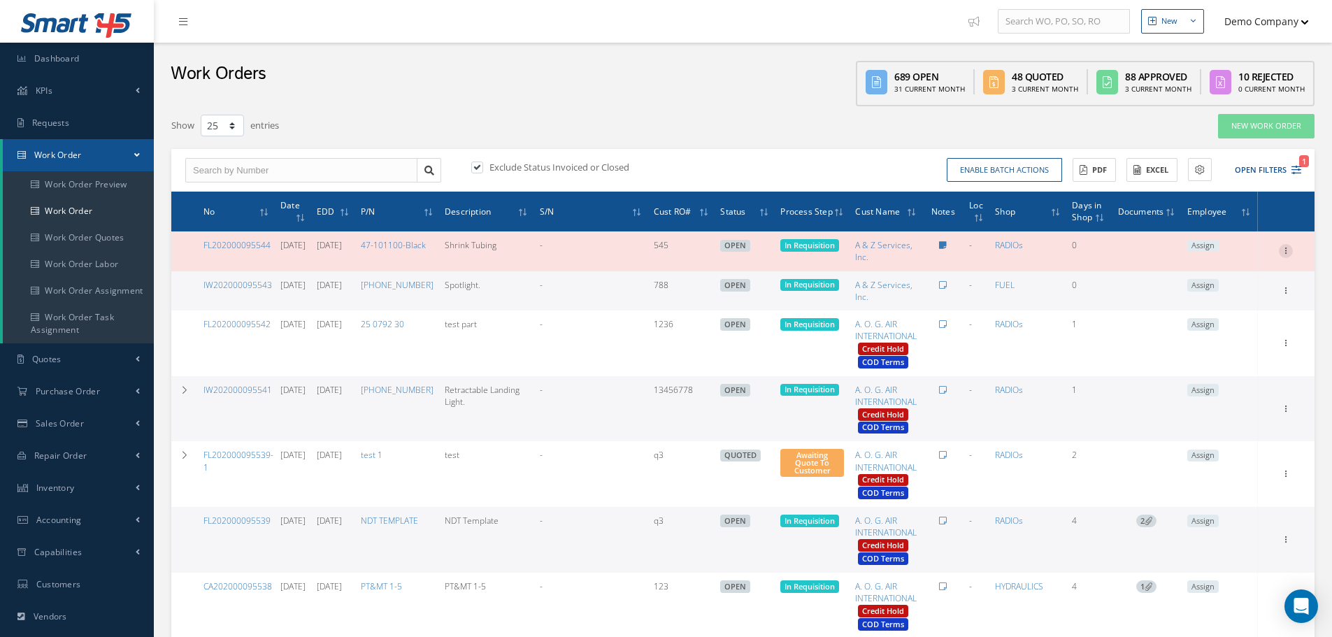
click at [1284, 253] on icon at bounding box center [1285, 249] width 14 height 11
click at [1208, 278] on link "Edit" at bounding box center [1221, 278] width 110 height 18
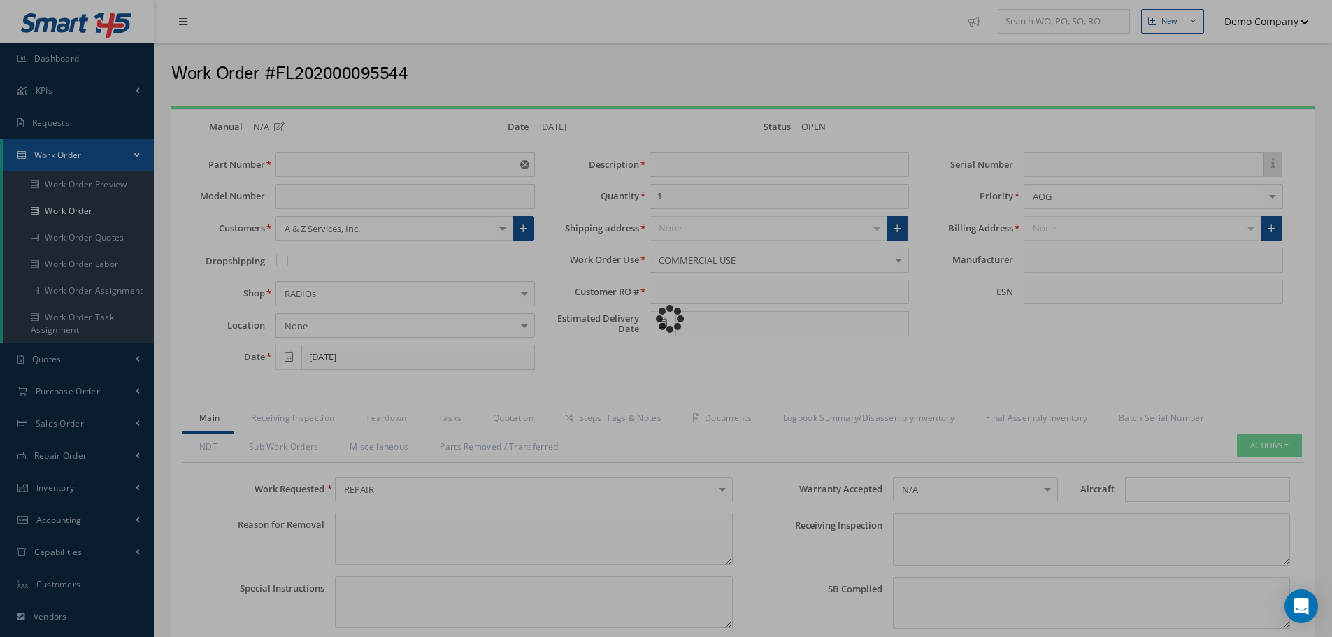
type input "47-101100-Black"
type input "Shrink Tubing"
type input "545"
type input "10/03/2025"
type input "faa aads"
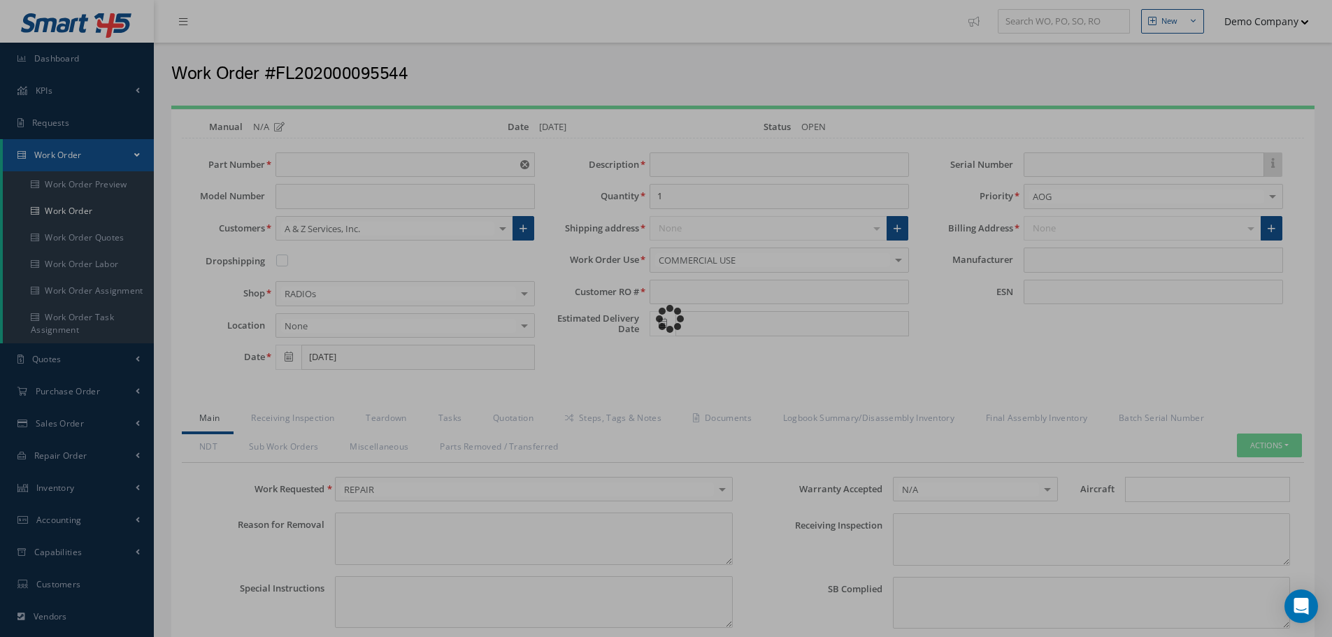
type textarea "NO VISUAL DAMAGE"
type textarea "50"
type input "EASA ADS"
type textarea "test test"
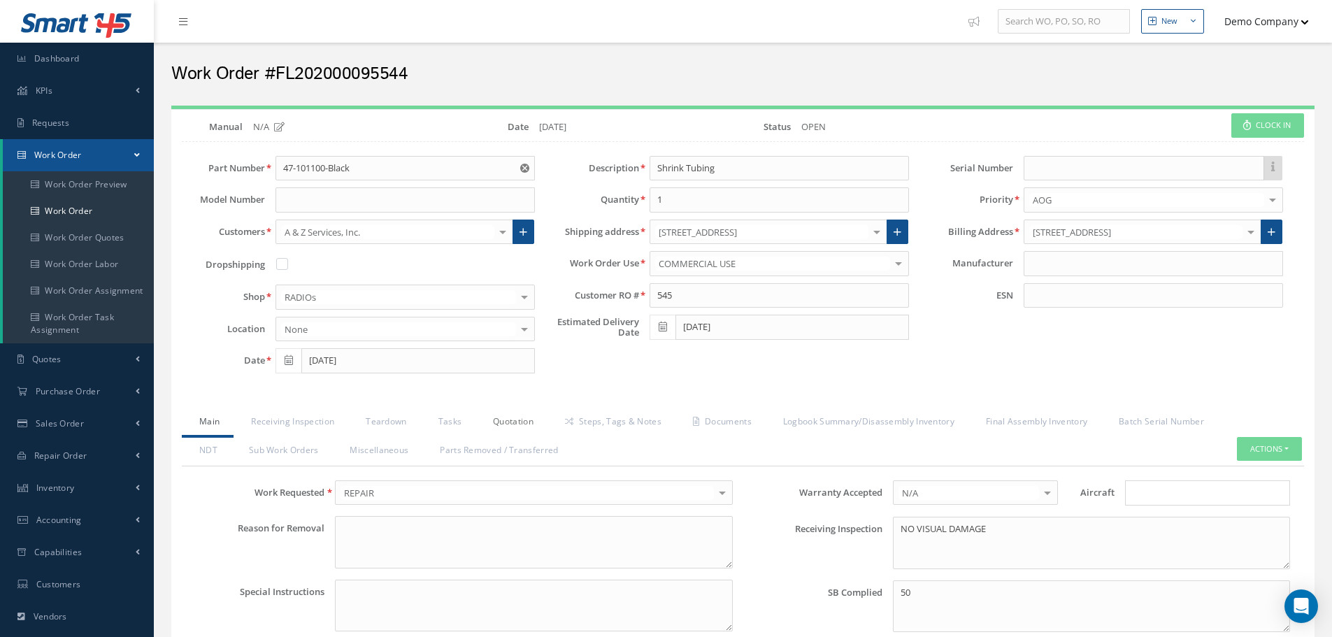
click at [508, 420] on link "Quotation" at bounding box center [511, 422] width 72 height 29
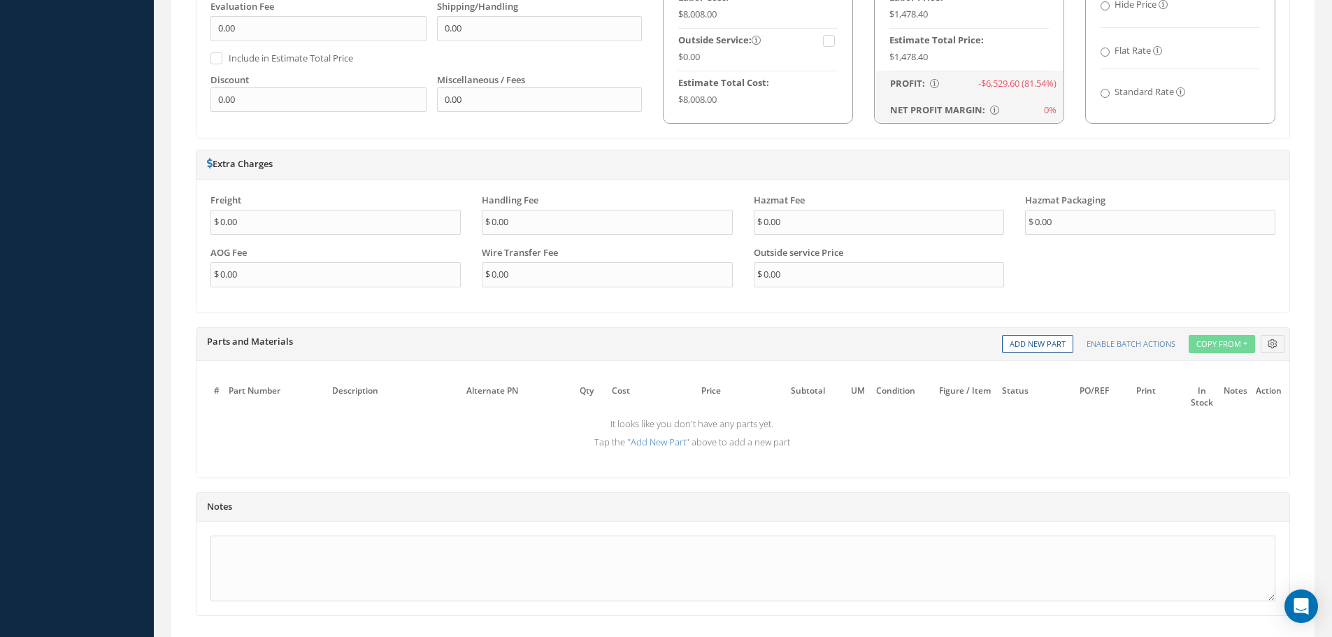
scroll to position [1049, 0]
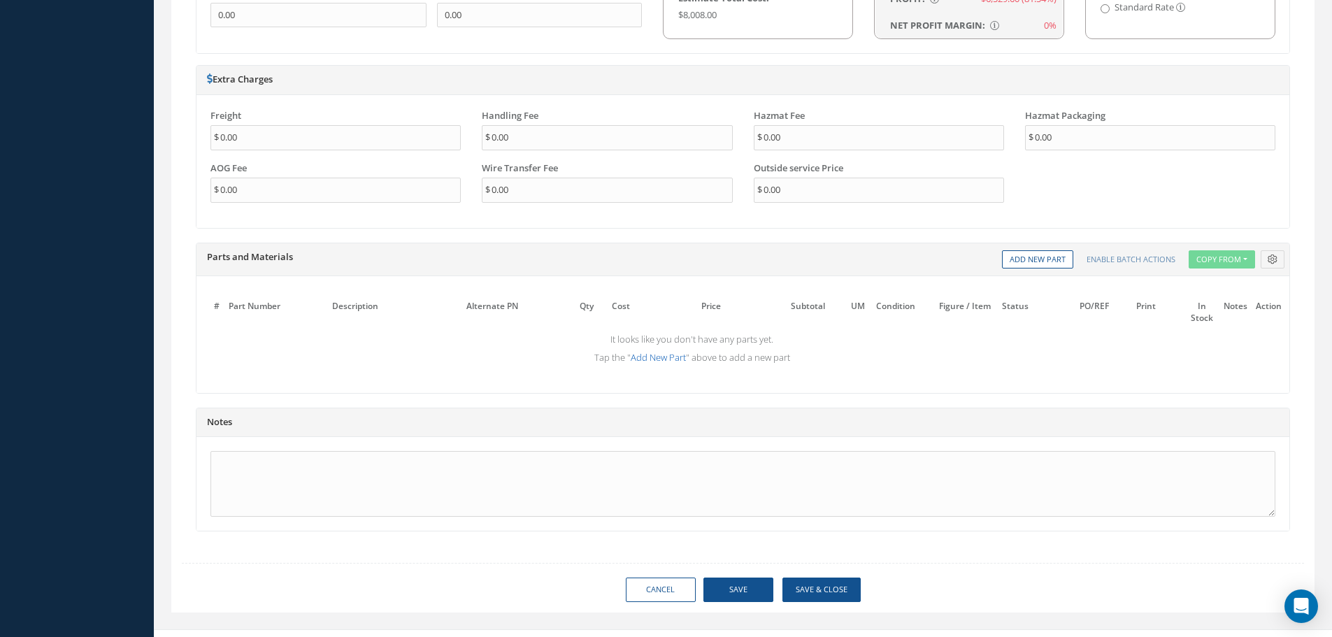
click at [661, 357] on link "Add New Part" at bounding box center [658, 357] width 55 height 13
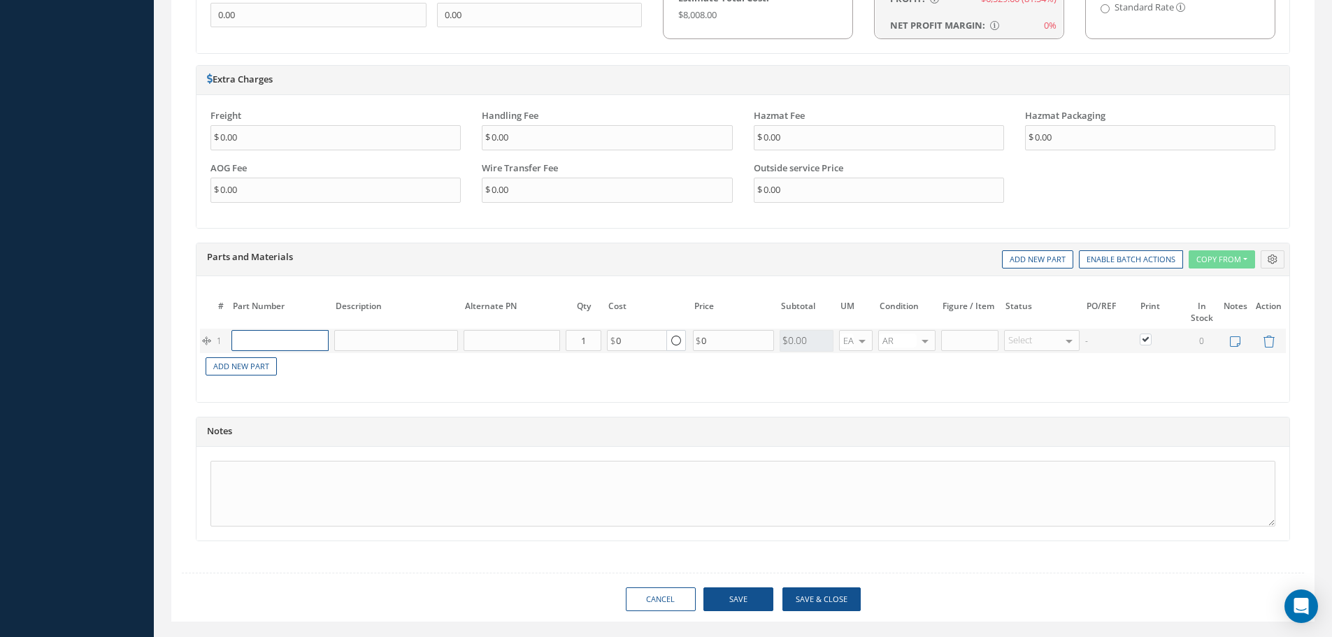
click at [285, 344] on input "text" at bounding box center [279, 340] width 96 height 21
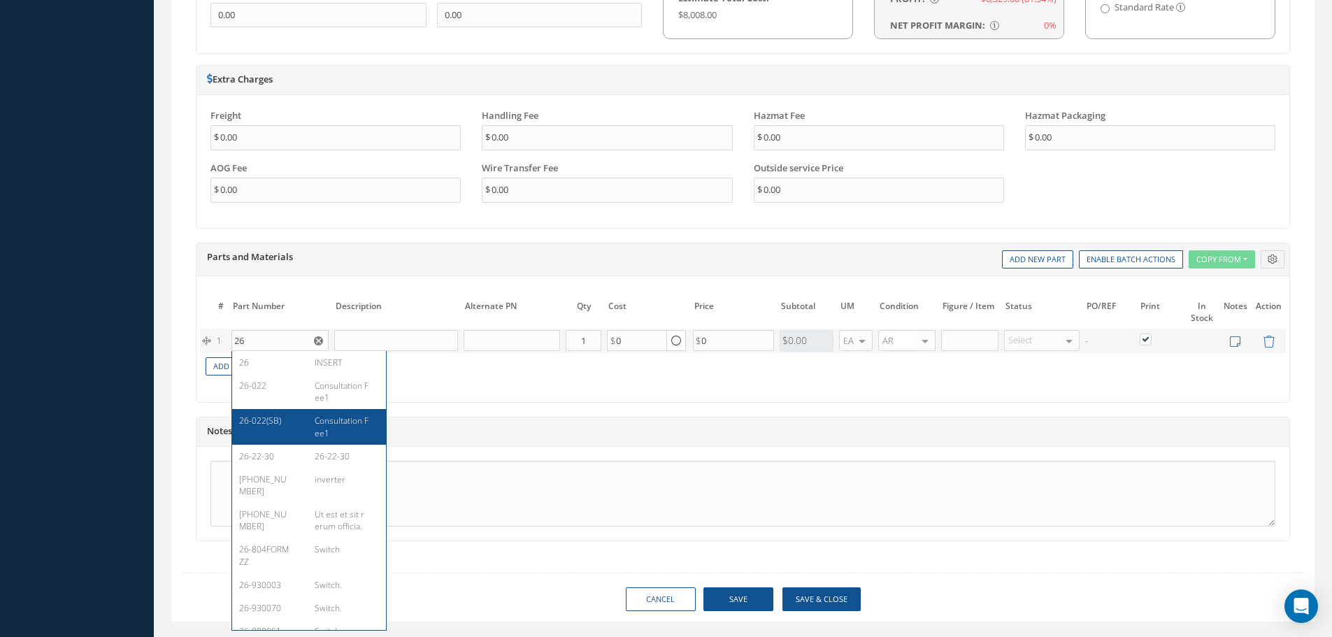
click at [278, 414] on div "26-022(SB) Consultation Fee1" at bounding box center [309, 426] width 154 height 35
type input "26-022(SB)"
type input "Consultation Fee1"
type input "0.00"
type input "5000.00"
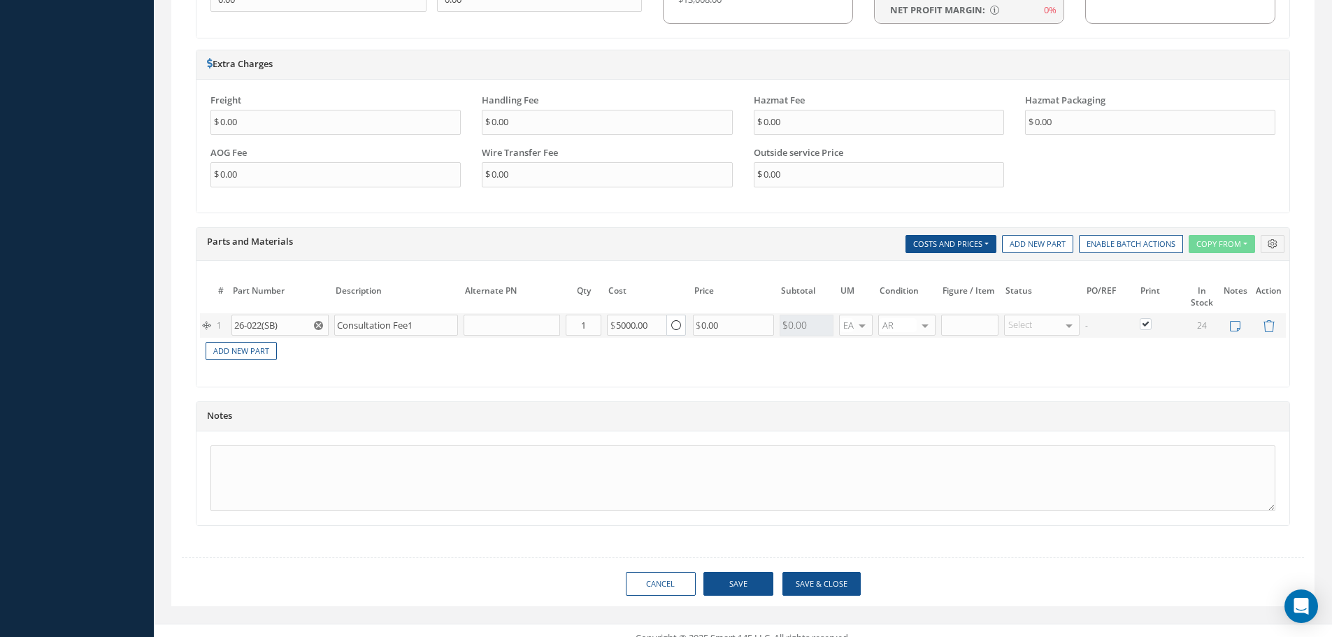
scroll to position [1079, 0]
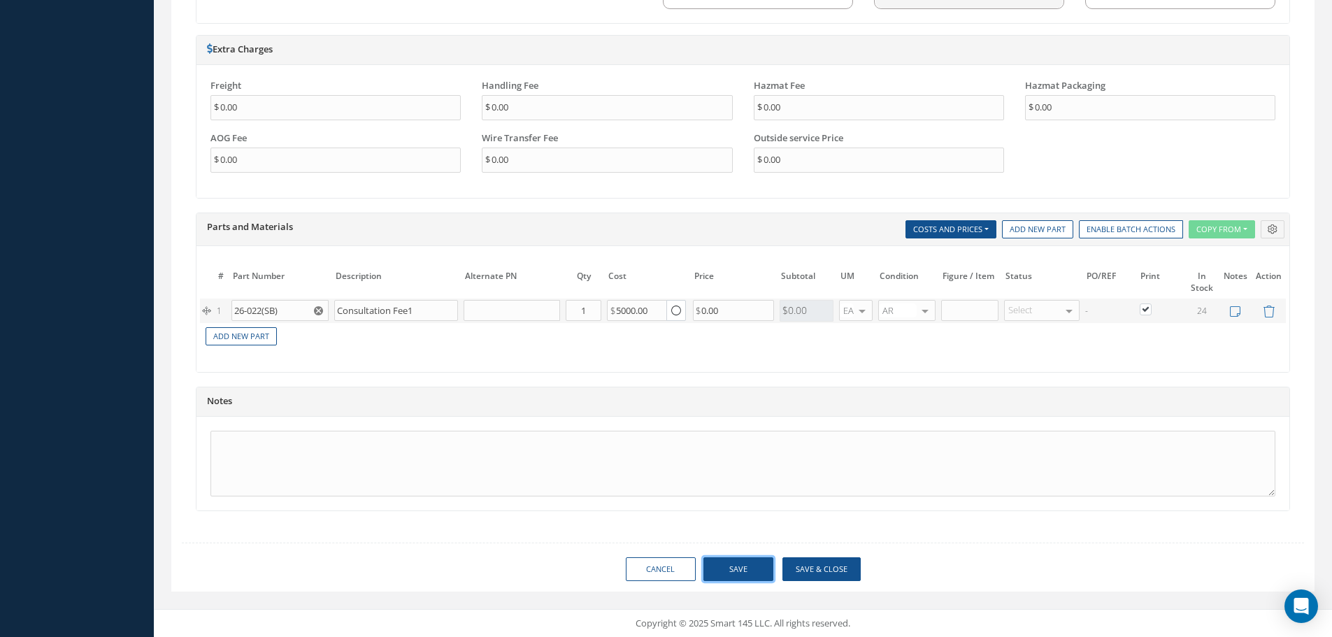
click at [746, 561] on button "Save" at bounding box center [738, 569] width 70 height 24
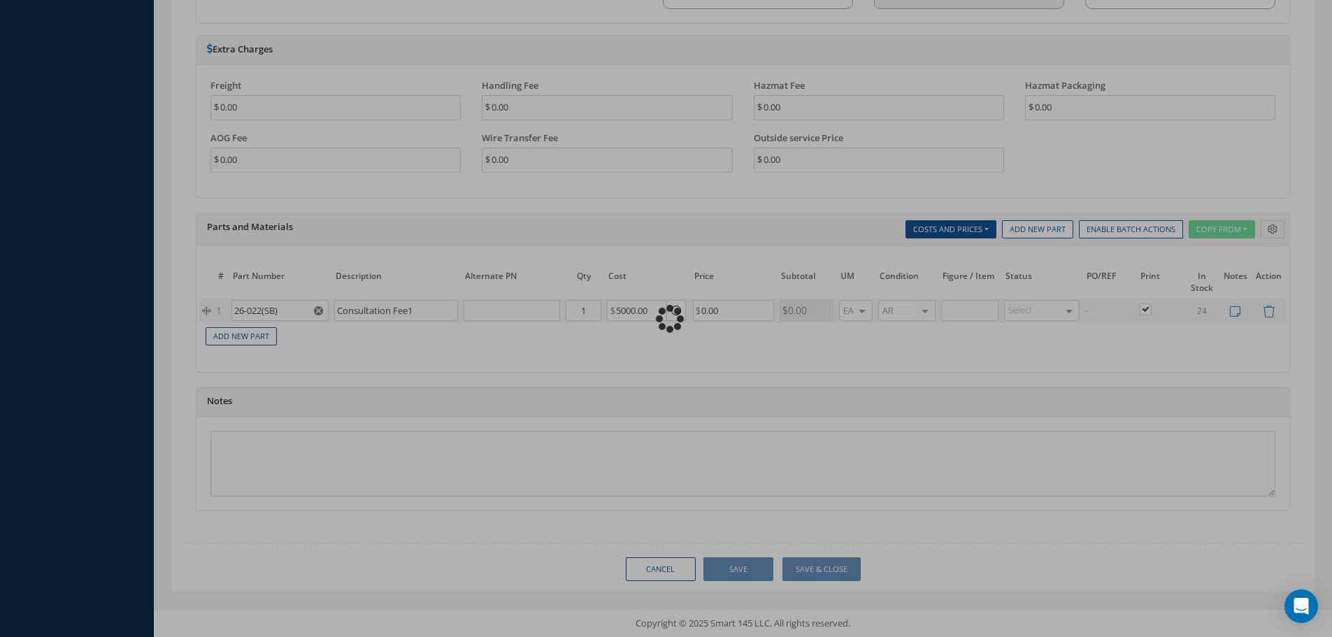
checkbox input "true"
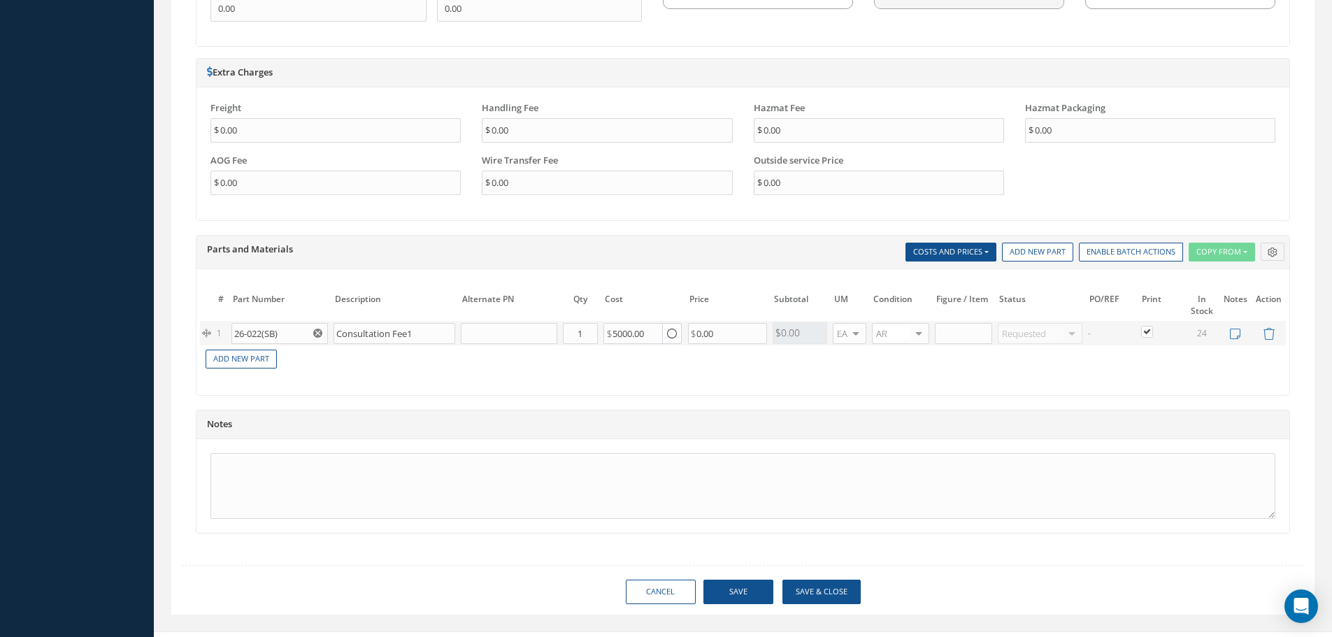
scroll to position [1102, 0]
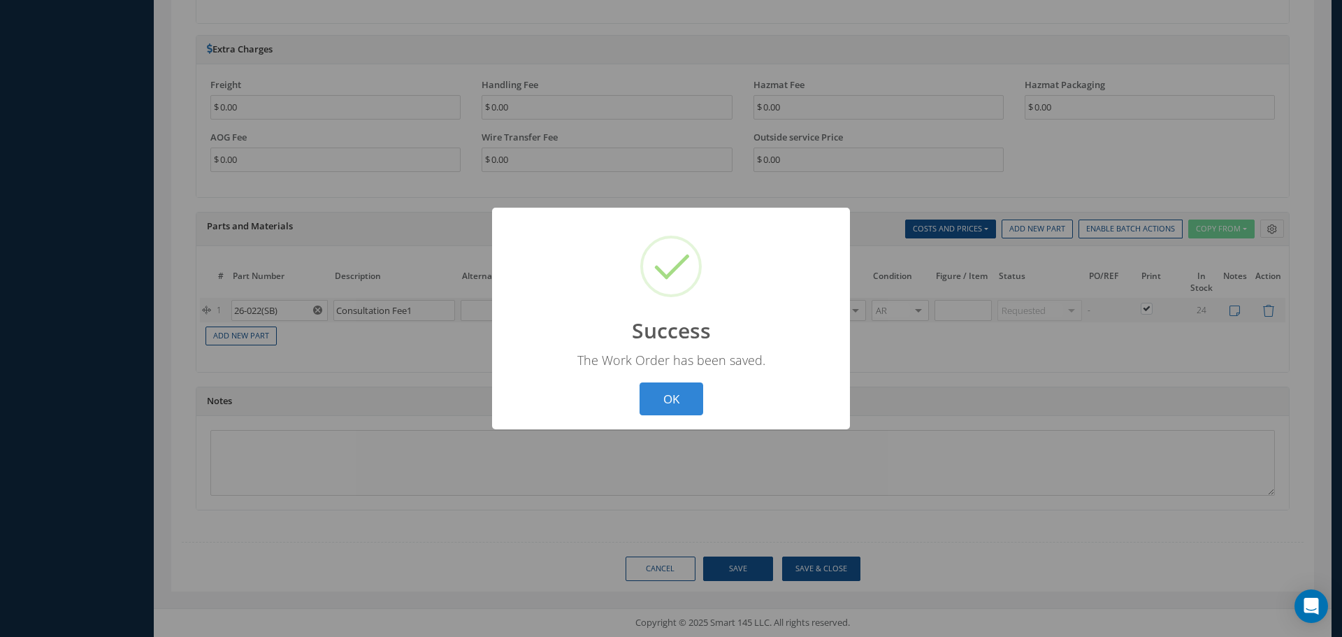
click at [745, 454] on div "? ! i Success × The Work Order has been saved. OK Cancel" at bounding box center [671, 318] width 1342 height 637
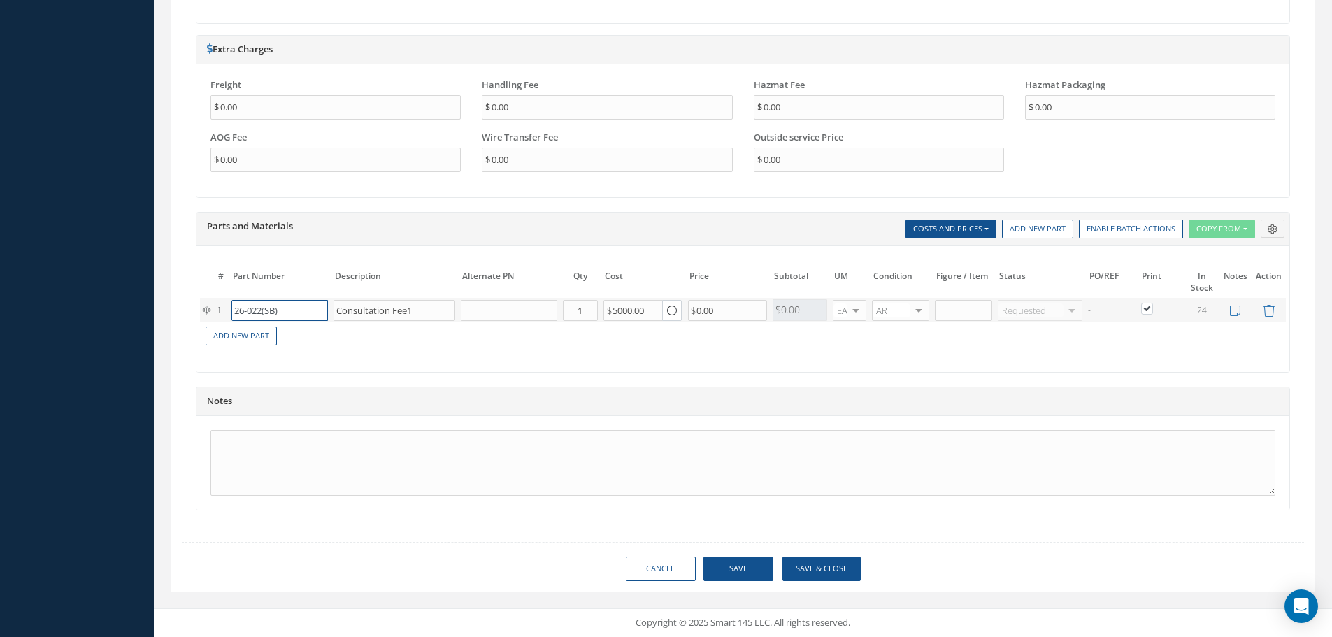
drag, startPoint x: 288, startPoint y: 310, endPoint x: 204, endPoint y: 335, distance: 87.4
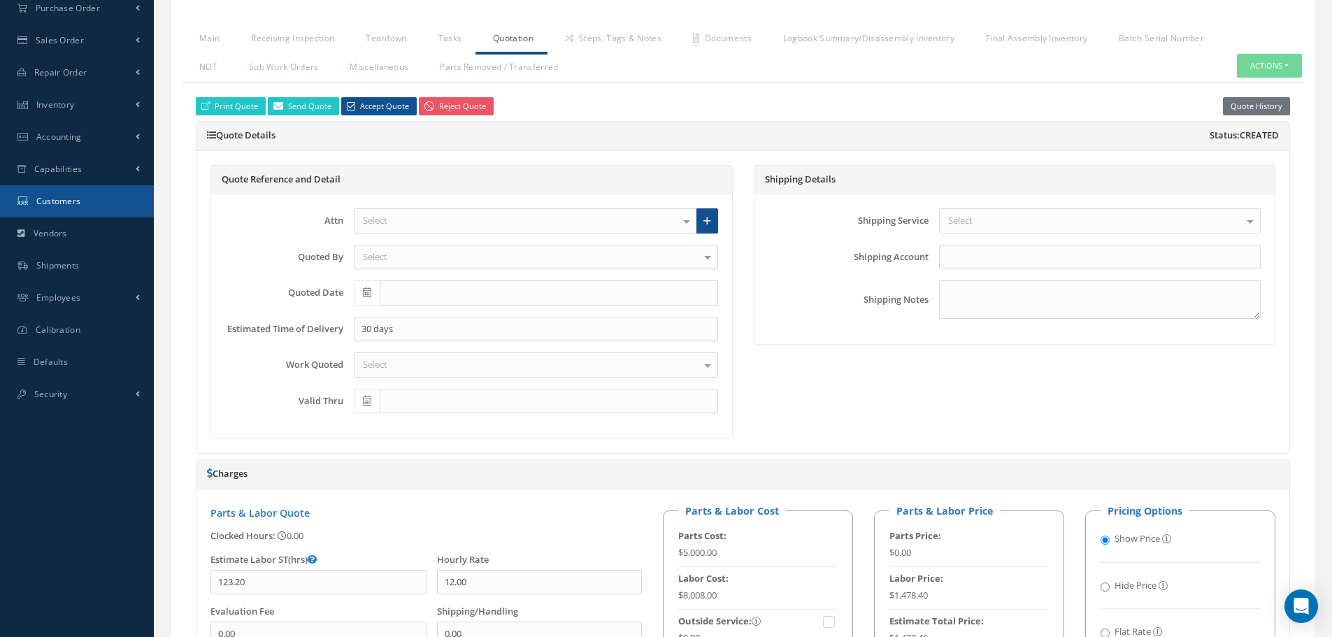
scroll to position [333, 0]
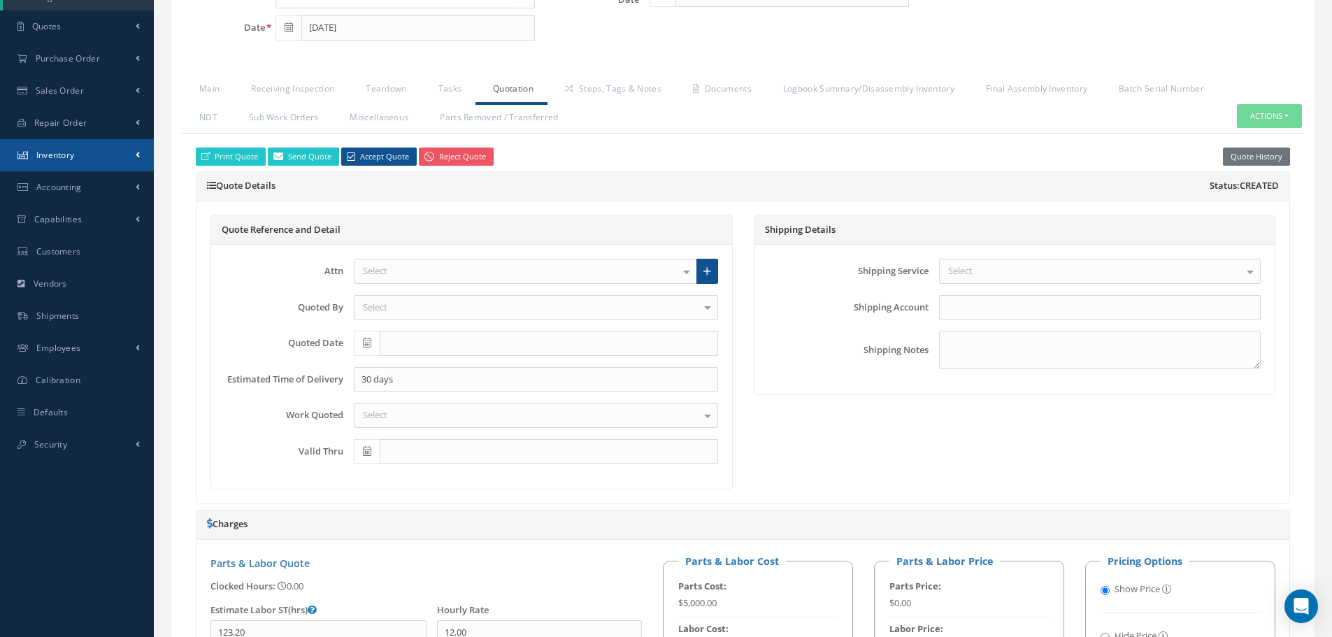
click at [117, 156] on link "Inventory" at bounding box center [77, 155] width 154 height 32
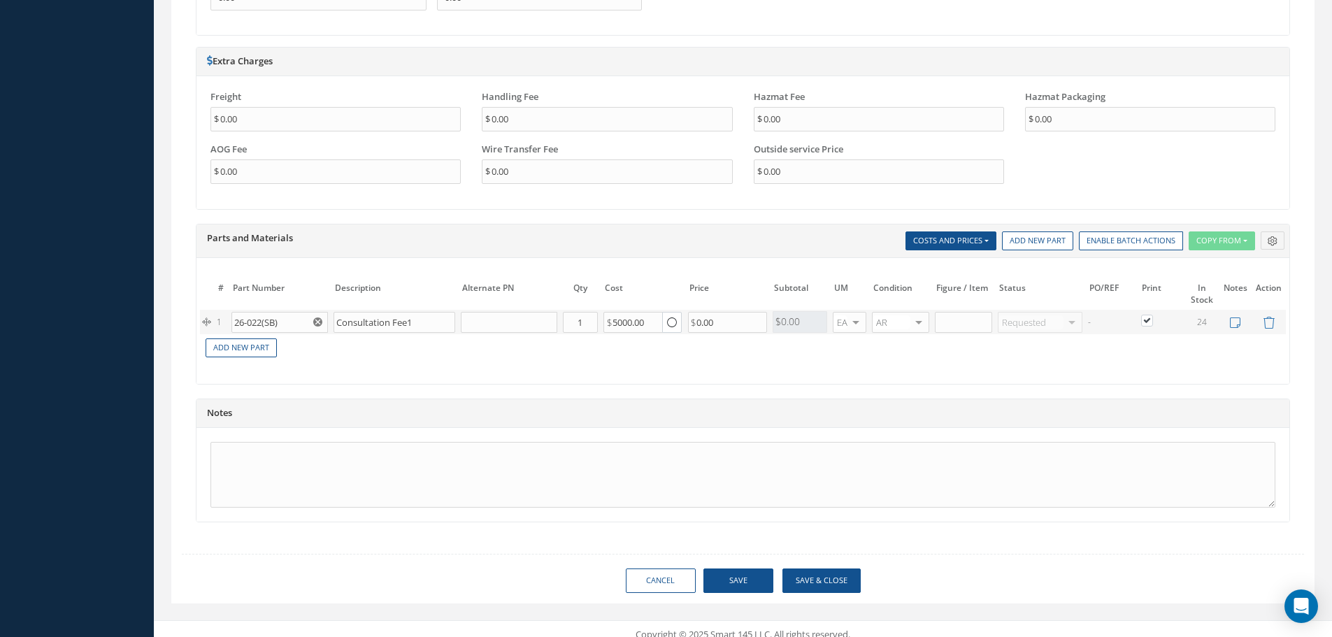
scroll to position [1102, 0]
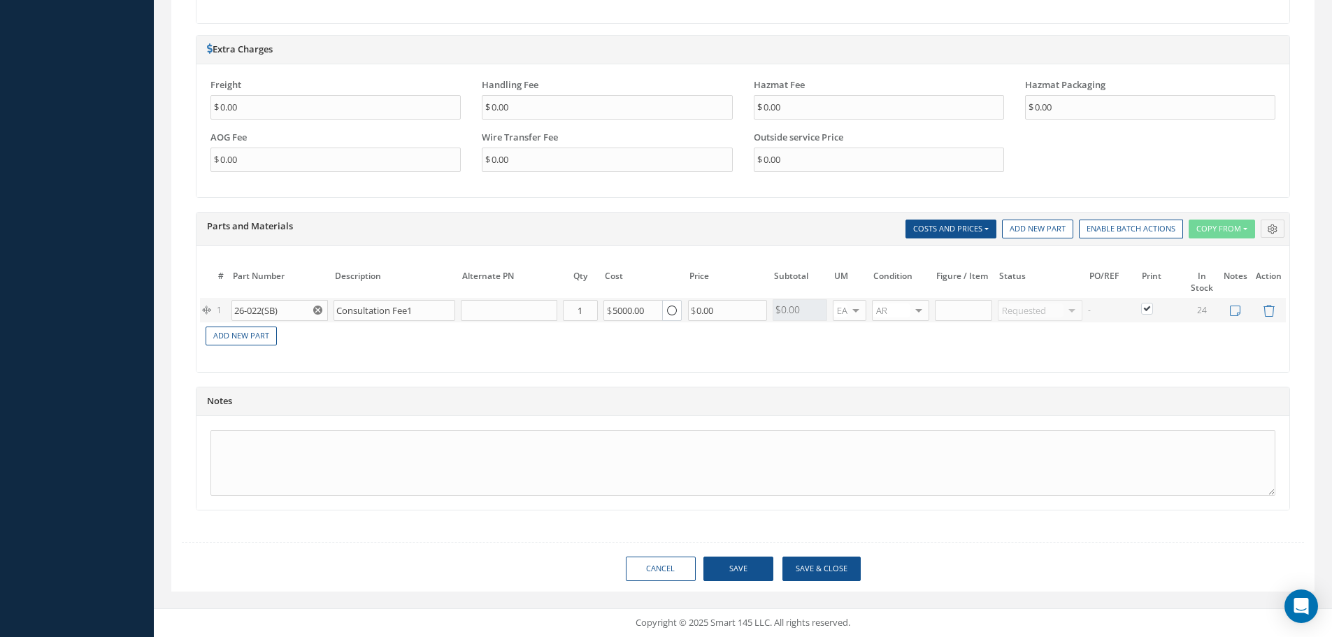
click at [674, 311] on icon "button" at bounding box center [672, 311] width 10 height 12
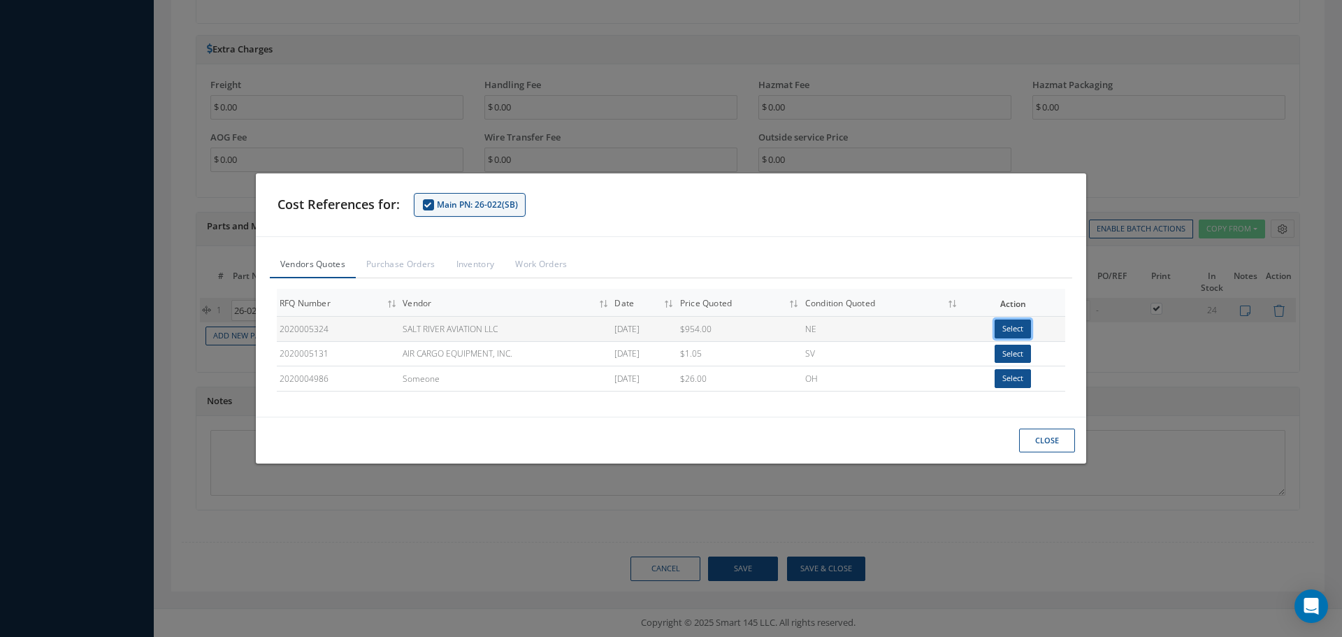
click at [1016, 326] on button "Select" at bounding box center [1013, 328] width 36 height 19
type input "1240.20"
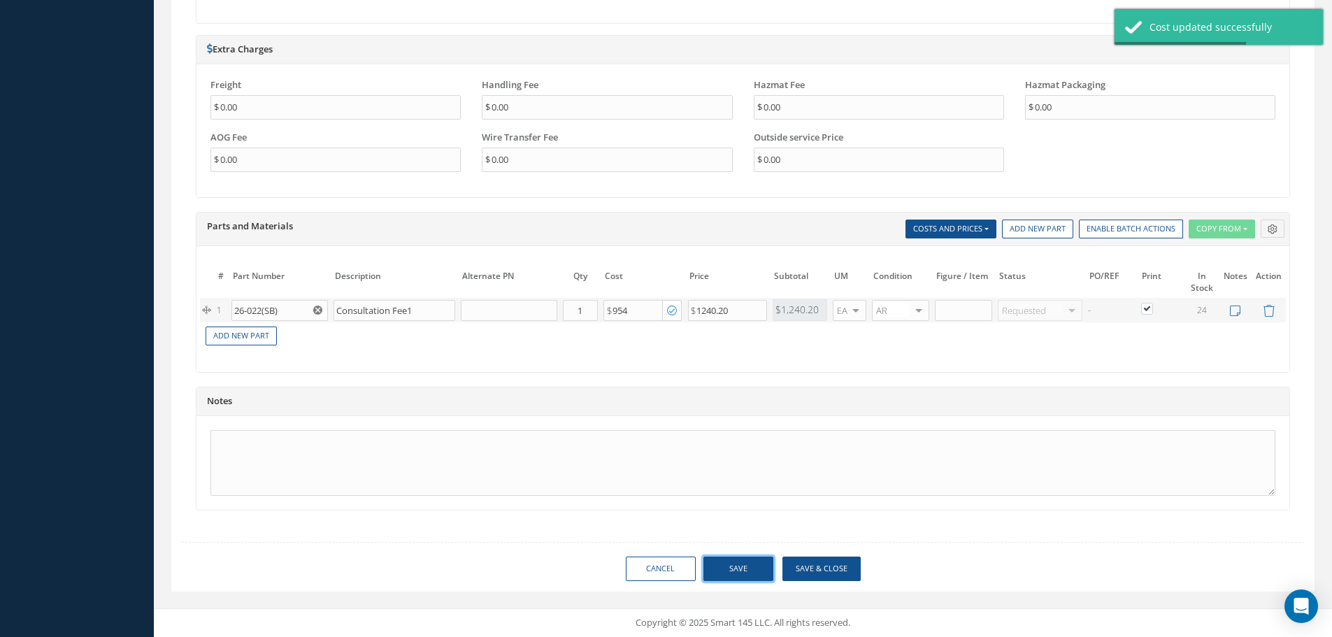
click at [740, 564] on button "Save" at bounding box center [738, 568] width 70 height 24
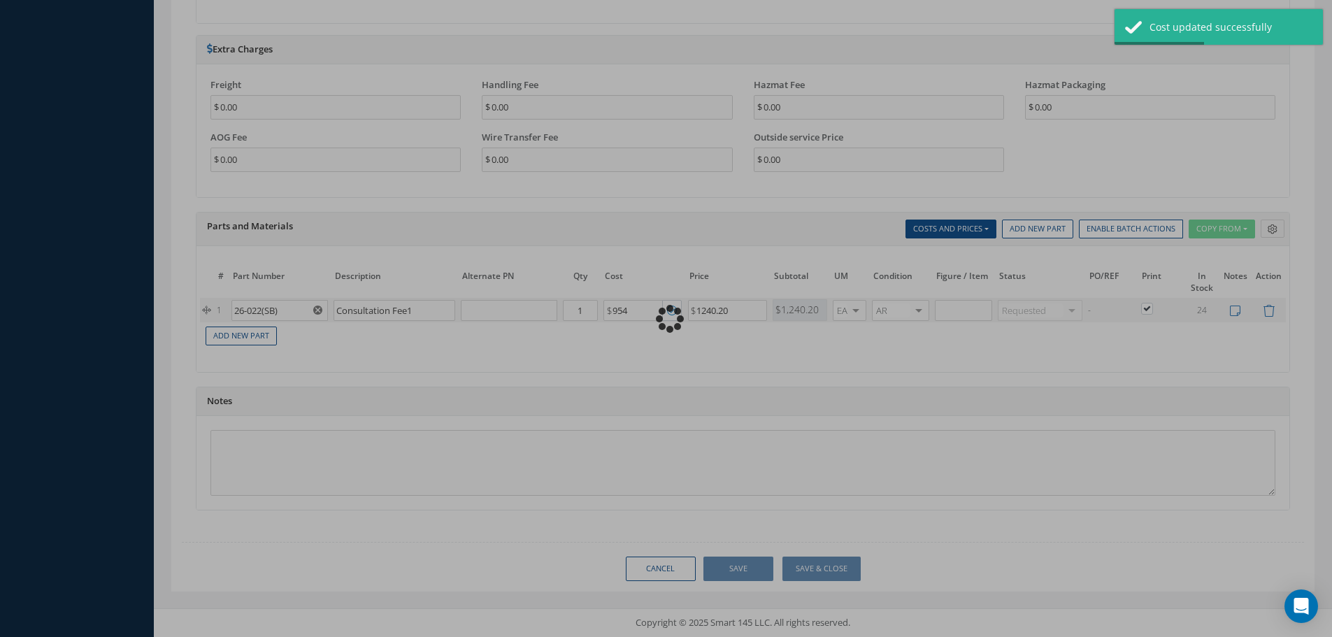
type input "954.00"
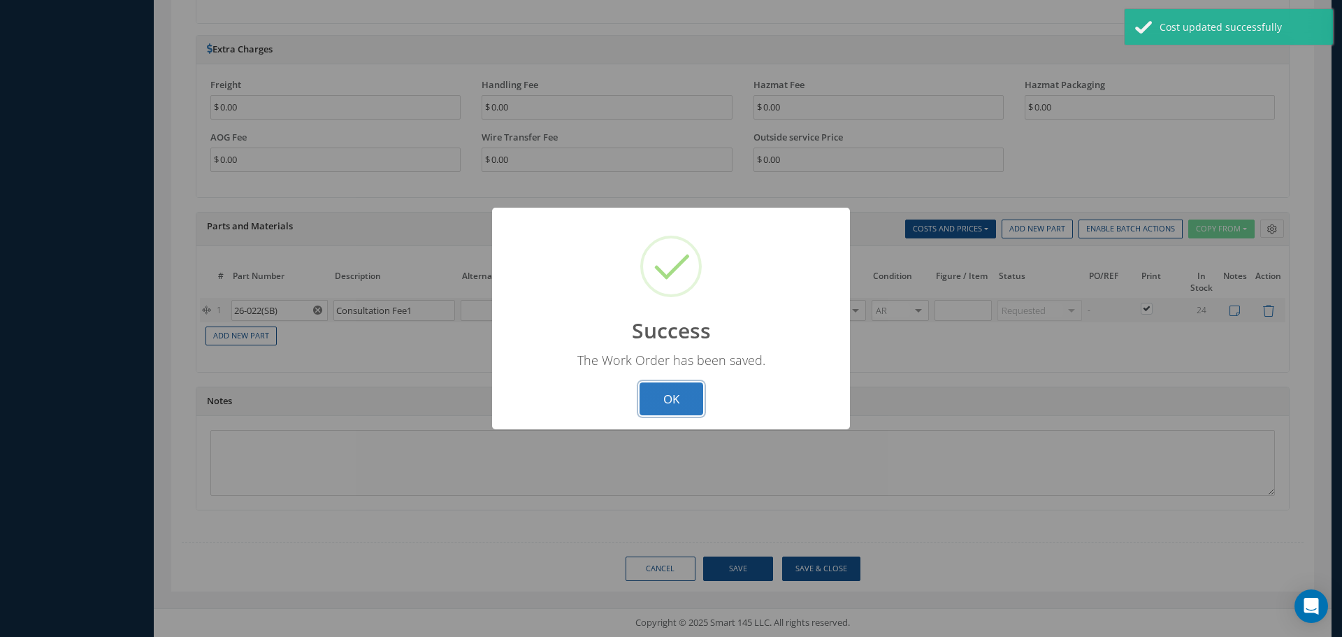
click at [677, 391] on button "OK" at bounding box center [672, 398] width 64 height 33
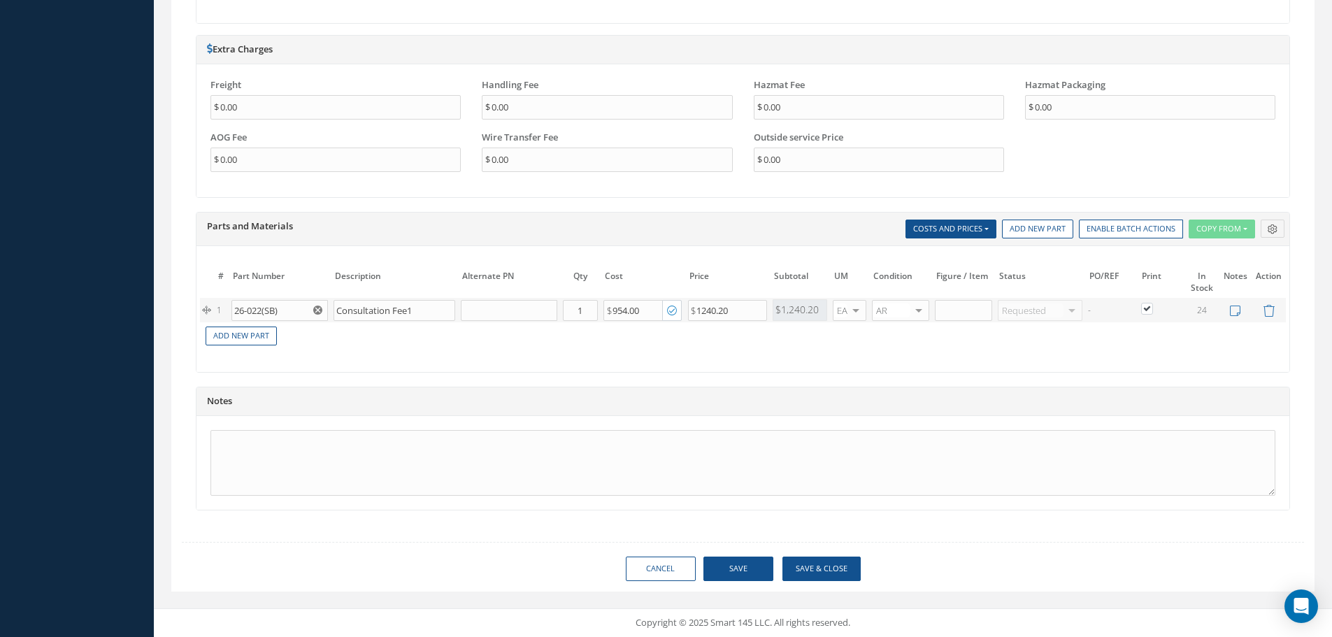
click at [671, 312] on icon "button" at bounding box center [672, 311] width 10 height 12
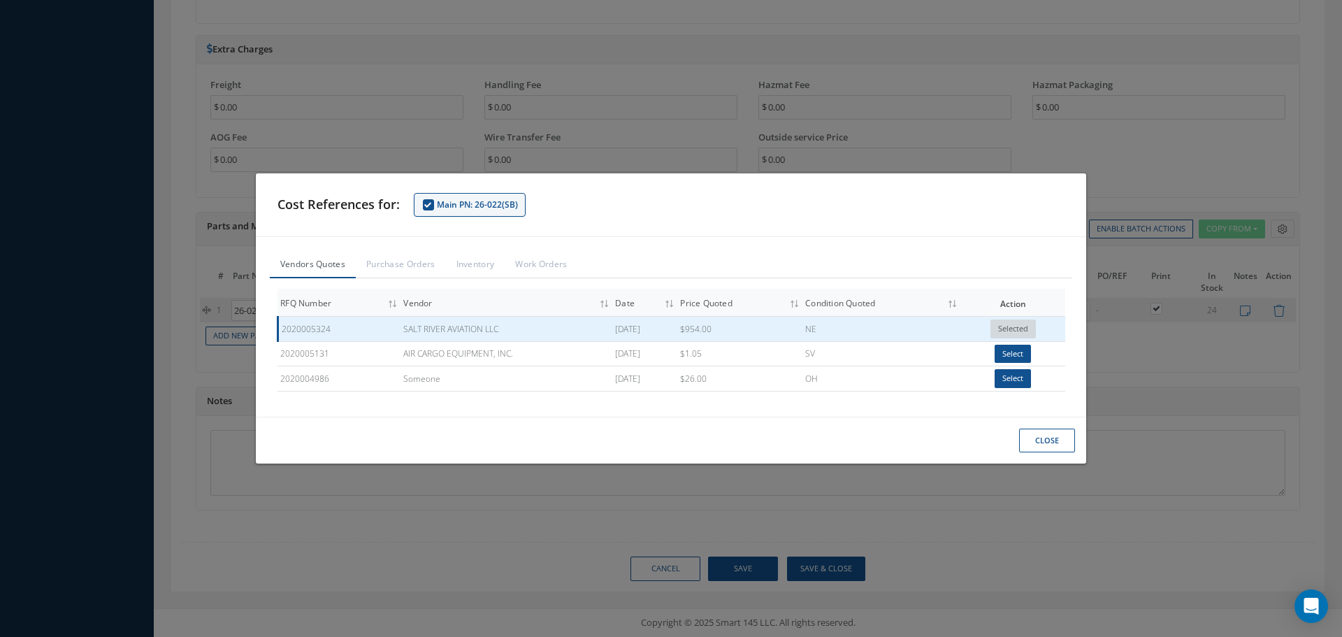
click at [1051, 441] on button "Close" at bounding box center [1047, 440] width 56 height 24
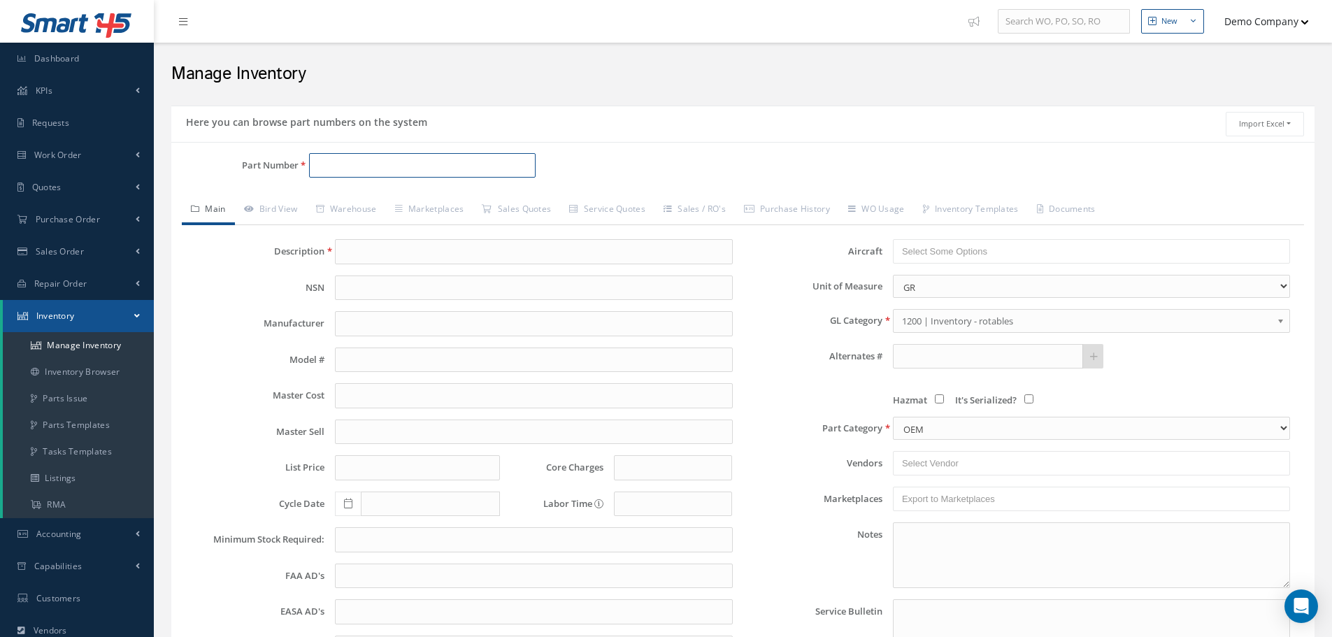
click at [447, 164] on input "Part Number" at bounding box center [422, 165] width 226 height 25
paste input "26-022(SB)"
type input "26-022(SB)"
click at [416, 195] on span "26-022(SB)" at bounding box center [376, 201] width 126 height 15
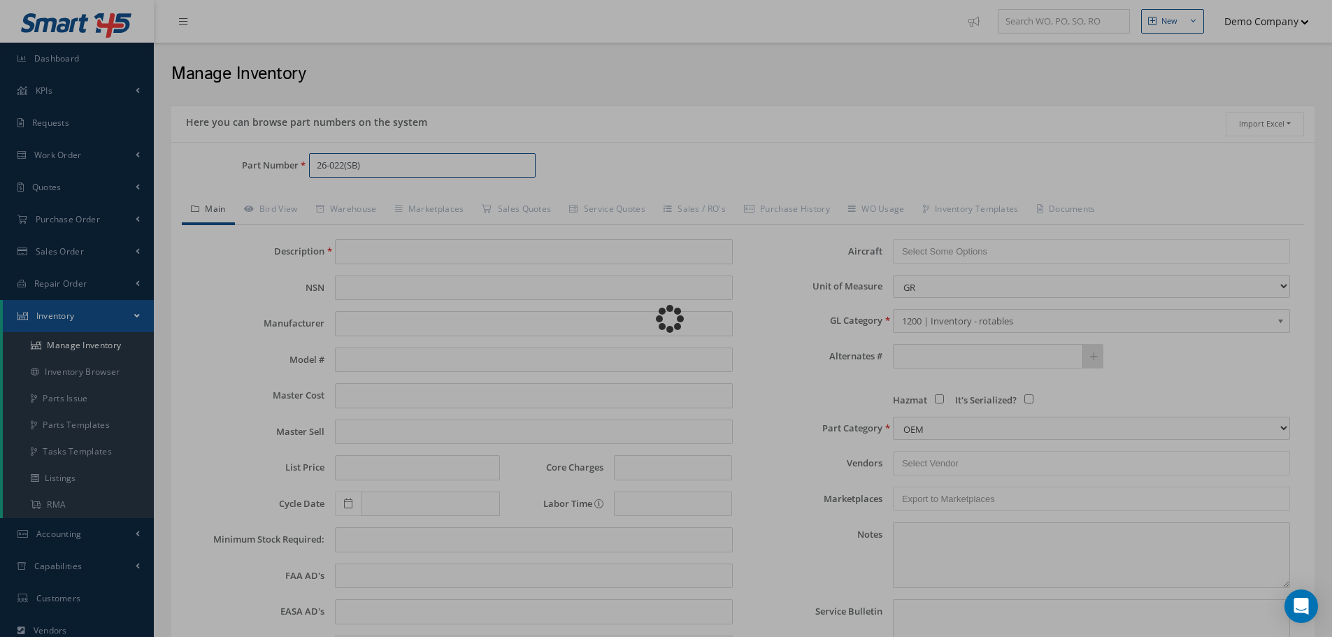
type input "Consultation Fee1"
type input "PP"
type input "5000.00"
type input "0.00"
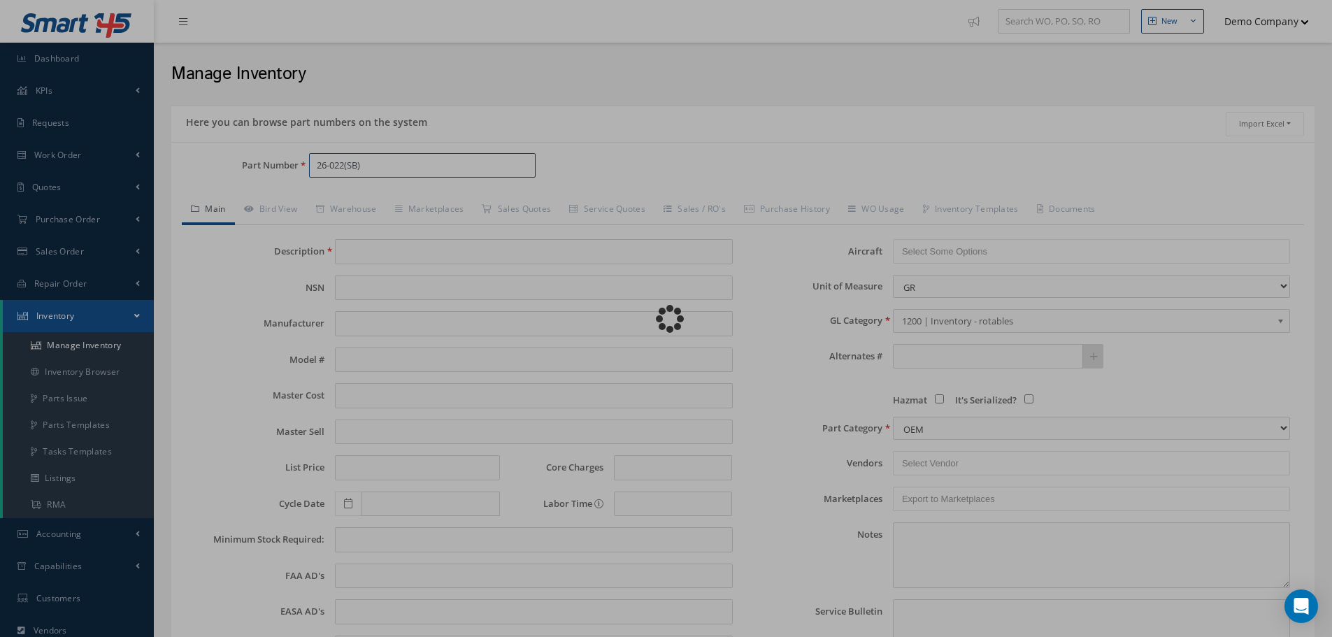
type input "0.00"
select select "1"
type textarea "My notes 123"
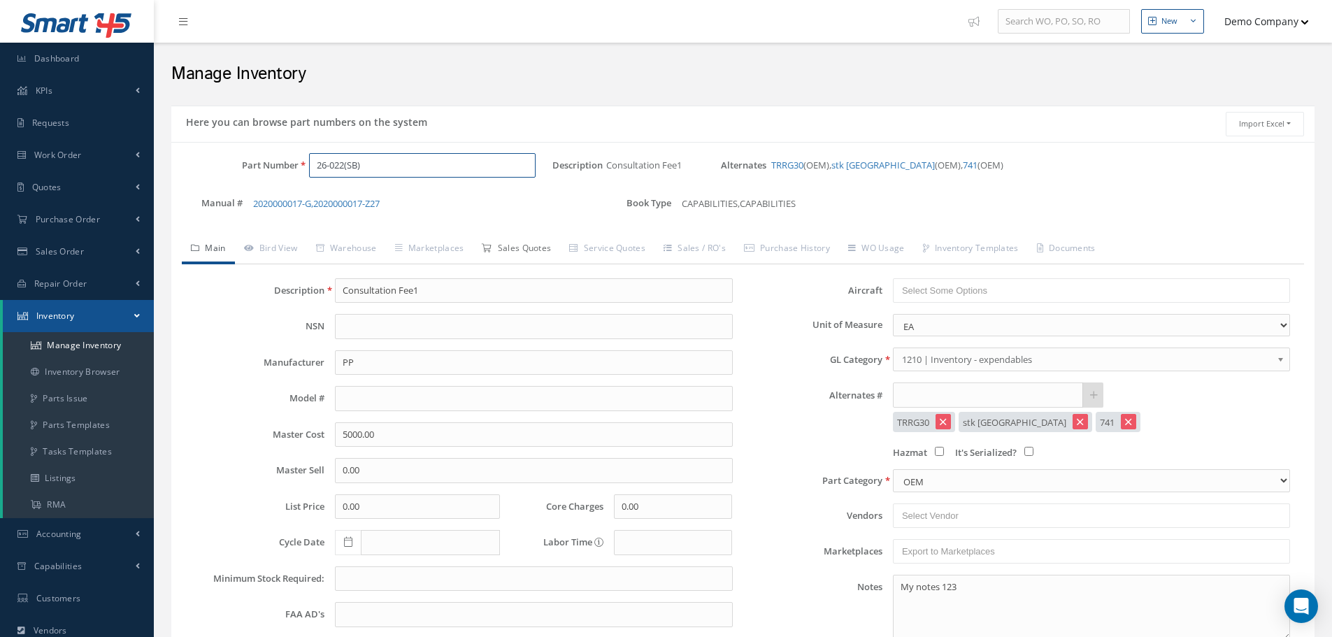
type input "26-022(SB)"
click at [529, 251] on link "Sales Quotes" at bounding box center [516, 249] width 87 height 29
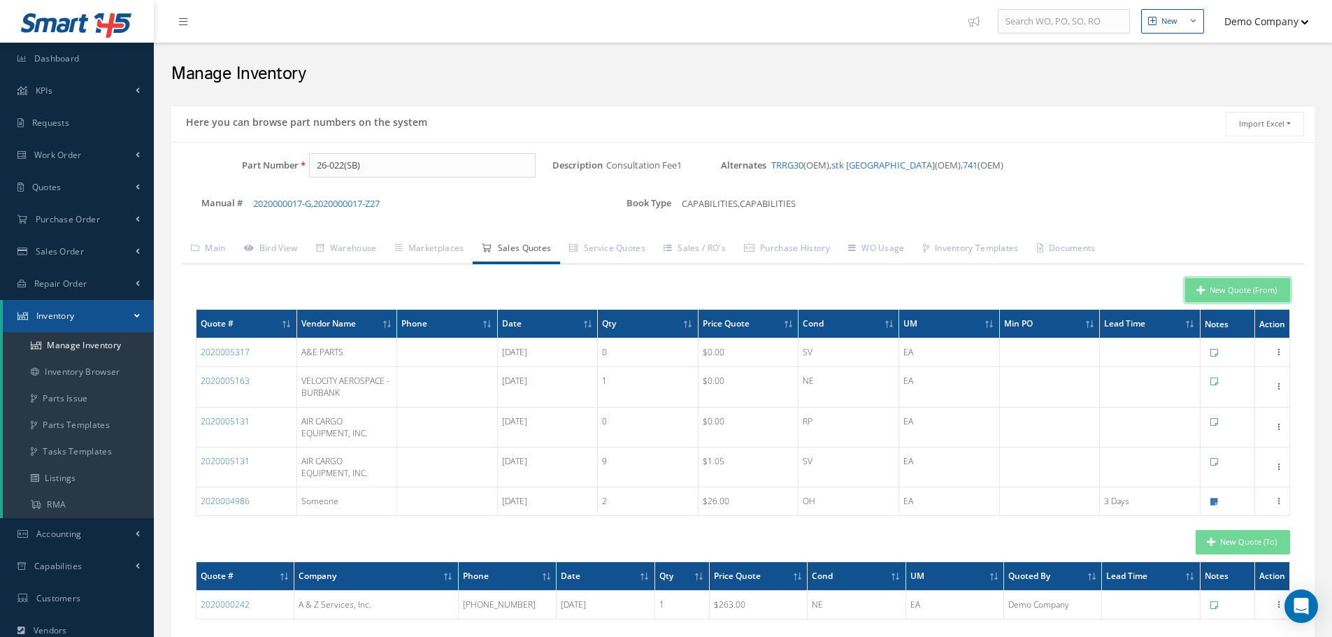
click at [1249, 290] on button "New Quote (From)" at bounding box center [1237, 290] width 105 height 24
type input "Consultation Fee1"
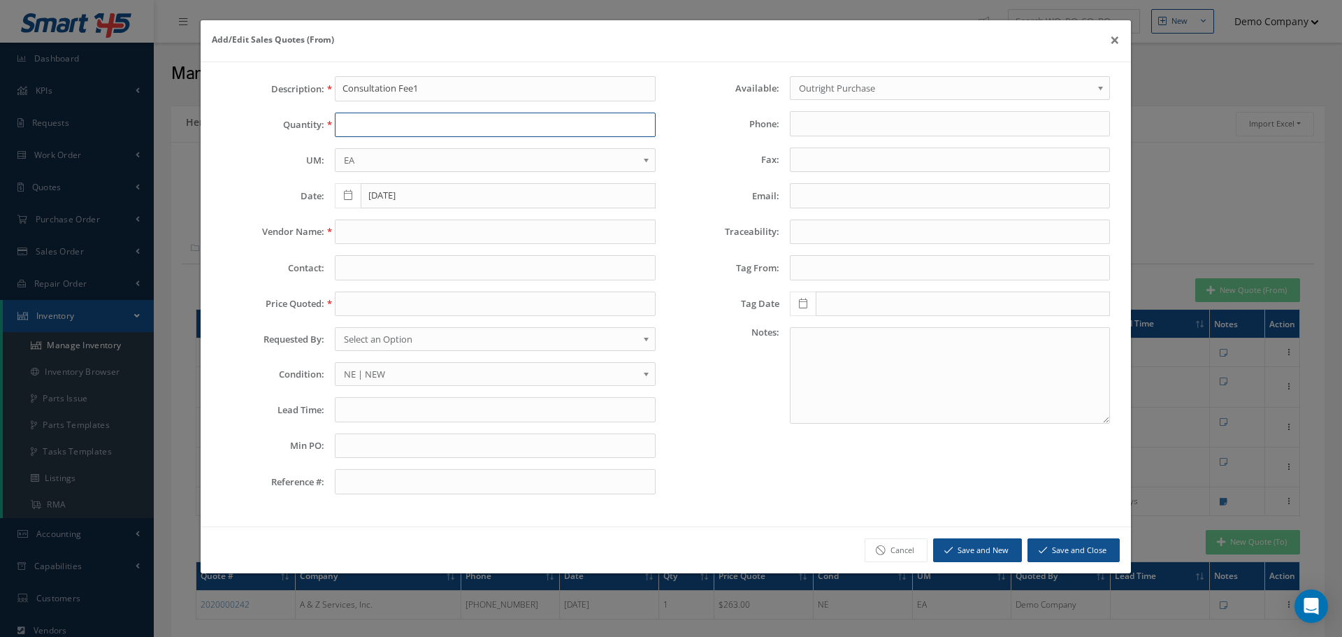
click at [352, 122] on input "text" at bounding box center [495, 125] width 320 height 25
type input "1"
click at [373, 298] on input "text" at bounding box center [495, 303] width 320 height 25
type input "954"
click at [387, 231] on input "text" at bounding box center [495, 231] width 320 height 25
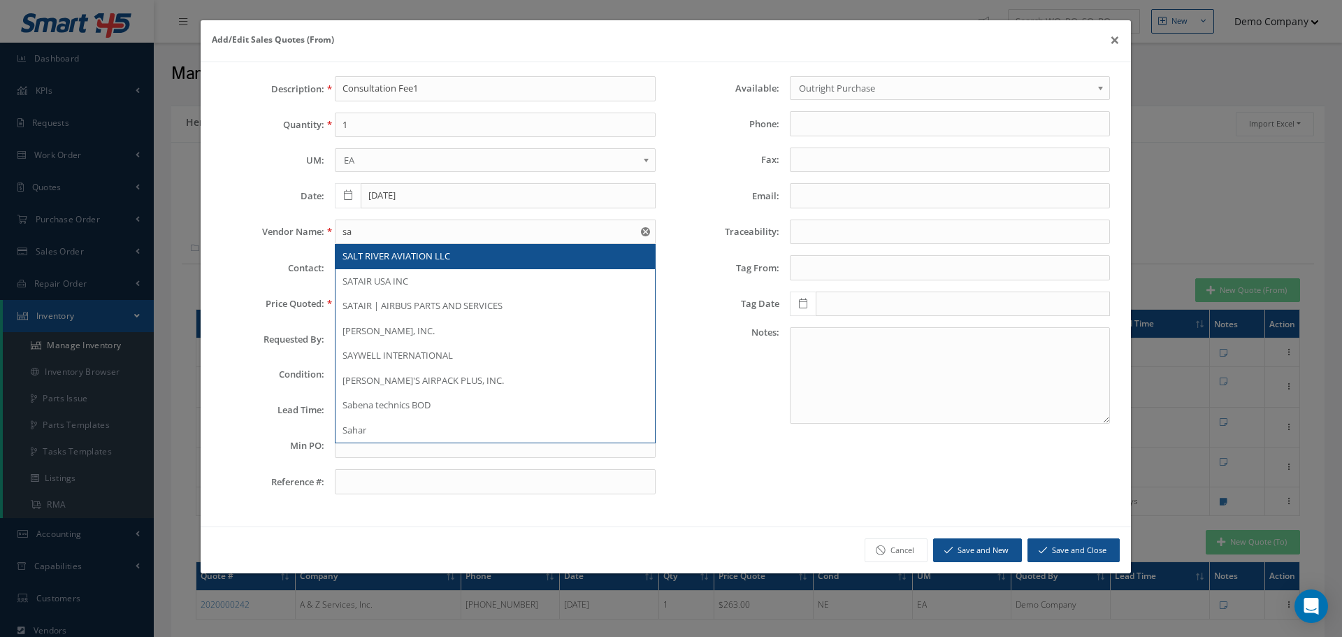
click at [396, 253] on span "SALT RIVER AVIATION LLC" at bounding box center [397, 256] width 108 height 13
type input "SALT RIVER AVIATION LLC"
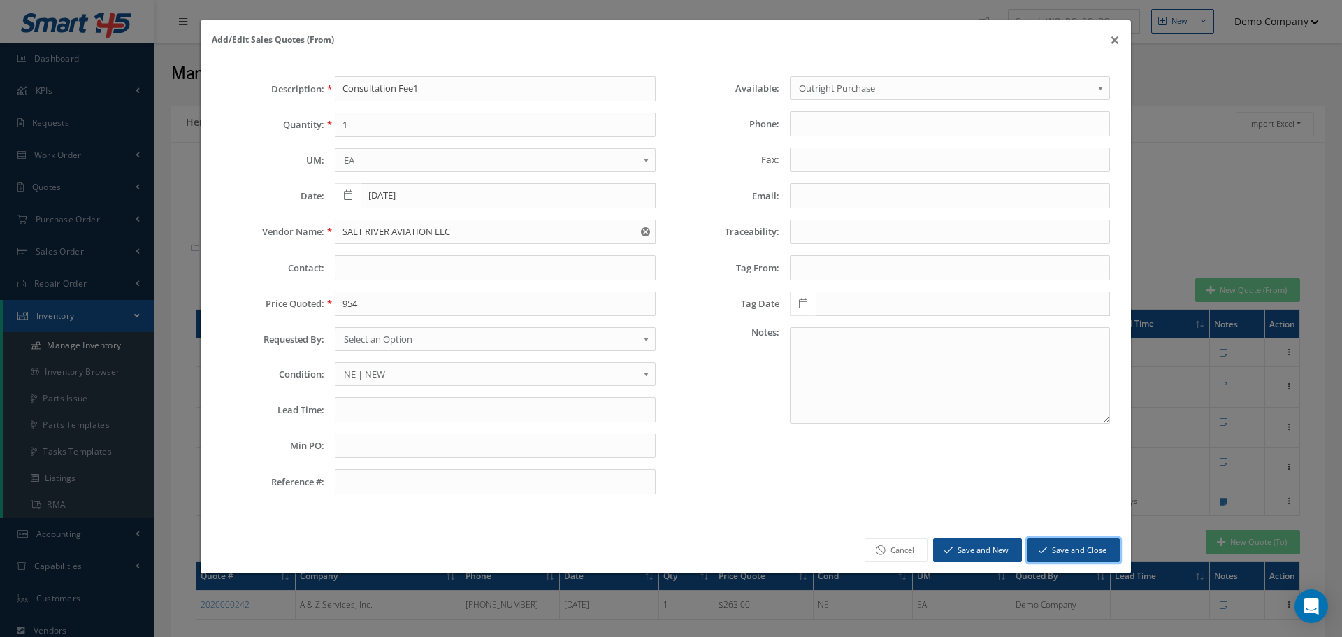
click at [1075, 548] on button "Save and Close" at bounding box center [1074, 550] width 92 height 24
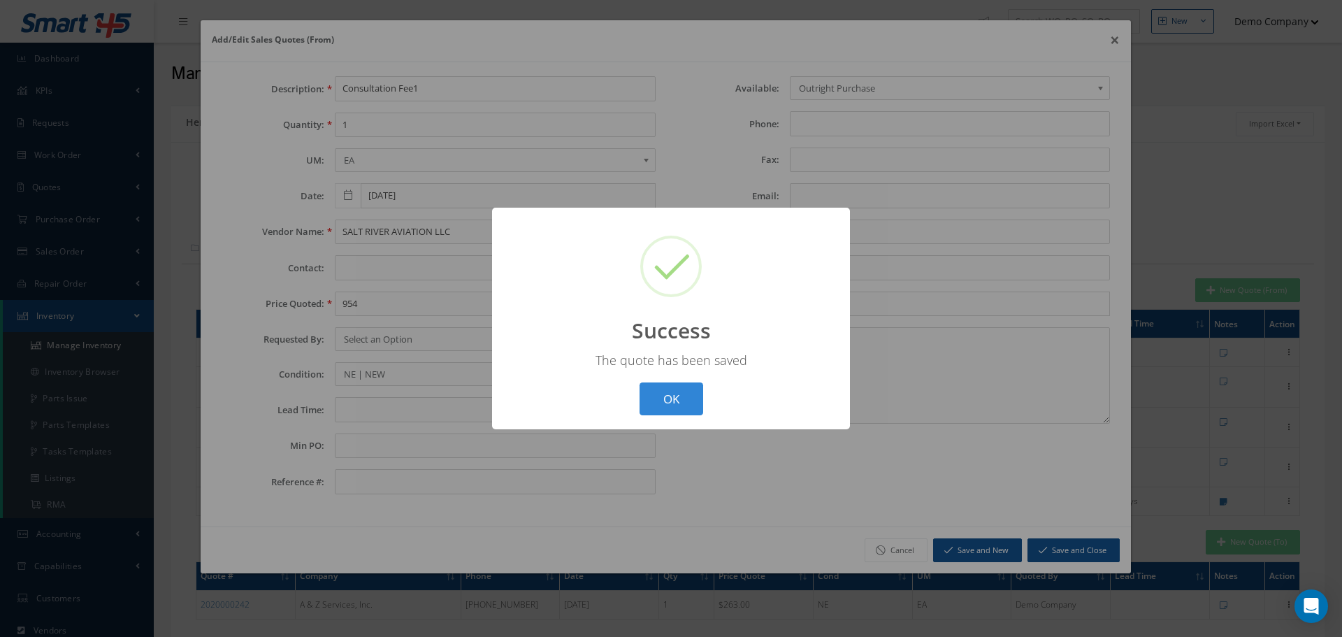
click at [677, 394] on button "OK" at bounding box center [672, 398] width 64 height 33
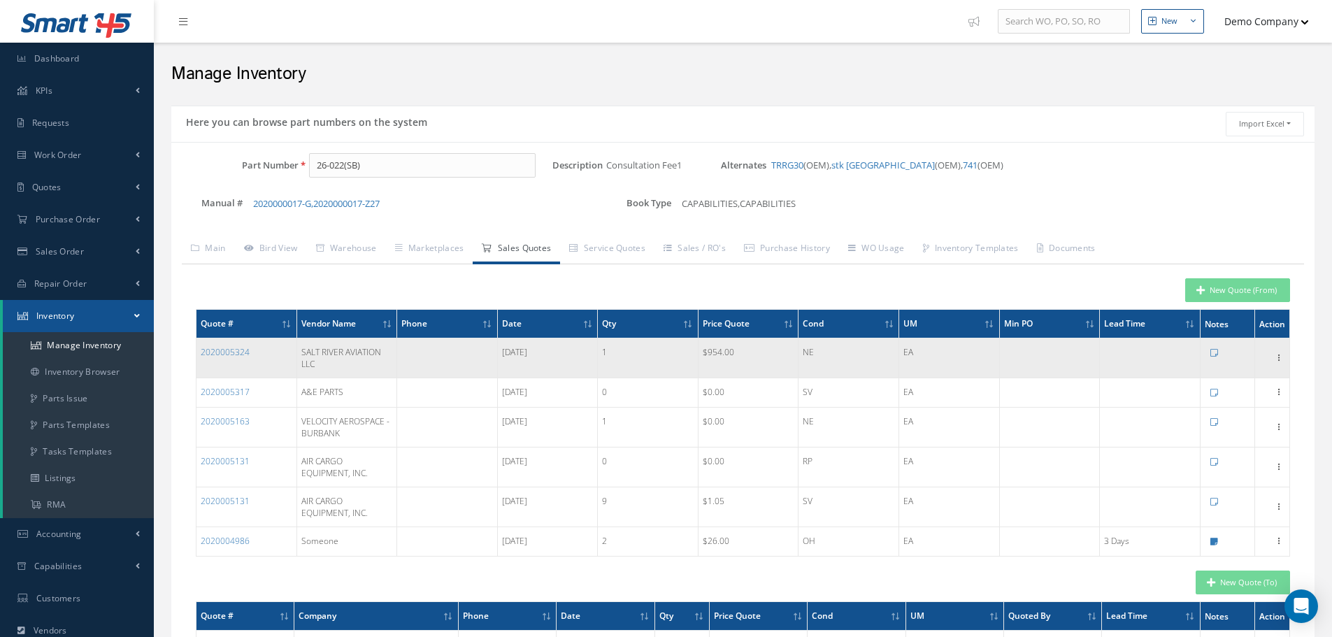
scroll to position [140, 0]
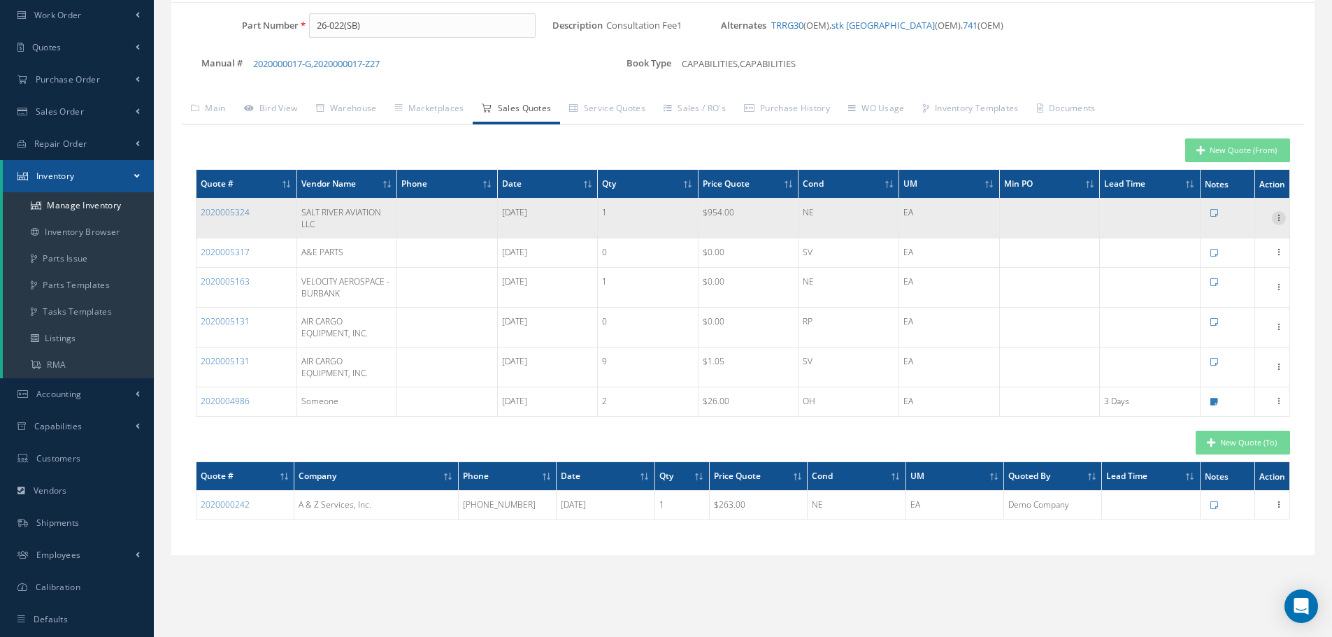
click at [1278, 214] on icon at bounding box center [1278, 216] width 14 height 11
click at [1198, 248] on link "Remove" at bounding box center [1214, 245] width 110 height 18
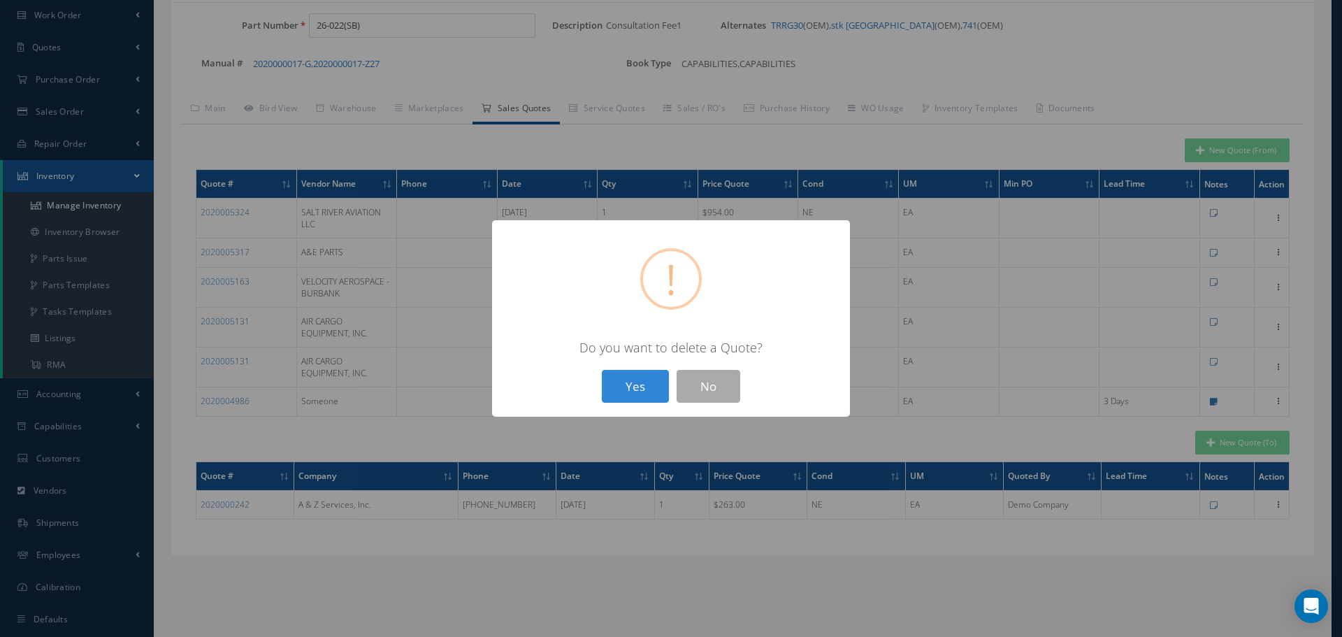
drag, startPoint x: 640, startPoint y: 381, endPoint x: 633, endPoint y: 380, distance: 7.0
click at [639, 381] on button "Yes" at bounding box center [635, 386] width 67 height 33
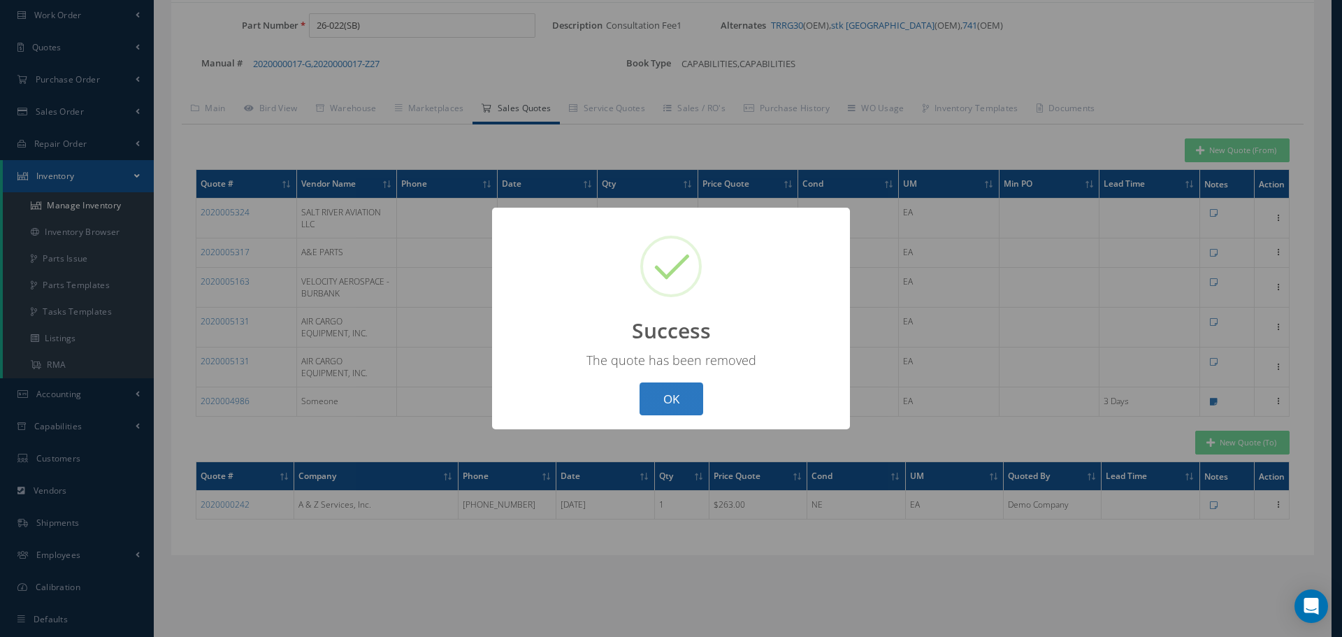
click at [670, 391] on button "OK" at bounding box center [672, 398] width 64 height 33
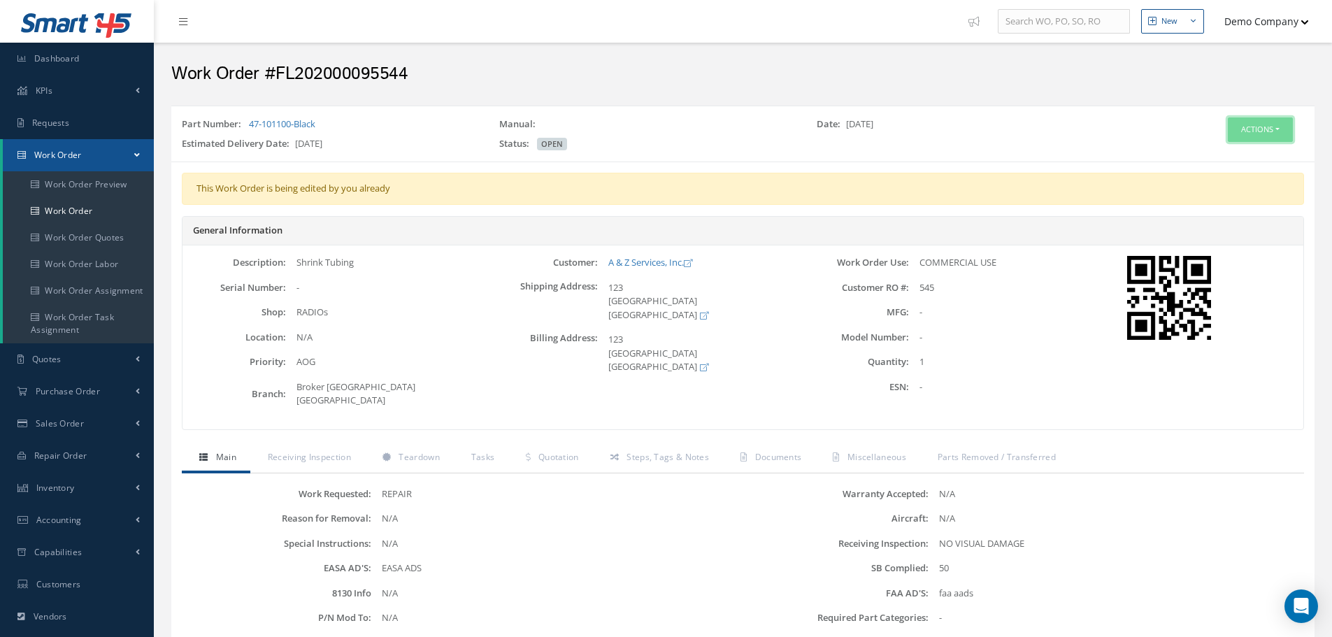
click at [1265, 123] on button "Actions" at bounding box center [1259, 129] width 65 height 24
click at [1214, 160] on link "Edit" at bounding box center [1239, 156] width 112 height 19
drag, startPoint x: 1271, startPoint y: 129, endPoint x: 1265, endPoint y: 131, distance: 7.1
click at [1271, 129] on button "Actions" at bounding box center [1259, 129] width 65 height 24
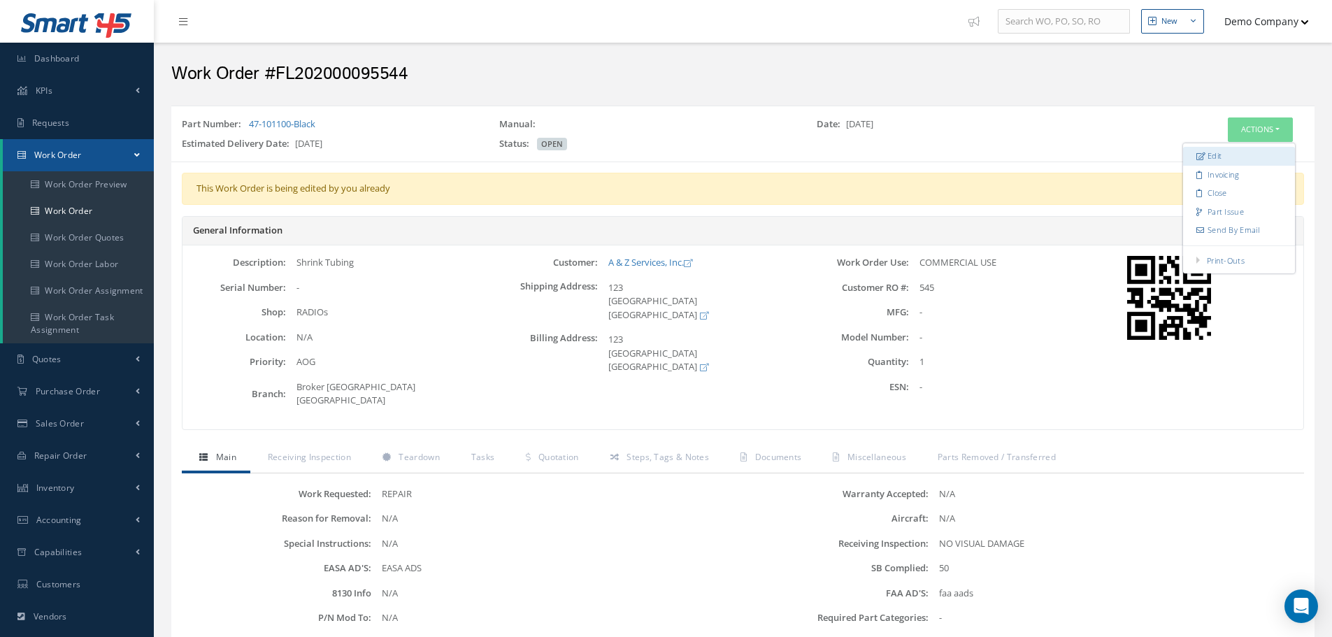
click at [1226, 153] on link "Edit" at bounding box center [1239, 156] width 112 height 19
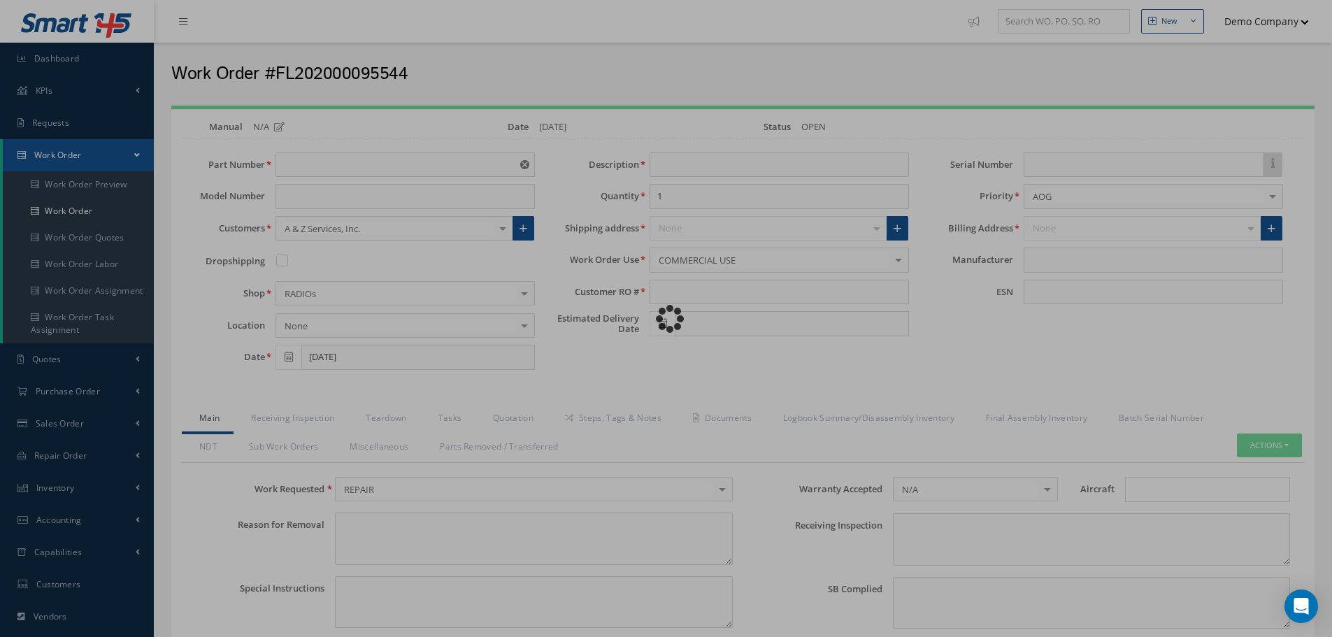
type input "47-101100-Black"
type input "Shrink Tubing"
type input "545"
type input "[DATE]"
type input "faa aads"
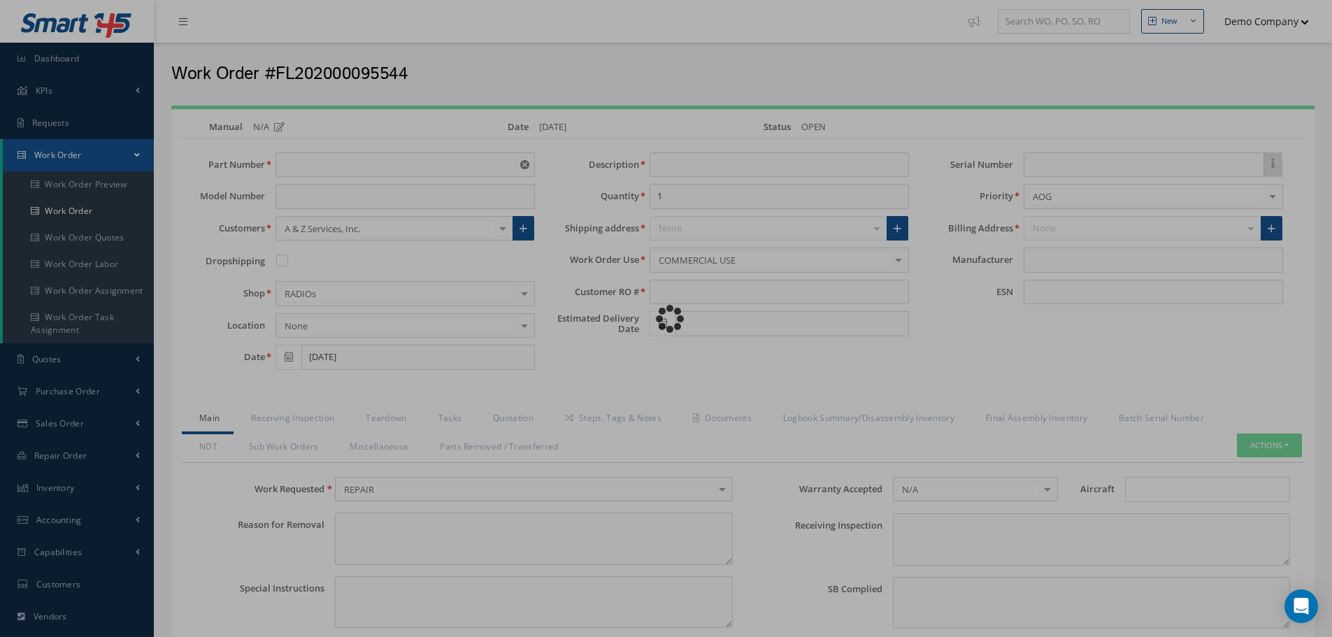
type textarea "NO VISUAL DAMAGE"
type textarea "50"
type input "EASA ADS"
type textarea "test test"
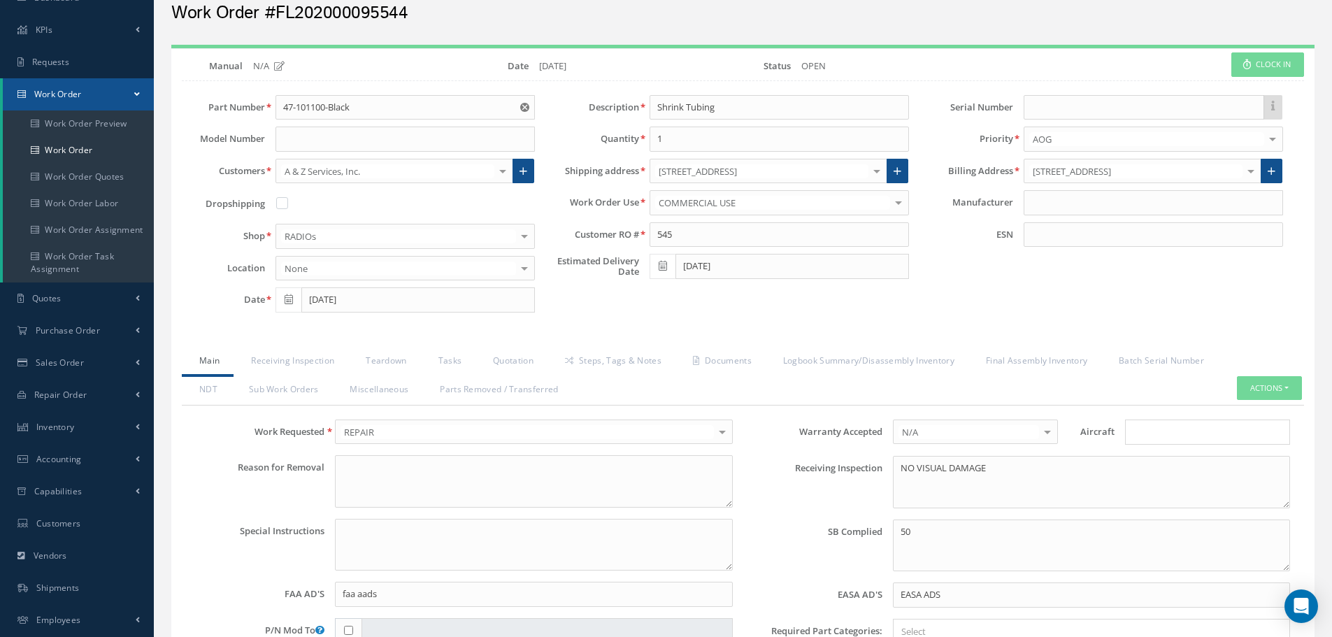
scroll to position [210, 0]
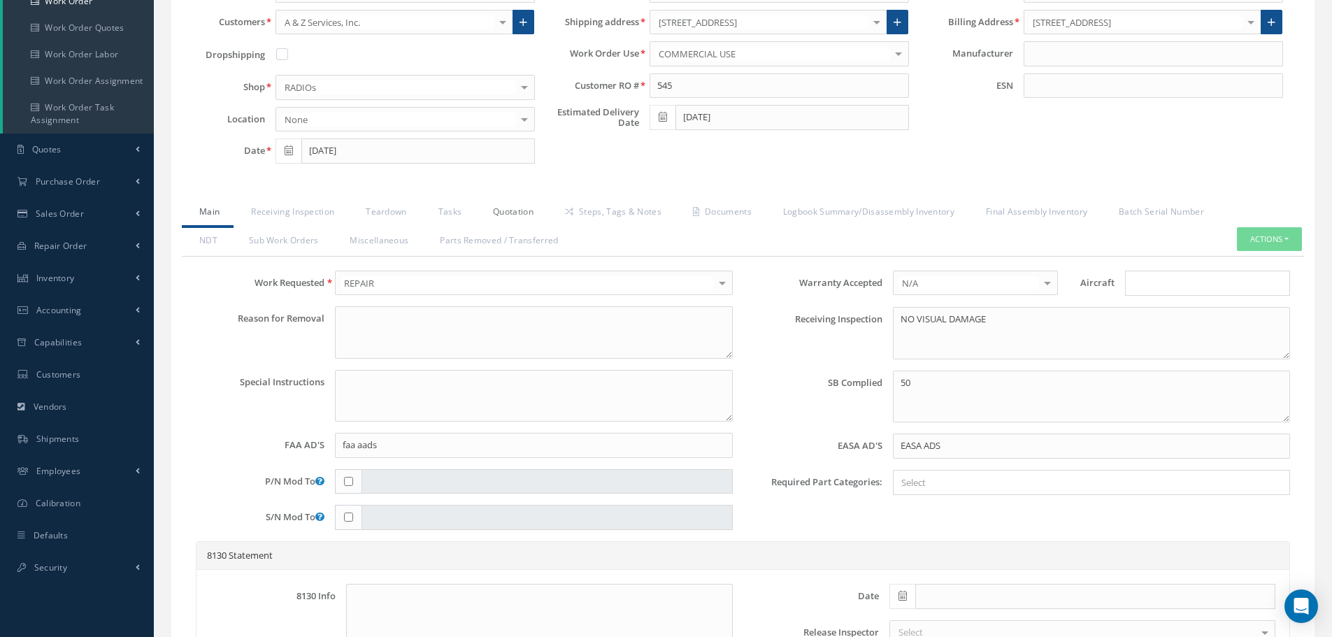
click at [502, 215] on link "Quotation" at bounding box center [511, 213] width 72 height 29
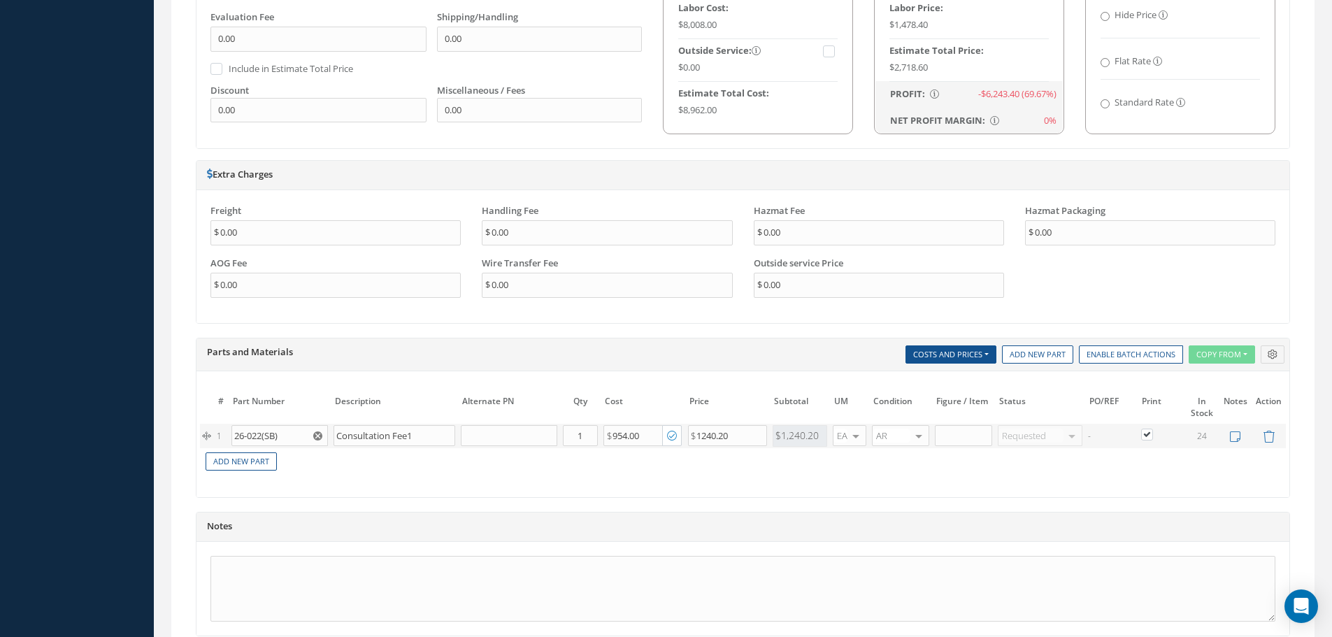
scroll to position [1079, 0]
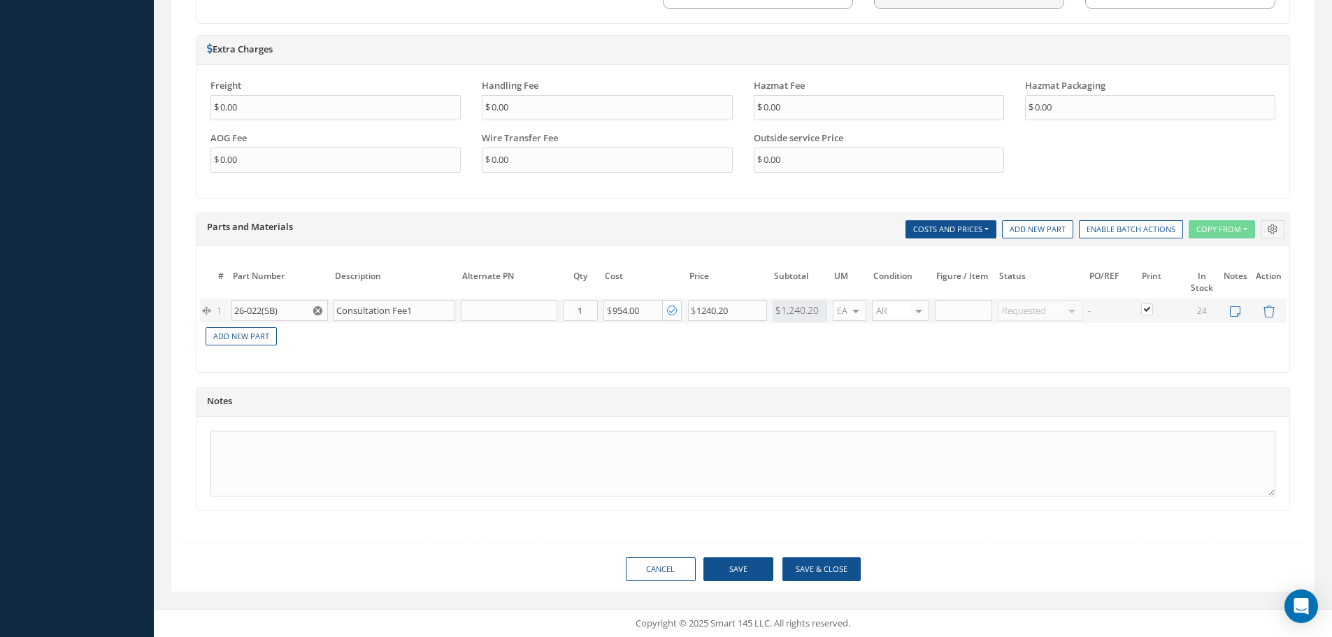
click at [672, 312] on icon "button" at bounding box center [672, 311] width 10 height 12
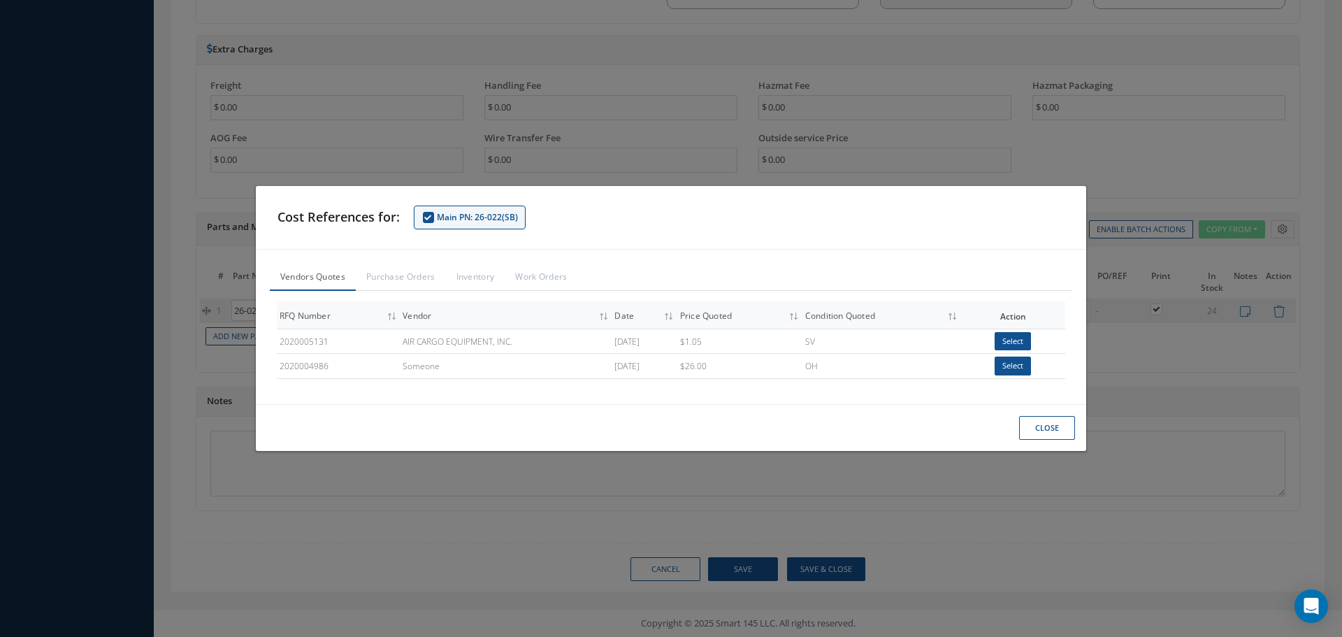
click at [1060, 424] on button "Close" at bounding box center [1047, 428] width 56 height 24
